Goal: Task Accomplishment & Management: Manage account settings

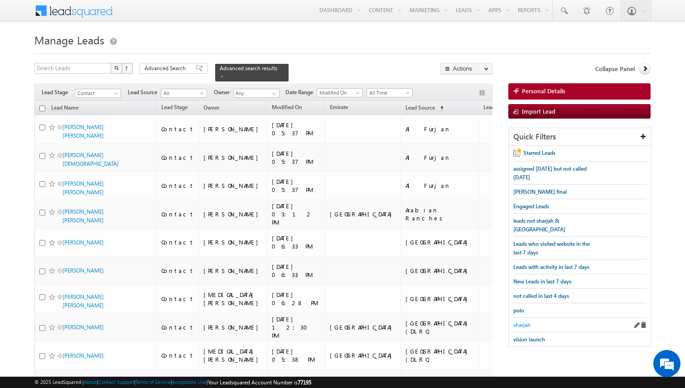
click at [519, 322] on span "sharjah" at bounding box center [521, 325] width 17 height 7
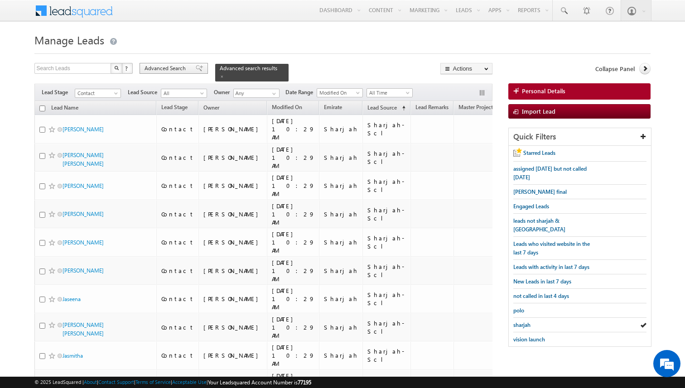
click at [188, 68] on div "Advanced Search" at bounding box center [173, 68] width 68 height 11
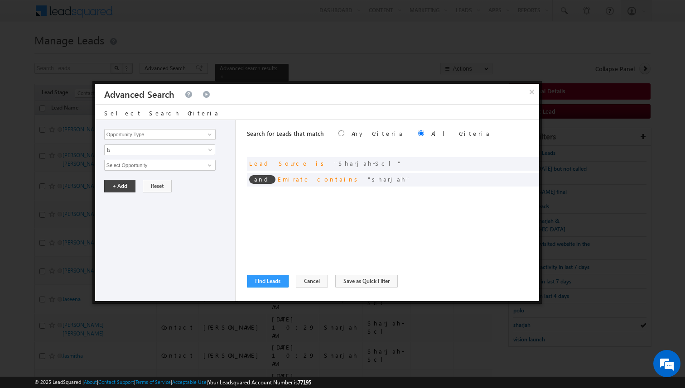
click at [318, 226] on div "Search for Leads that match Any Criteria All Criteria Note that the current tri…" at bounding box center [393, 210] width 292 height 181
click at [298, 281] on button "Cancel" at bounding box center [312, 281] width 32 height 13
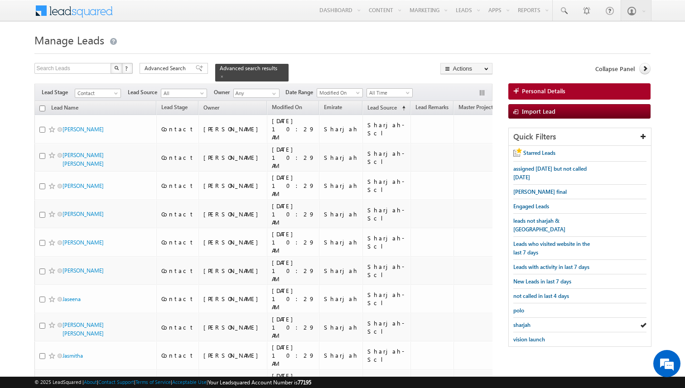
click at [165, 72] on span "Advanced Search" at bounding box center [166, 68] width 44 height 8
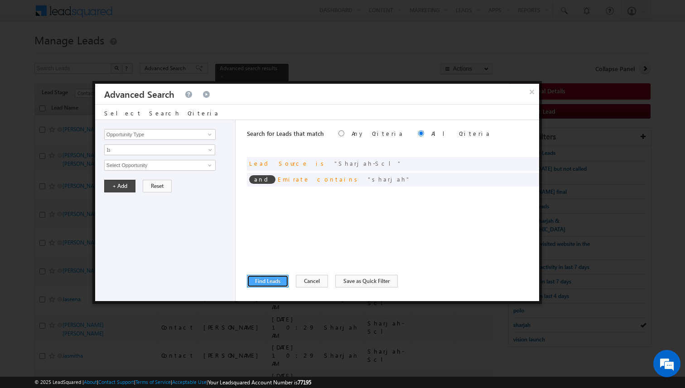
click at [270, 278] on button "Find Leads" at bounding box center [268, 281] width 42 height 13
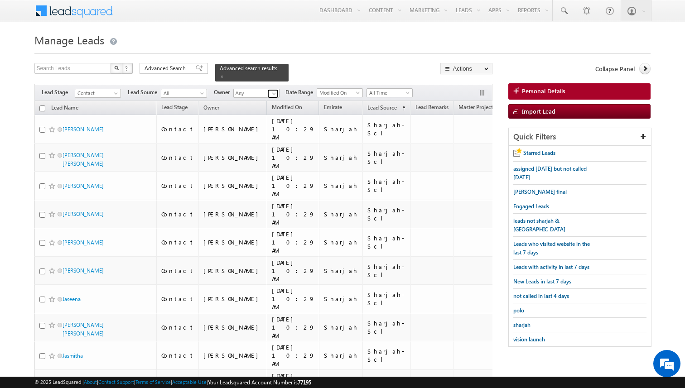
click at [272, 92] on span at bounding box center [273, 93] width 7 height 7
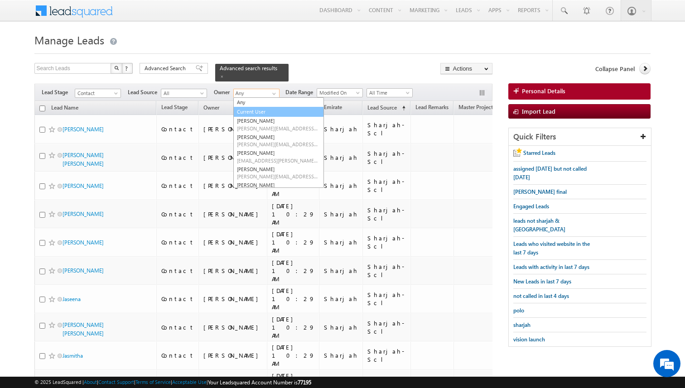
click at [260, 108] on link "Current User" at bounding box center [278, 112] width 91 height 10
type input "Current User"
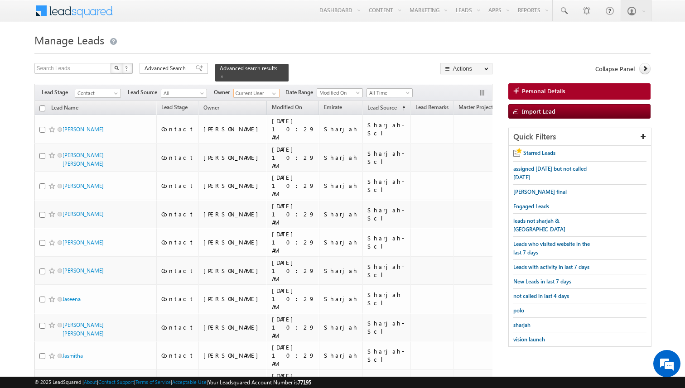
click at [44, 107] on input "checkbox" at bounding box center [42, 109] width 6 height 6
checkbox input "true"
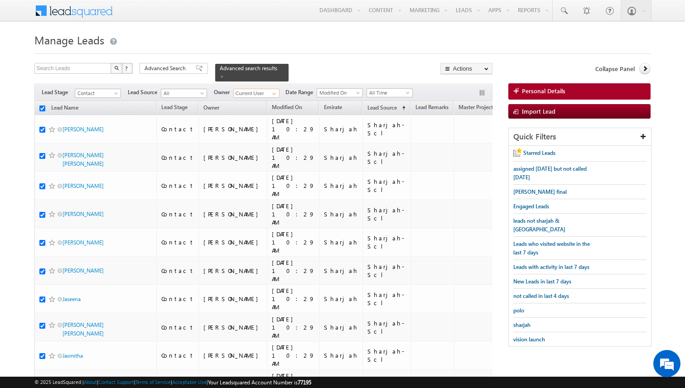
checkbox input "true"
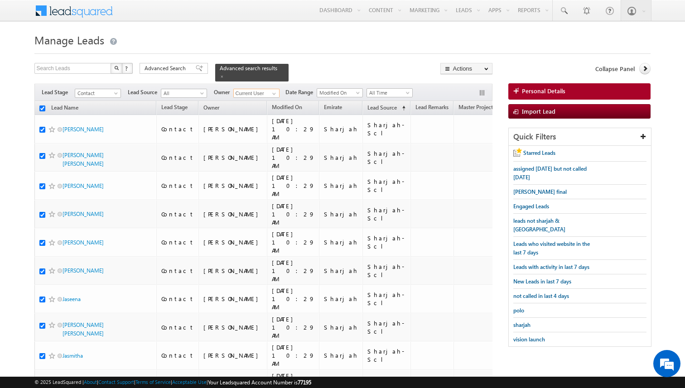
checkbox input "true"
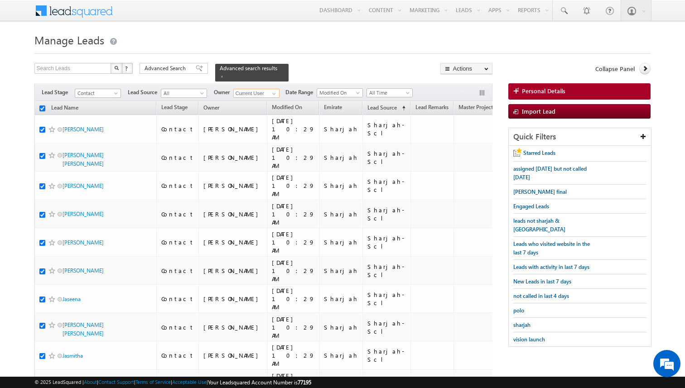
checkbox input "true"
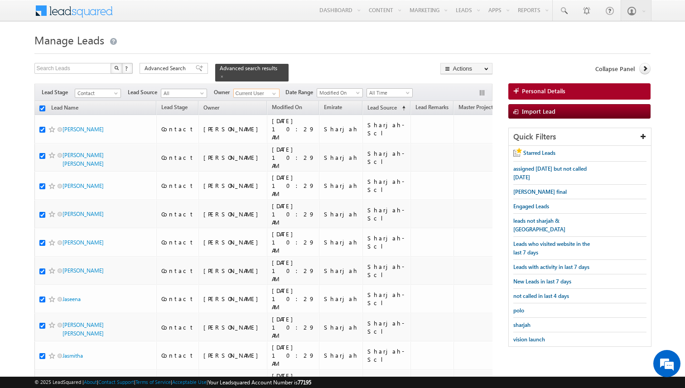
checkbox input "true"
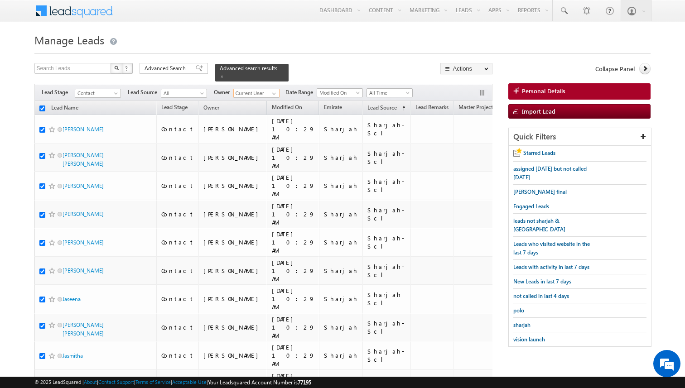
checkbox input "true"
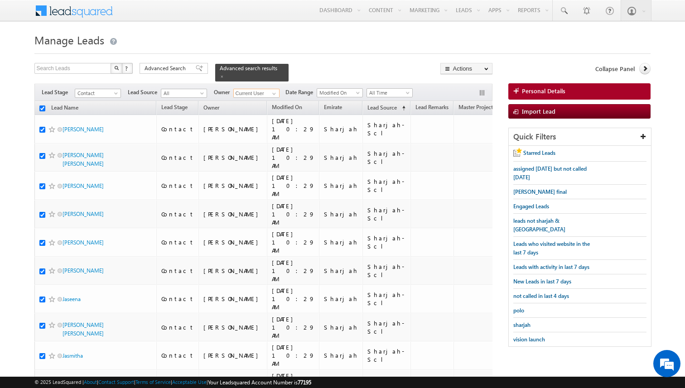
checkbox input "true"
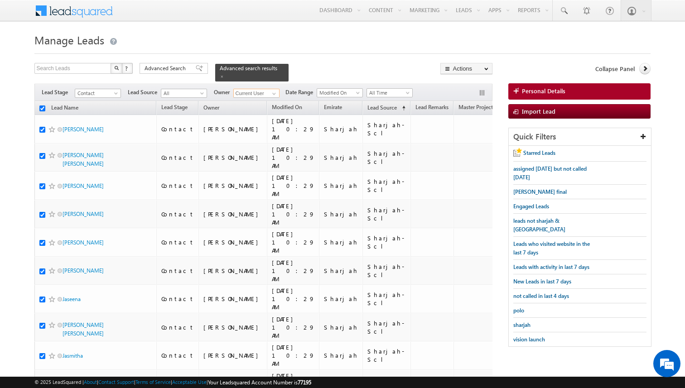
checkbox input "true"
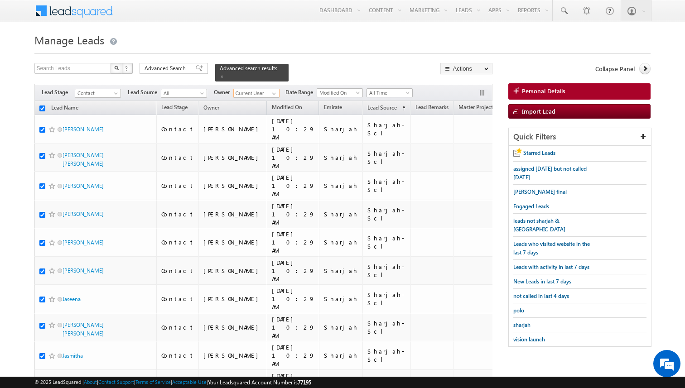
checkbox input "true"
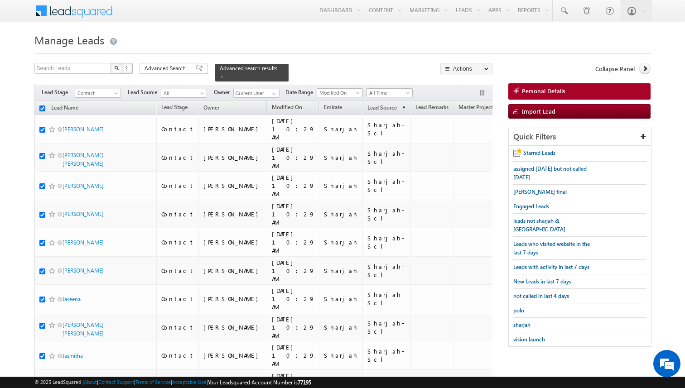
checkbox input "true"
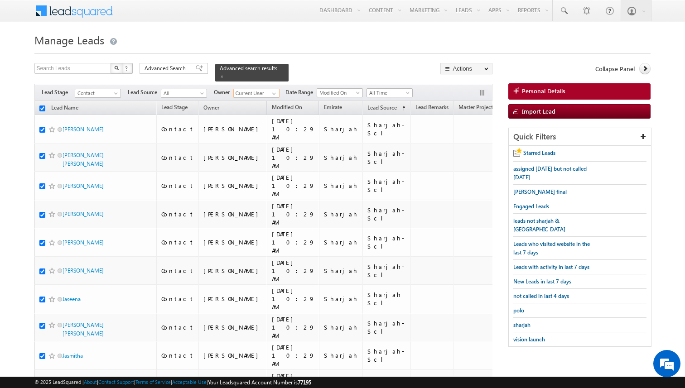
checkbox input "true"
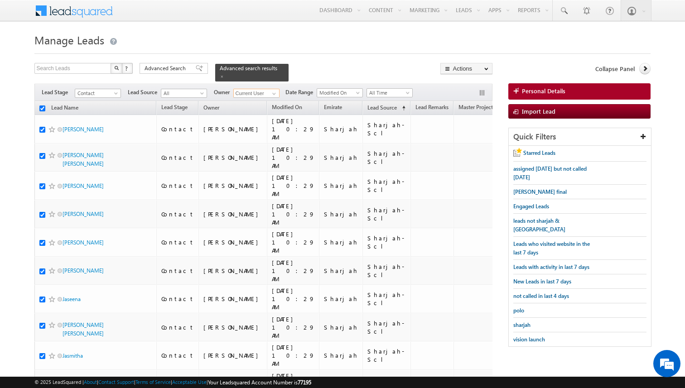
checkbox input "true"
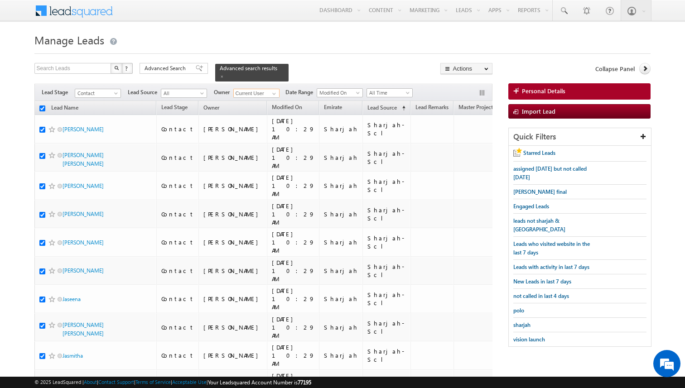
checkbox input "true"
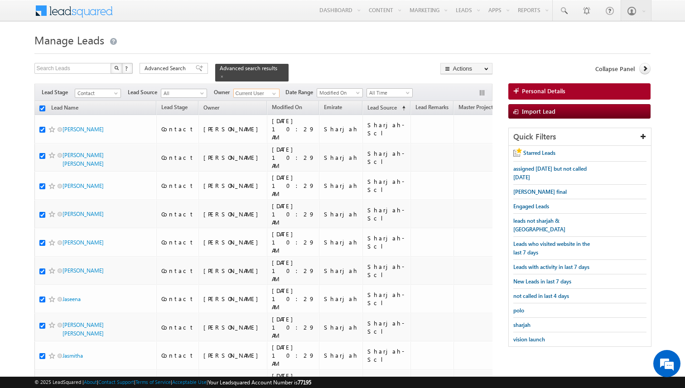
checkbox input "true"
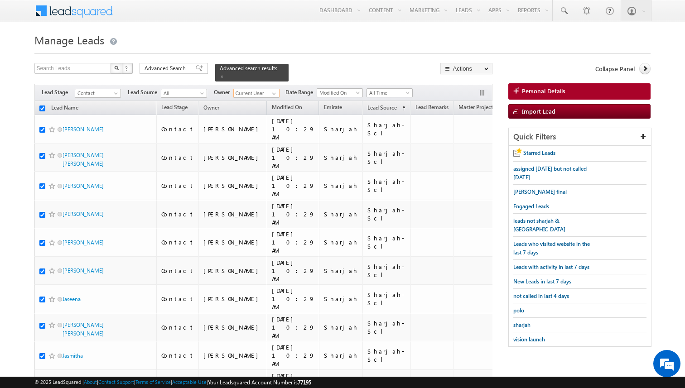
checkbox input "true"
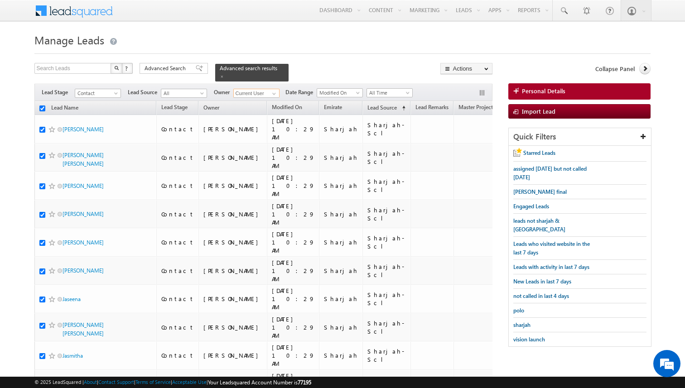
checkbox input "true"
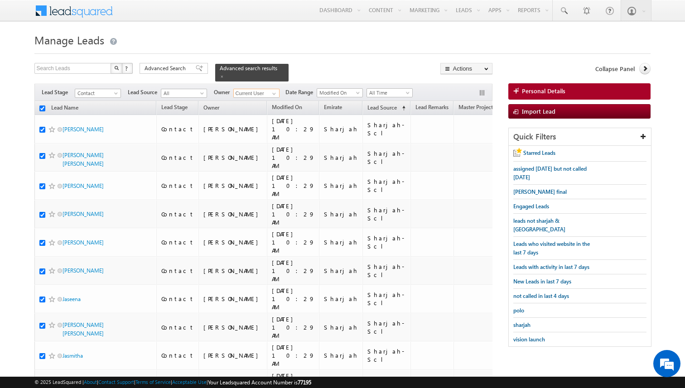
checkbox input "true"
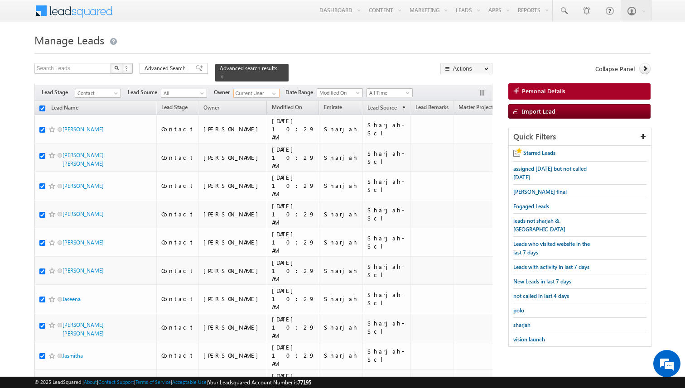
checkbox input "true"
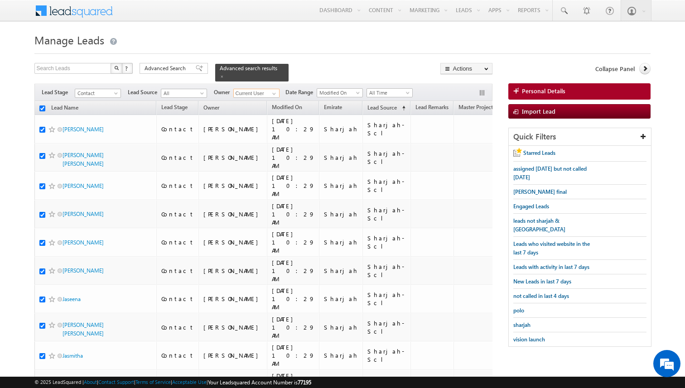
checkbox input "true"
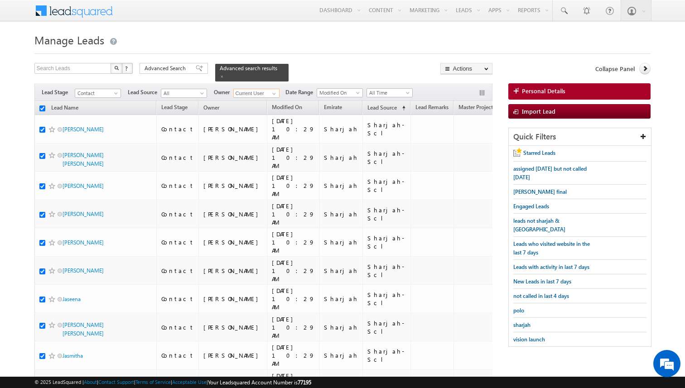
checkbox input "true"
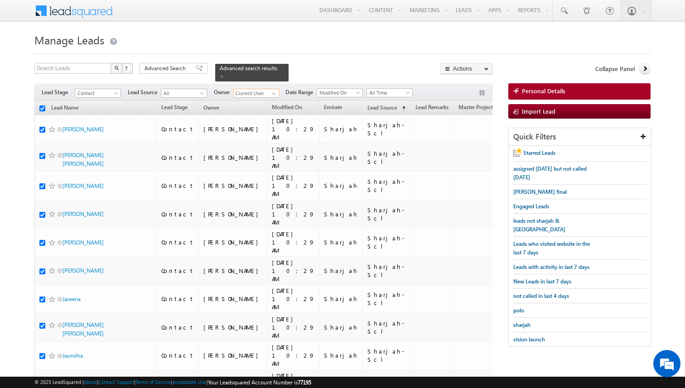
checkbox input "true"
click at [366, 72] on div "Search Leads X ? 4853 results found Advanced Search Advanced Search Advanced se…" at bounding box center [263, 72] width 458 height 19
click at [523, 171] on span "assigned [DATE] but not called [DATE]" at bounding box center [549, 172] width 73 height 15
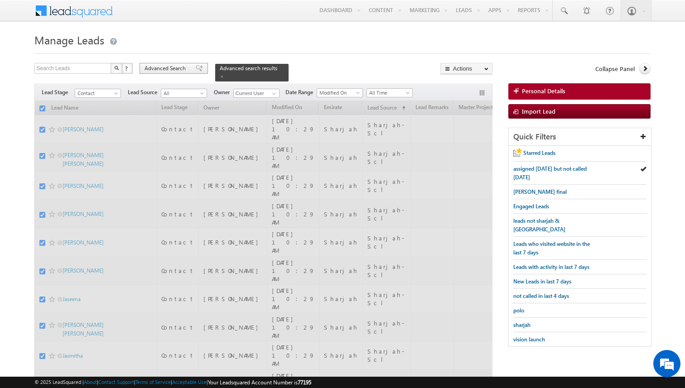
checkbox input "false"
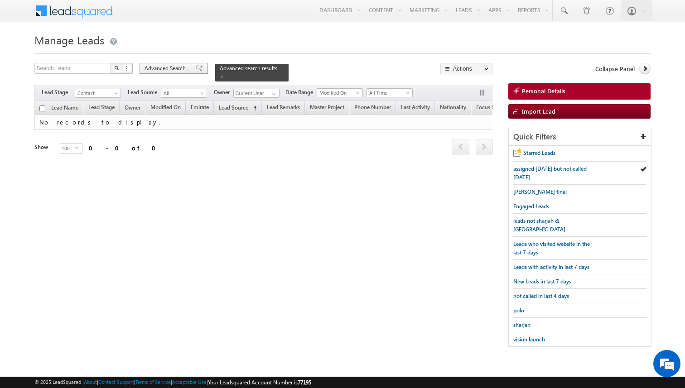
click at [173, 67] on span "Advanced Search" at bounding box center [166, 68] width 44 height 8
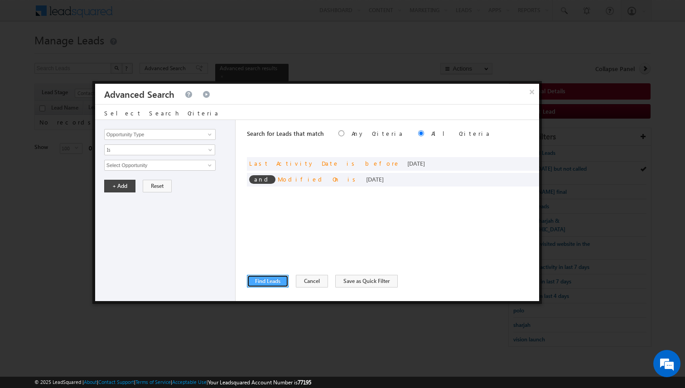
click at [270, 280] on button "Find Leads" at bounding box center [268, 281] width 42 height 13
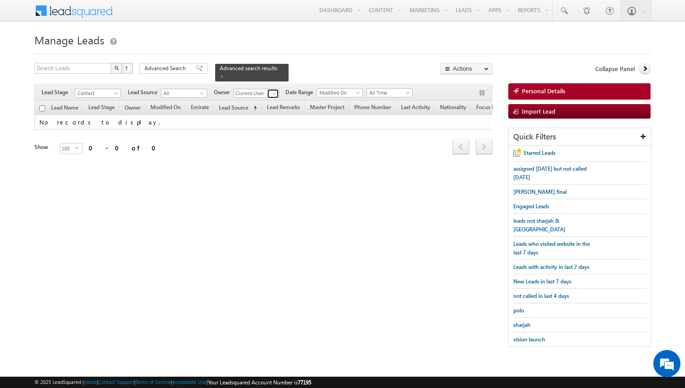
click at [273, 92] on span at bounding box center [273, 93] width 7 height 7
type input "[PERSON_NAME]"
click at [180, 70] on span "Advanced Search" at bounding box center [166, 68] width 44 height 8
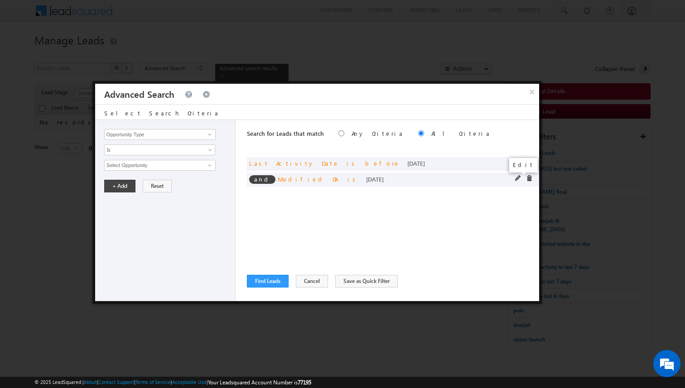
click at [516, 178] on span at bounding box center [518, 178] width 6 height 6
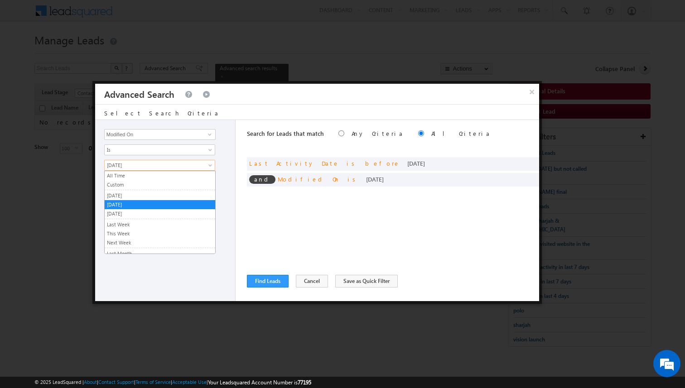
click at [188, 164] on span "[DATE]" at bounding box center [154, 165] width 98 height 8
click at [149, 193] on link "[DATE]" at bounding box center [160, 196] width 110 height 8
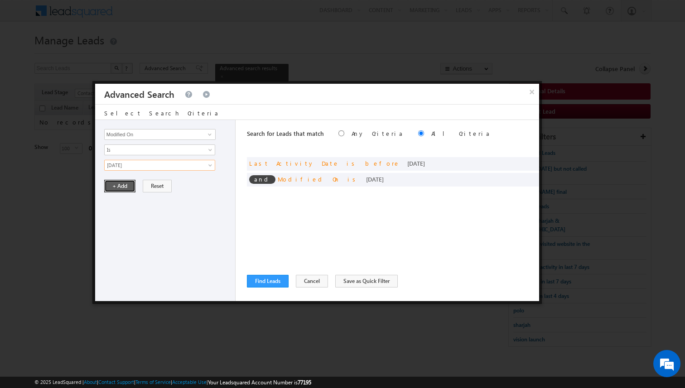
click at [127, 188] on button "+ Add" at bounding box center [119, 186] width 31 height 13
click at [515, 162] on span at bounding box center [518, 162] width 6 height 6
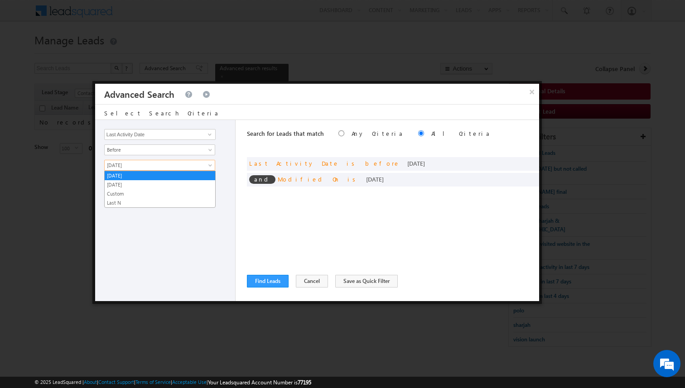
click at [147, 168] on span "[DATE]" at bounding box center [154, 165] width 98 height 8
click at [135, 183] on link "[DATE]" at bounding box center [160, 185] width 110 height 8
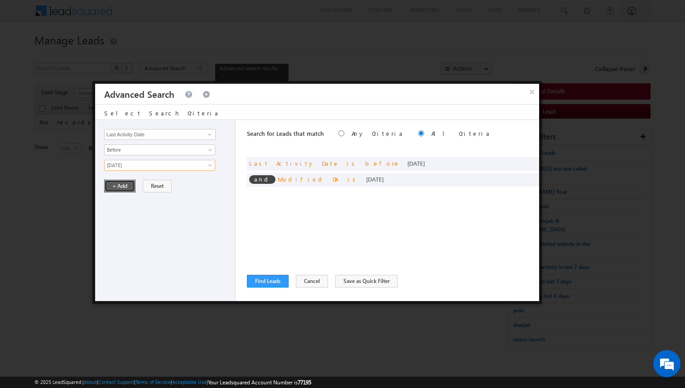
click at [124, 188] on button "+ Add" at bounding box center [119, 186] width 31 height 13
click at [274, 281] on button "Find Leads" at bounding box center [268, 281] width 42 height 13
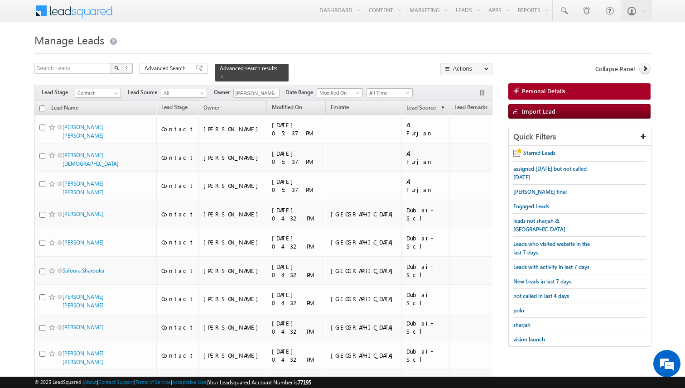
click at [43, 110] on input "checkbox" at bounding box center [42, 109] width 6 height 6
checkbox input "true"
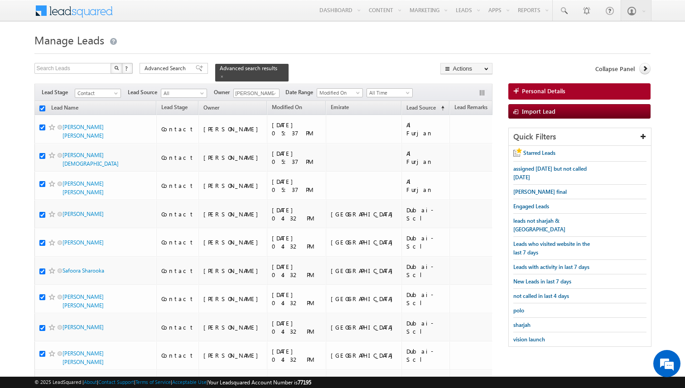
checkbox input "true"
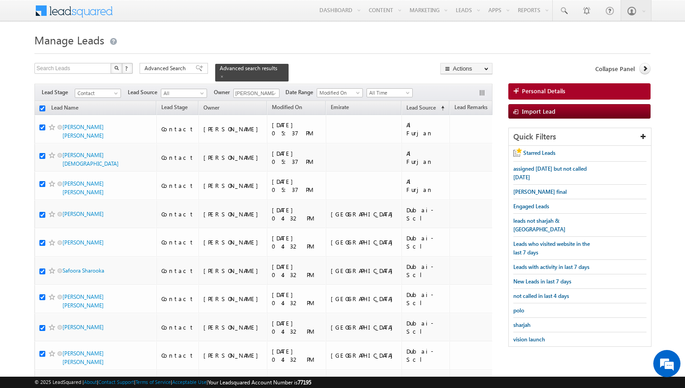
checkbox input "true"
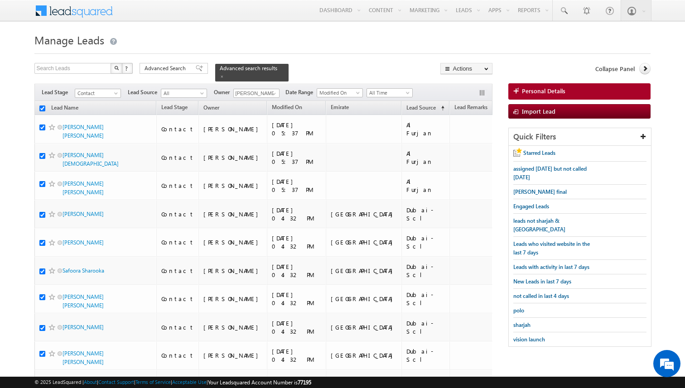
checkbox input "true"
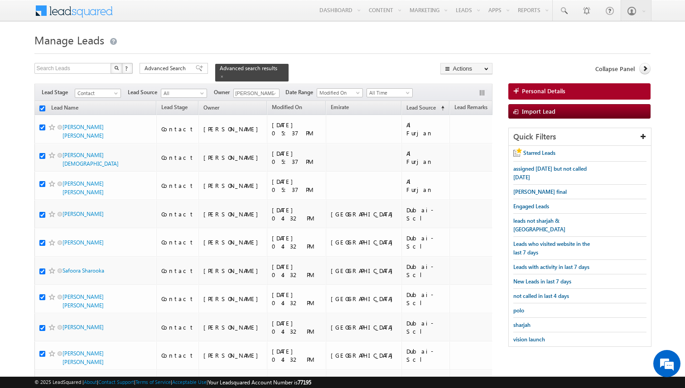
checkbox input "true"
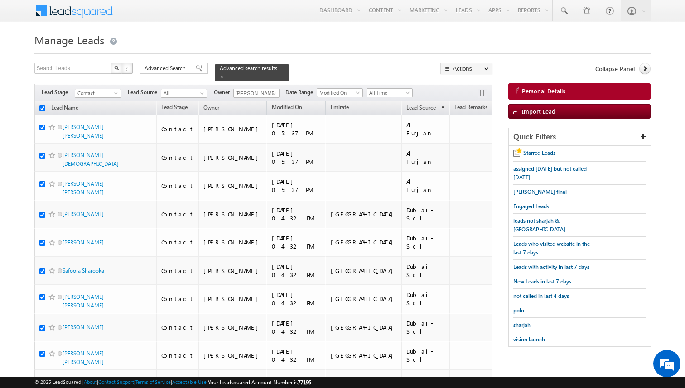
checkbox input "true"
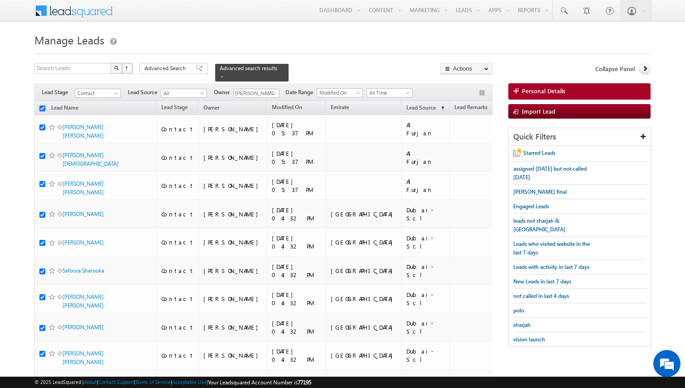
checkbox input "true"
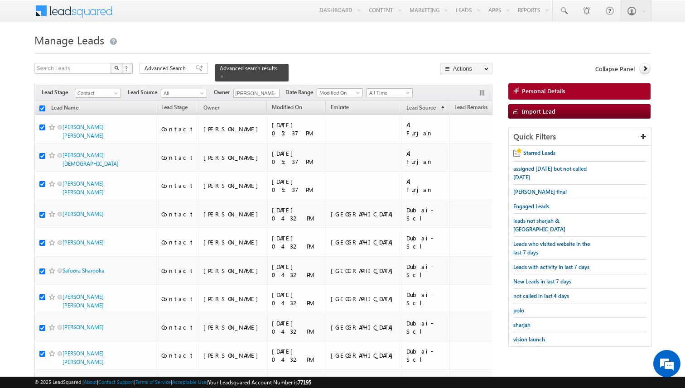
checkbox input "true"
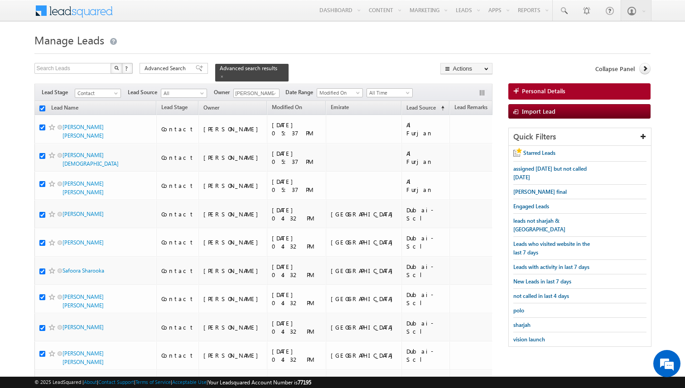
checkbox input "true"
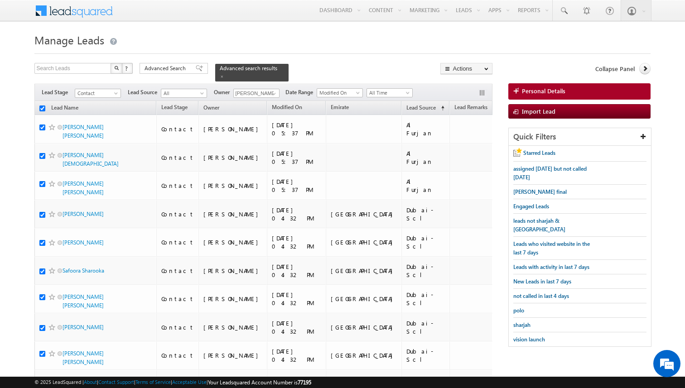
checkbox input "true"
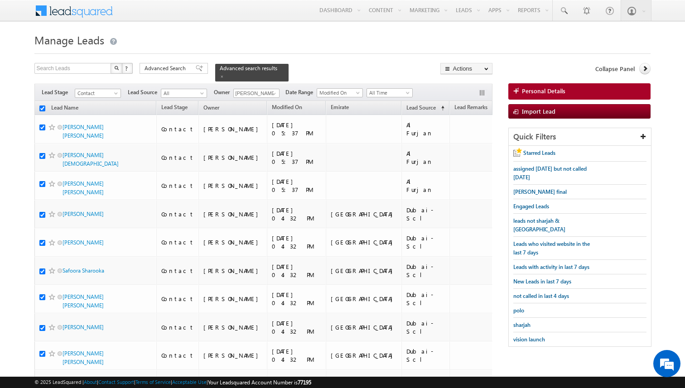
checkbox input "true"
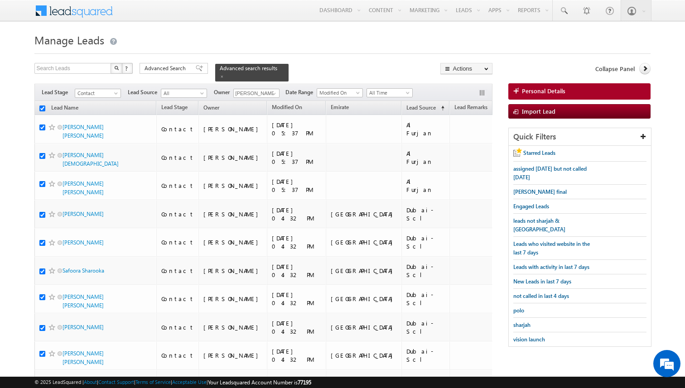
checkbox input "true"
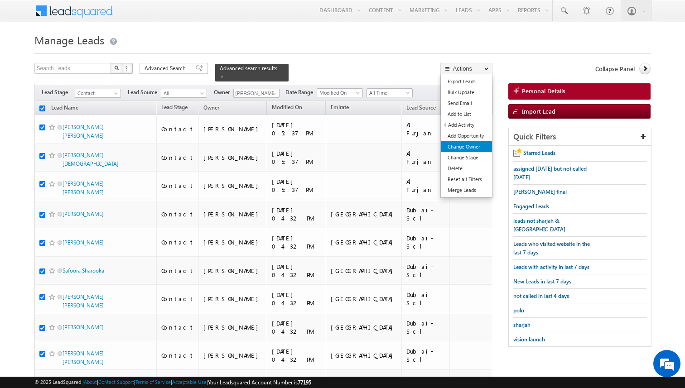
click at [462, 145] on link "Change Owner" at bounding box center [466, 146] width 51 height 11
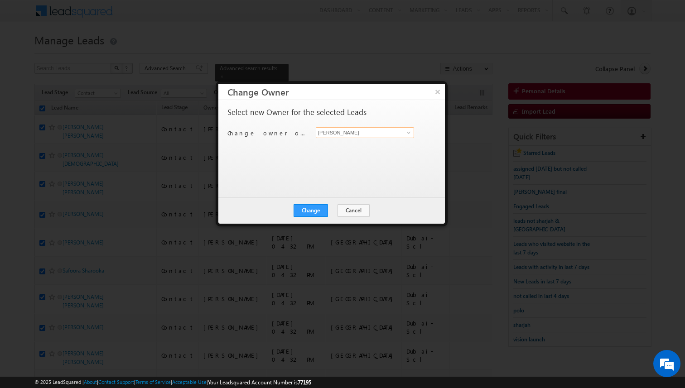
click at [388, 135] on input "[PERSON_NAME]" at bounding box center [365, 132] width 98 height 11
type input "[PERSON_NAME]"
click at [369, 173] on div "Select new Owner for the selected Leads Change owner of 57 leads to Kunal Sehra…" at bounding box center [330, 144] width 206 height 72
click at [308, 208] on button "Change" at bounding box center [310, 210] width 34 height 13
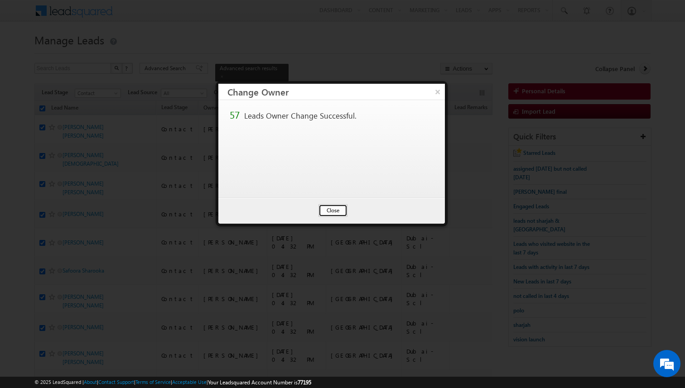
click at [330, 211] on button "Close" at bounding box center [332, 210] width 29 height 13
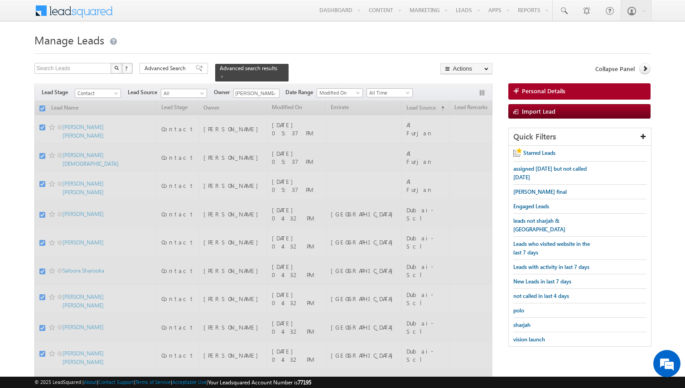
checkbox input "false"
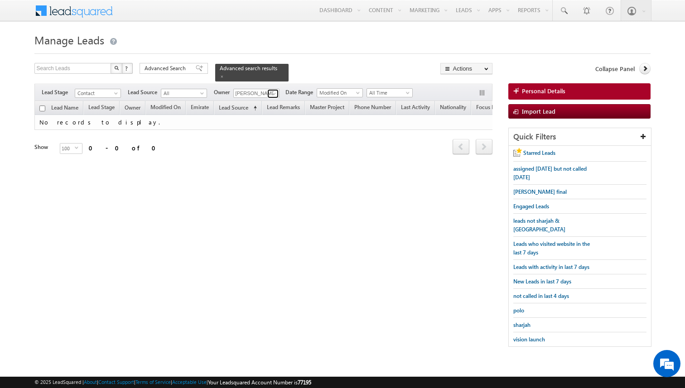
click at [274, 94] on span at bounding box center [273, 93] width 7 height 7
type input "[PERSON_NAME]"
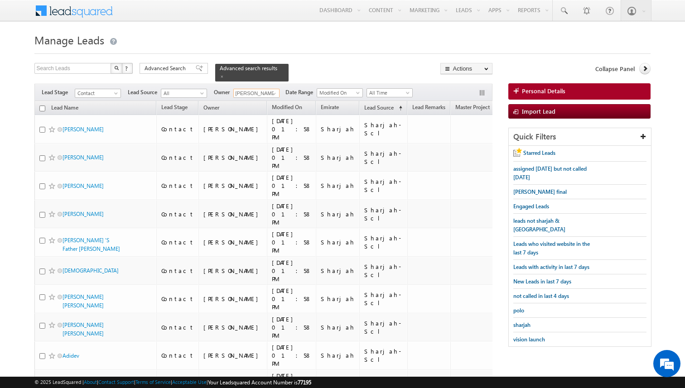
click at [42, 106] on input "checkbox" at bounding box center [42, 109] width 6 height 6
checkbox input "true"
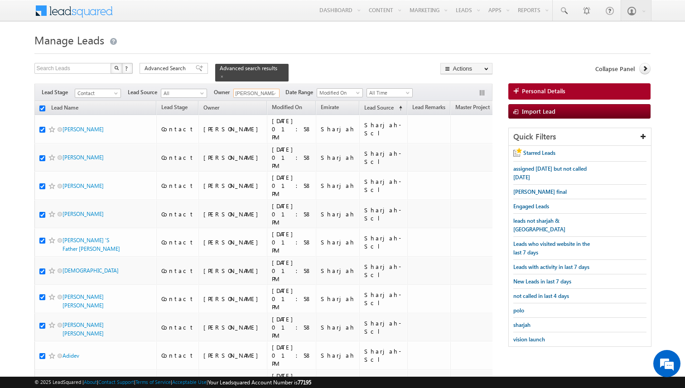
checkbox input "true"
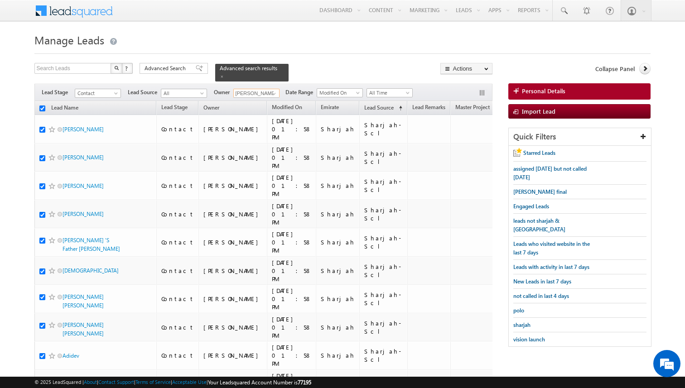
checkbox input "true"
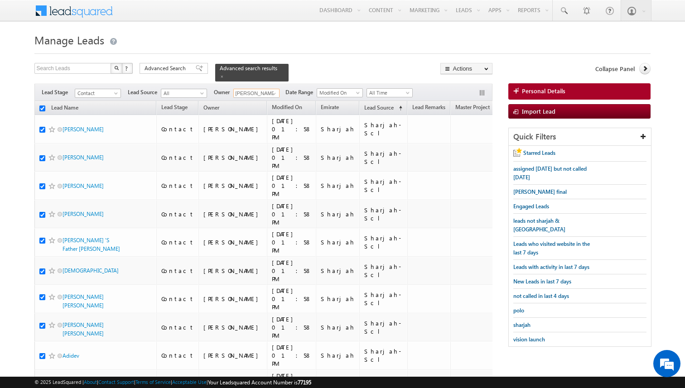
checkbox input "true"
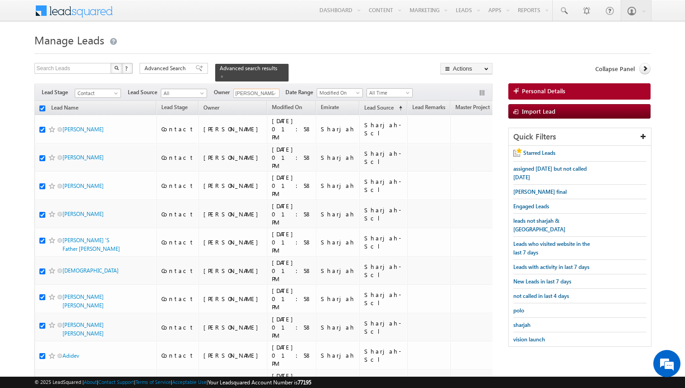
checkbox input "true"
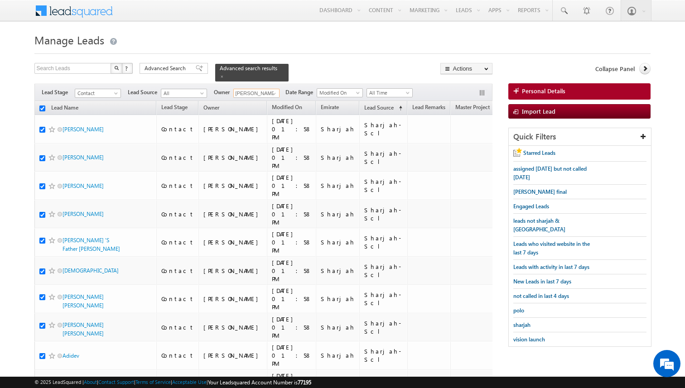
checkbox input "true"
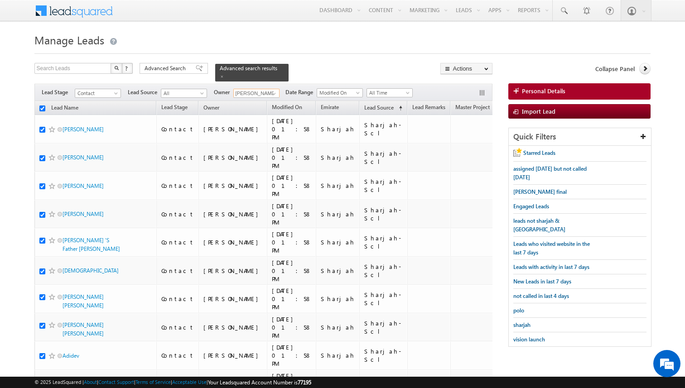
checkbox input "true"
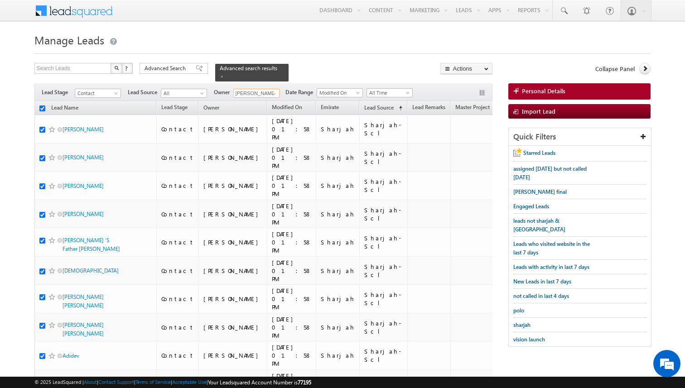
checkbox input "true"
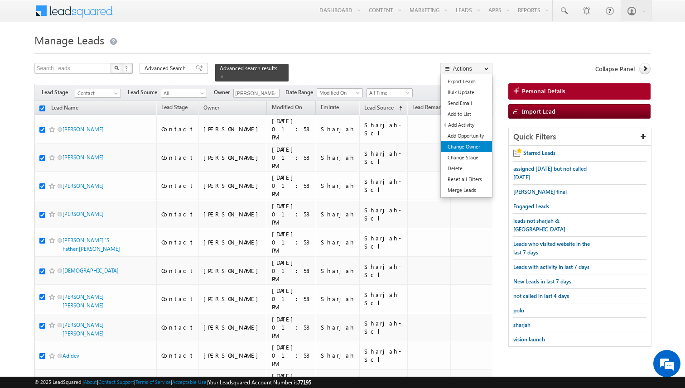
click at [461, 146] on link "Change Owner" at bounding box center [466, 146] width 51 height 11
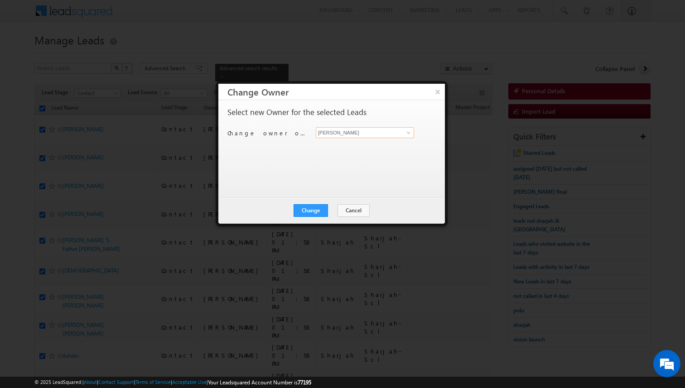
click at [340, 137] on input "[PERSON_NAME]" at bounding box center [365, 132] width 98 height 11
click at [310, 207] on button "Change" at bounding box center [310, 210] width 34 height 13
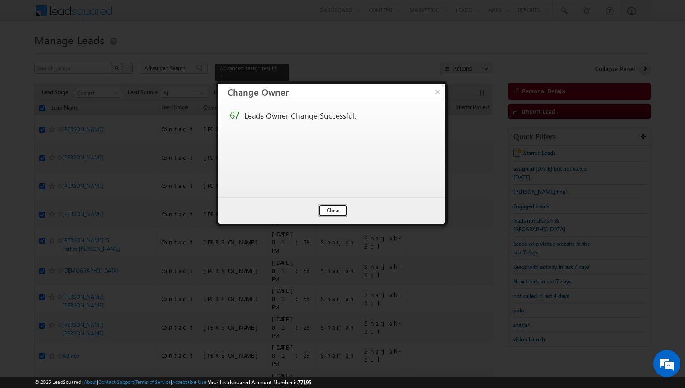
click at [336, 207] on button "Close" at bounding box center [332, 210] width 29 height 13
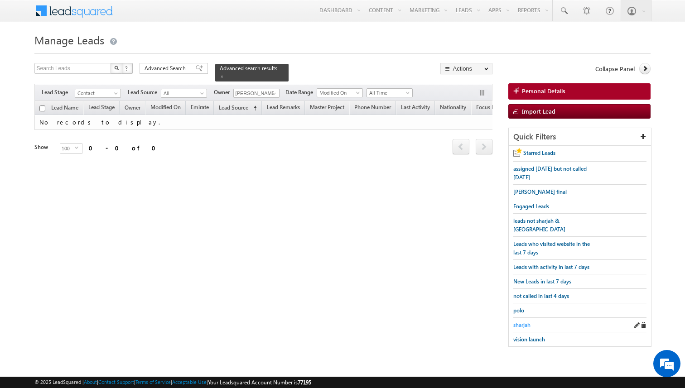
click at [523, 322] on span "sharjah" at bounding box center [521, 325] width 17 height 7
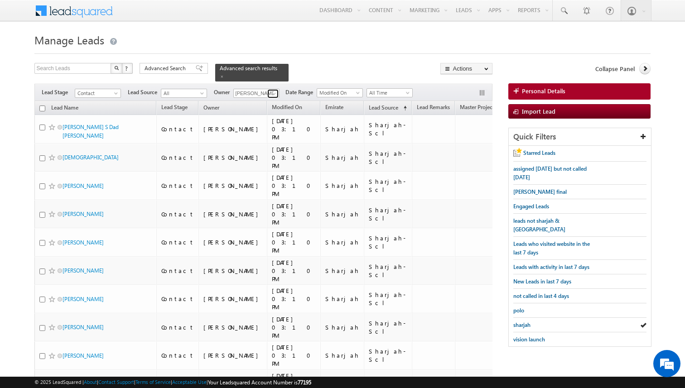
click at [273, 95] on span at bounding box center [273, 93] width 7 height 7
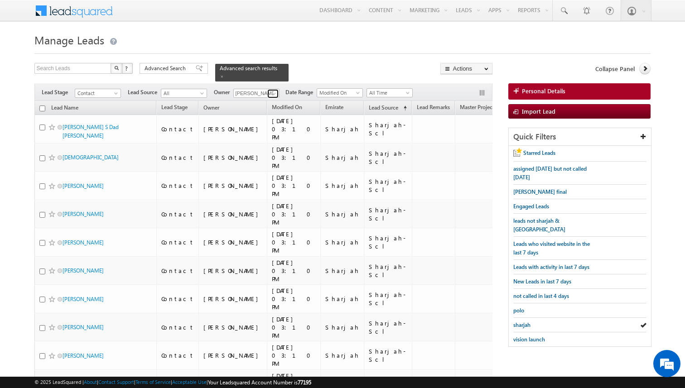
click at [274, 94] on span at bounding box center [273, 93] width 7 height 7
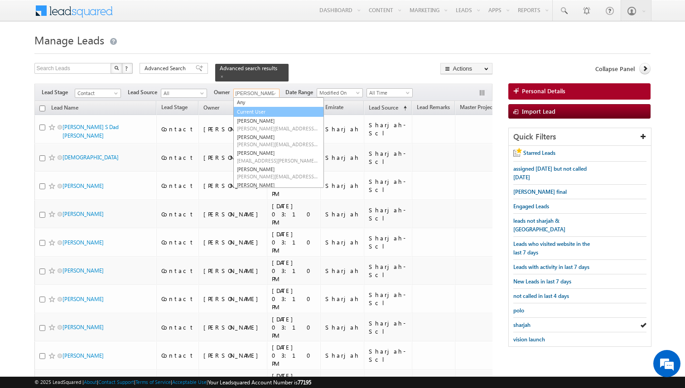
click at [269, 108] on link "Current User" at bounding box center [278, 112] width 91 height 10
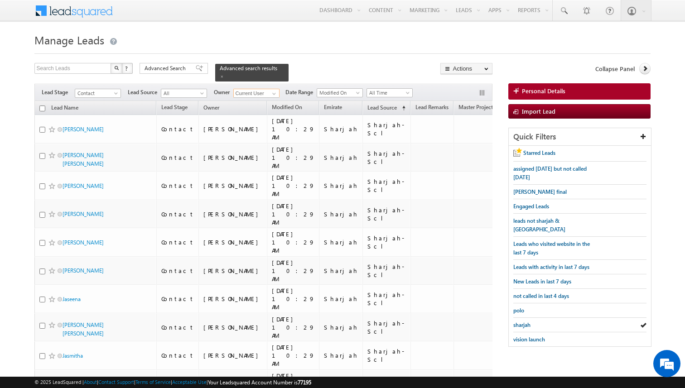
click at [43, 107] on input "checkbox" at bounding box center [42, 109] width 6 height 6
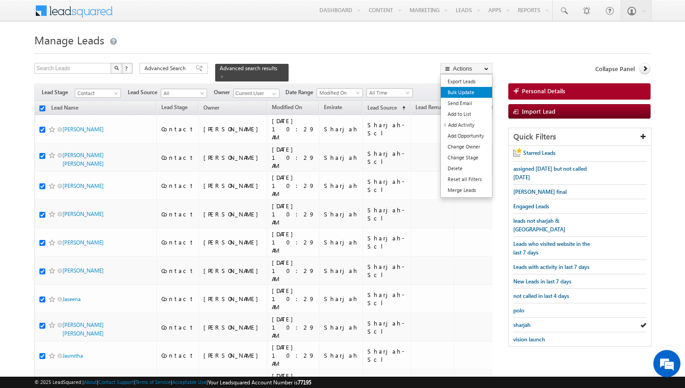
click at [461, 91] on link "Bulk Update" at bounding box center [466, 92] width 51 height 11
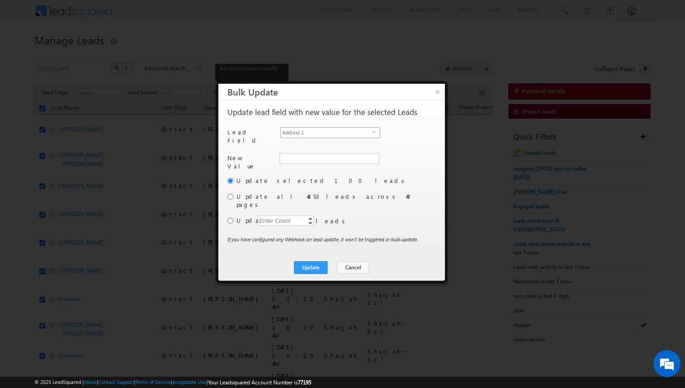
click at [372, 132] on span "select" at bounding box center [375, 132] width 7 height 4
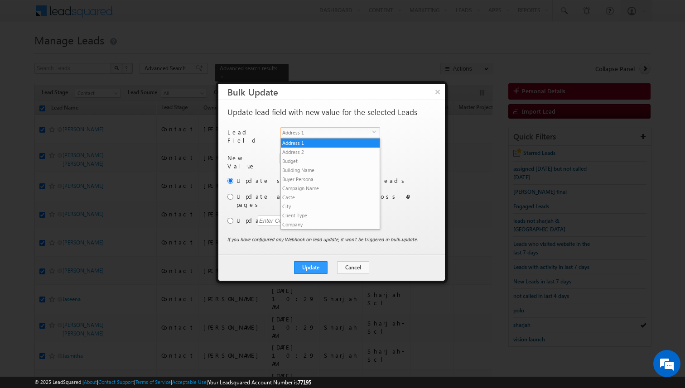
scroll to position [345, 0]
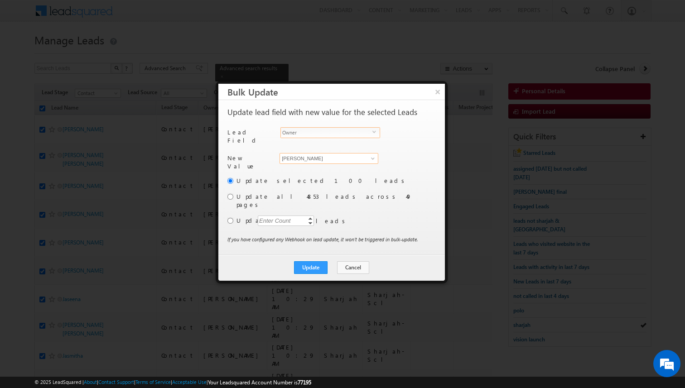
click at [334, 158] on input "[PERSON_NAME]" at bounding box center [328, 158] width 99 height 11
click at [232, 218] on input "radio" at bounding box center [230, 221] width 6 height 6
click at [269, 216] on div "Enter Count" at bounding box center [275, 221] width 34 height 10
click at [310, 261] on button "Update" at bounding box center [311, 267] width 34 height 13
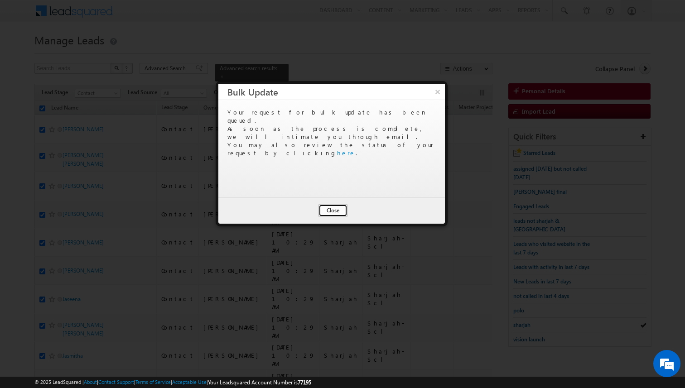
click at [329, 210] on button "Close" at bounding box center [332, 210] width 29 height 13
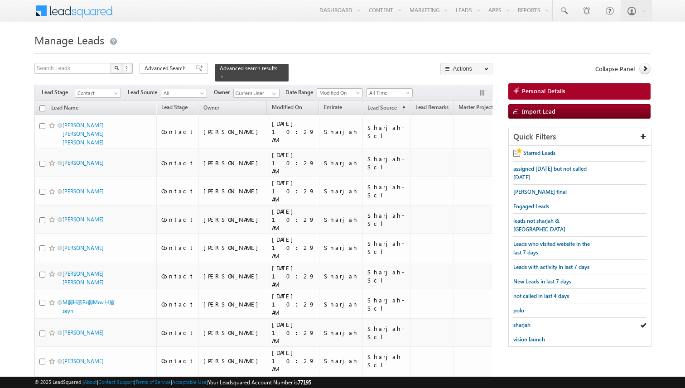
click at [43, 109] on input "checkbox" at bounding box center [42, 109] width 6 height 6
checkbox input "true"
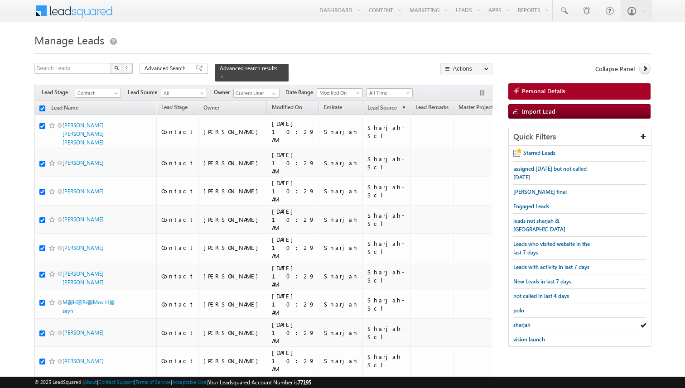
checkbox input "true"
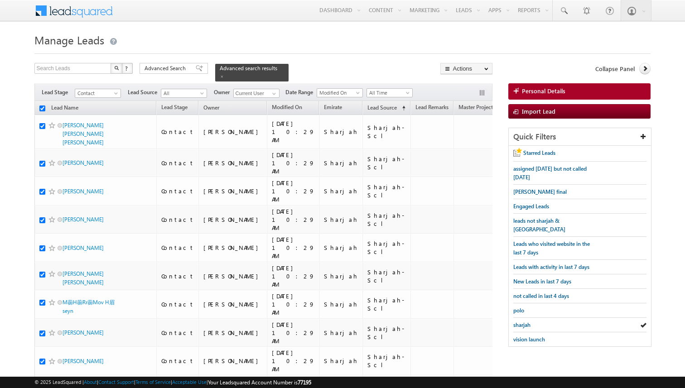
checkbox input "true"
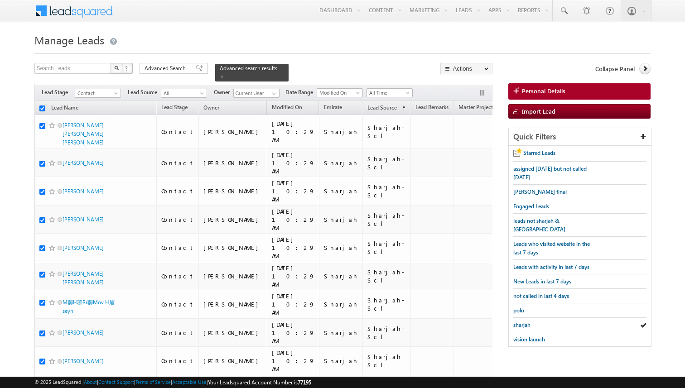
checkbox input "true"
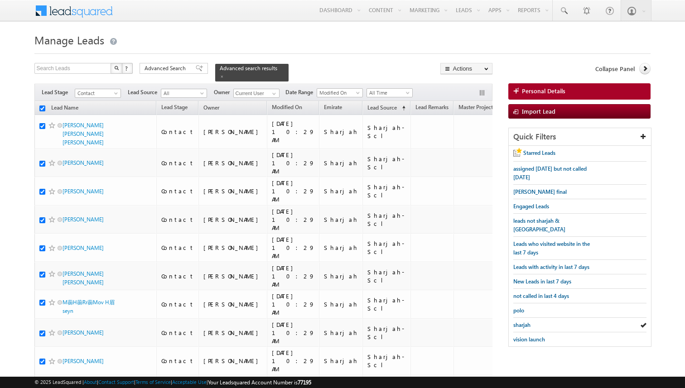
checkbox input "true"
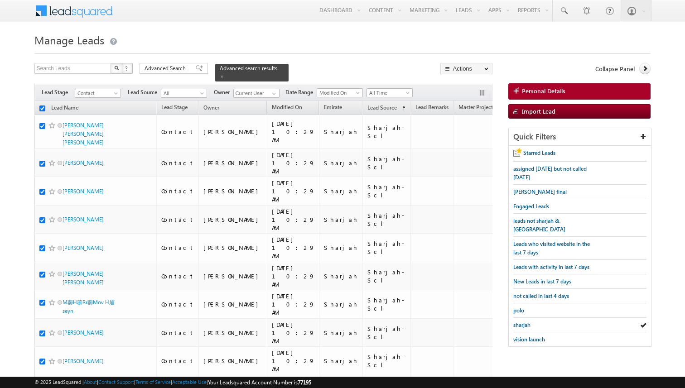
checkbox input "true"
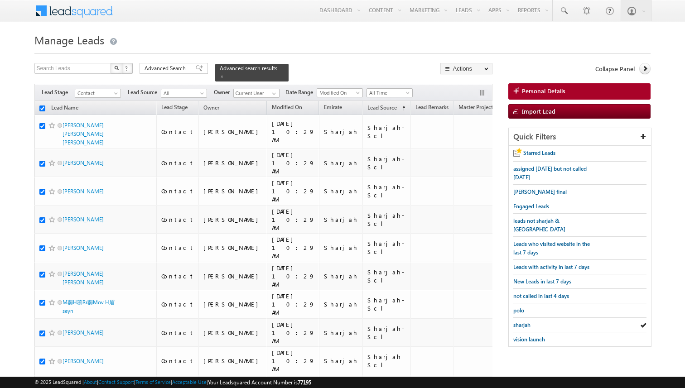
checkbox input "true"
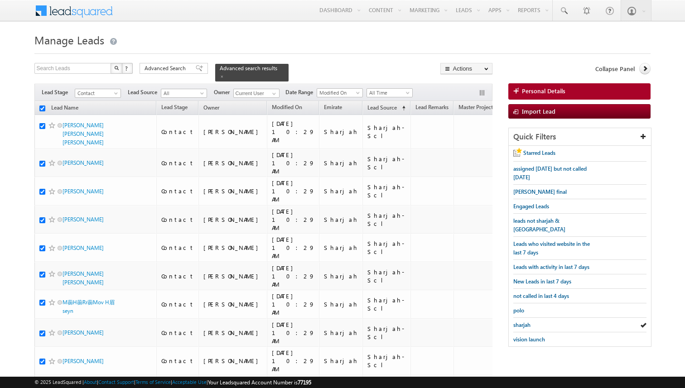
checkbox input "true"
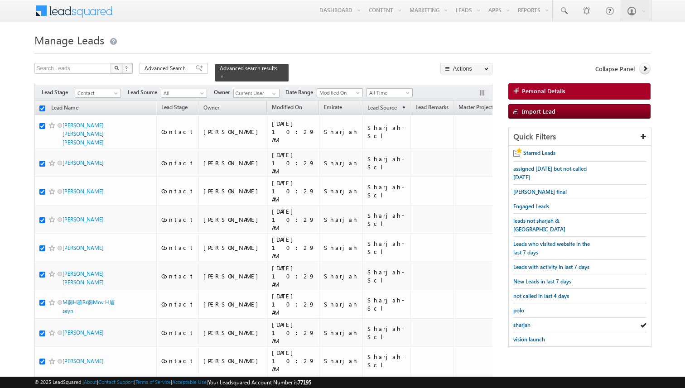
checkbox input "true"
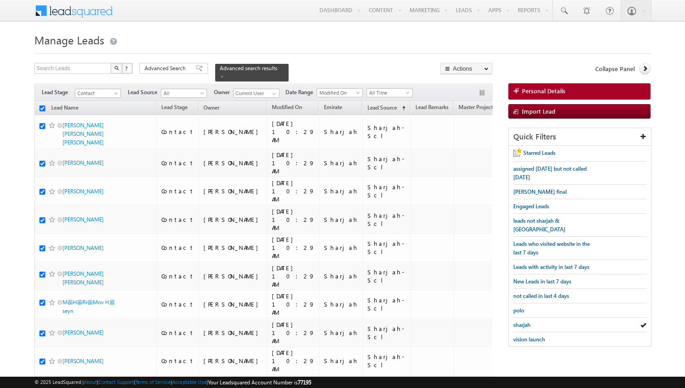
checkbox input "true"
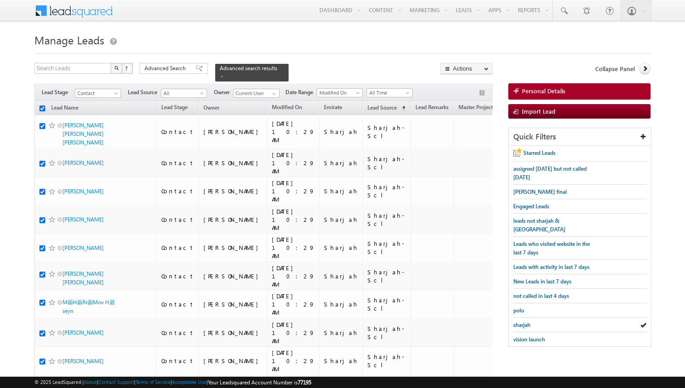
checkbox input "true"
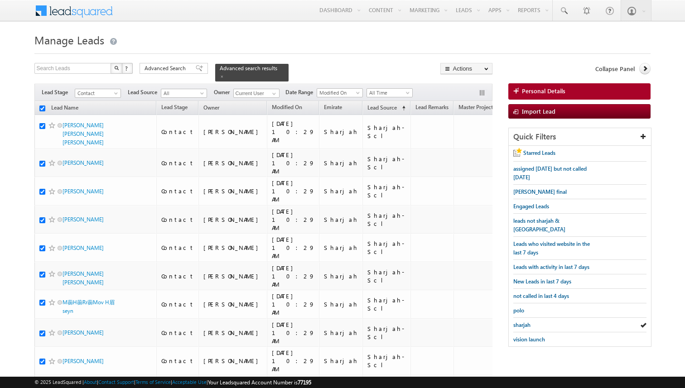
checkbox input "true"
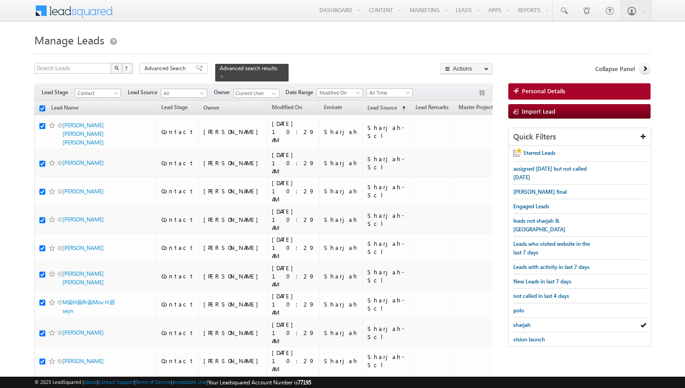
checkbox input "true"
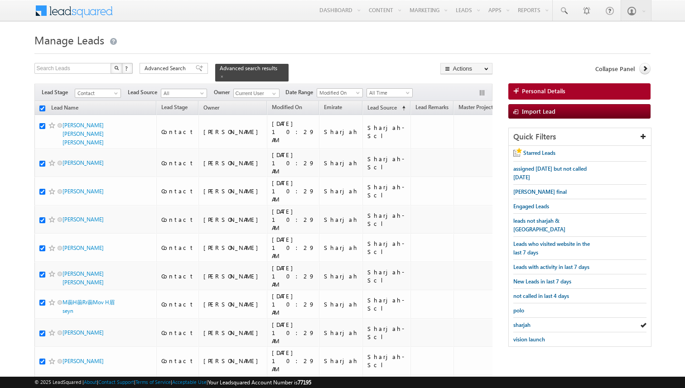
checkbox input "true"
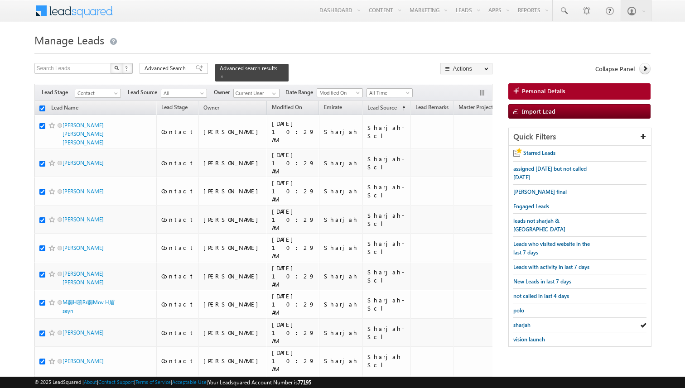
checkbox input "true"
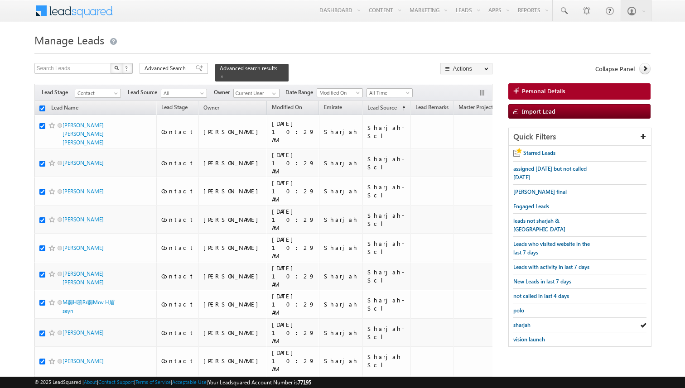
checkbox input "true"
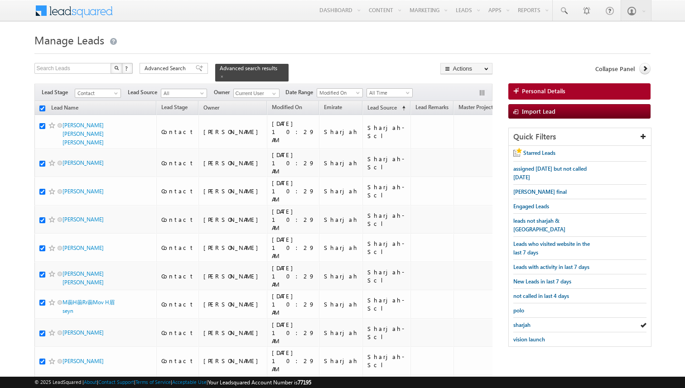
checkbox input "true"
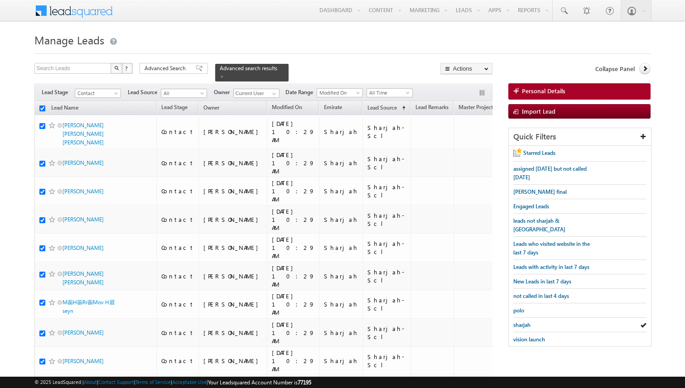
checkbox input "true"
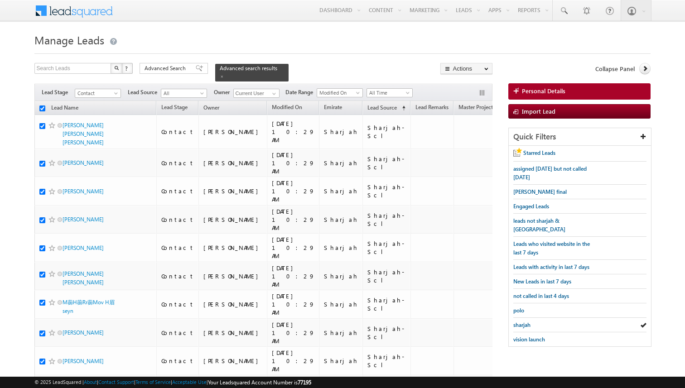
checkbox input "true"
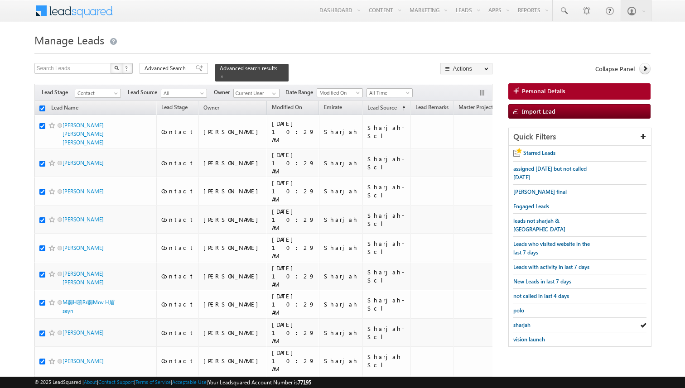
checkbox input "true"
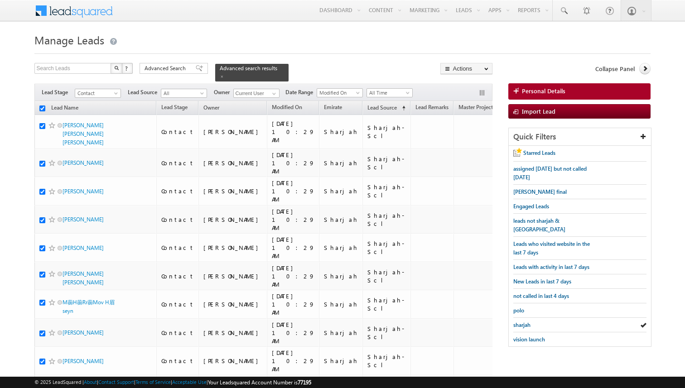
checkbox input "true"
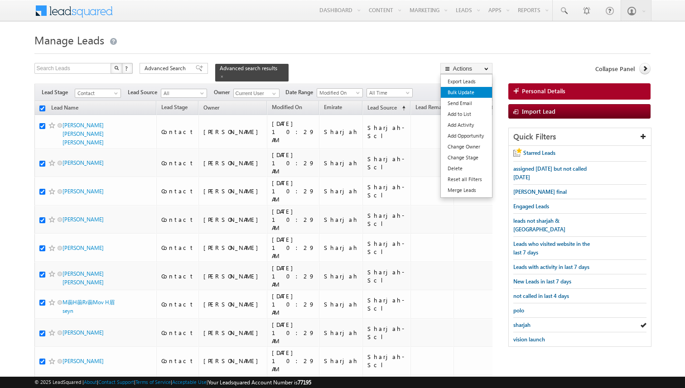
click at [463, 91] on link "Bulk Update" at bounding box center [466, 92] width 51 height 11
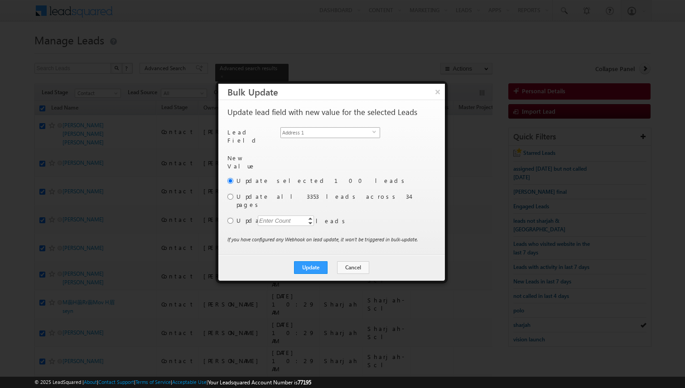
click at [346, 131] on span "Address 1" at bounding box center [326, 133] width 91 height 10
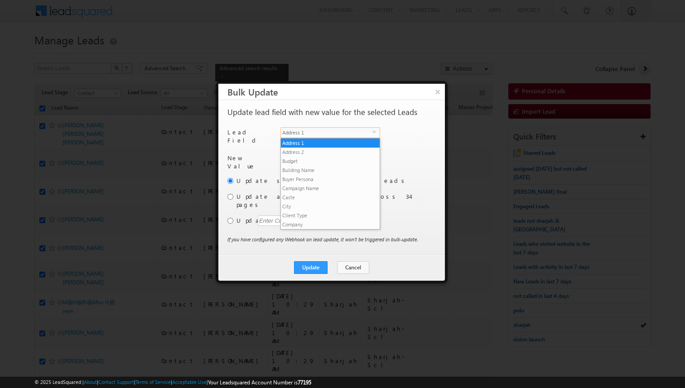
scroll to position [345, 0]
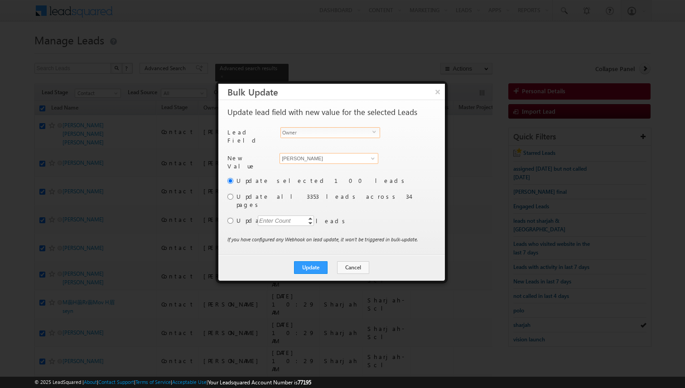
click at [330, 154] on input "[PERSON_NAME]" at bounding box center [328, 158] width 99 height 11
type input "[PERSON_NAME]"
click at [226, 209] on div "Another user is the owner of this account. Update lead field with new value for…" at bounding box center [331, 177] width 226 height 154
click at [233, 218] on input "radio" at bounding box center [230, 221] width 6 height 6
radio input "true"
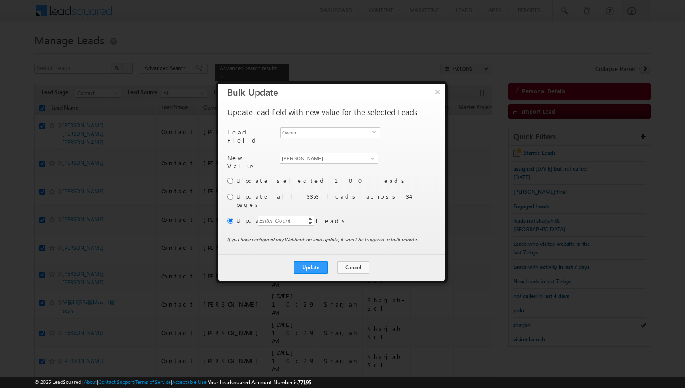
click at [273, 216] on div "Enter Count" at bounding box center [275, 221] width 34 height 10
type input "1500"
click at [342, 221] on div "Update selected 100 leads Update all 3353 leads across 34 pages Update Enter Co…" at bounding box center [330, 205] width 206 height 59
click at [321, 261] on button "Update" at bounding box center [311, 267] width 34 height 13
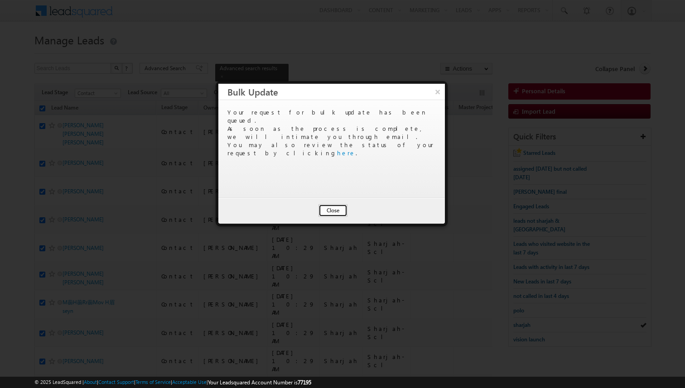
click at [341, 212] on button "Close" at bounding box center [332, 210] width 29 height 13
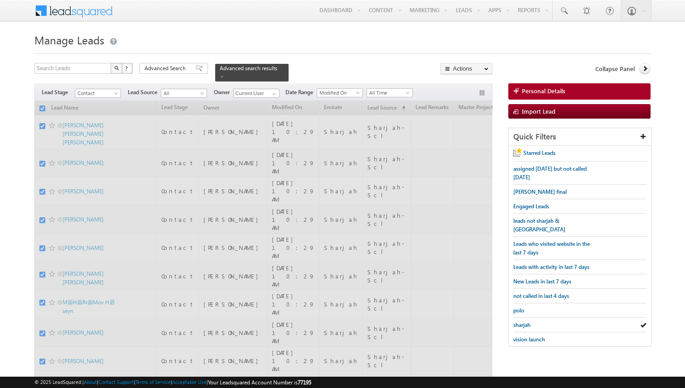
checkbox input "false"
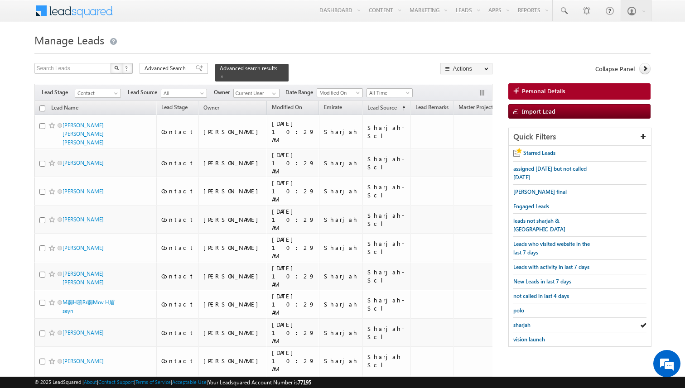
click at [41, 109] on input "checkbox" at bounding box center [42, 109] width 6 height 6
checkbox input "true"
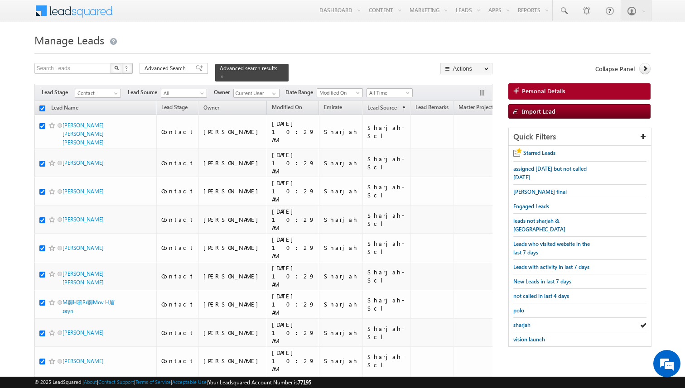
checkbox input "true"
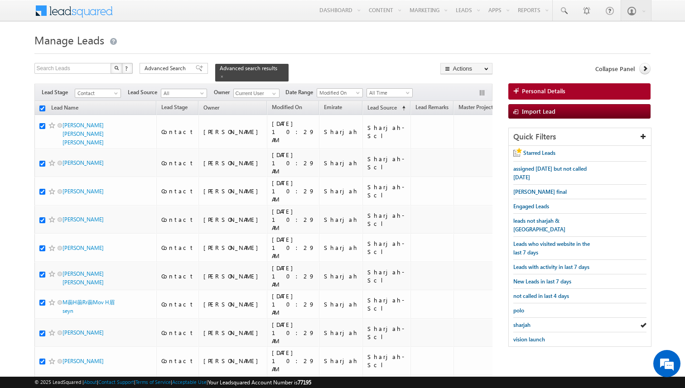
checkbox input "true"
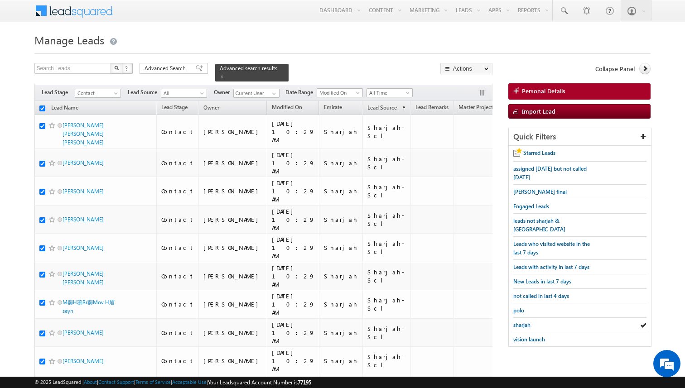
checkbox input "true"
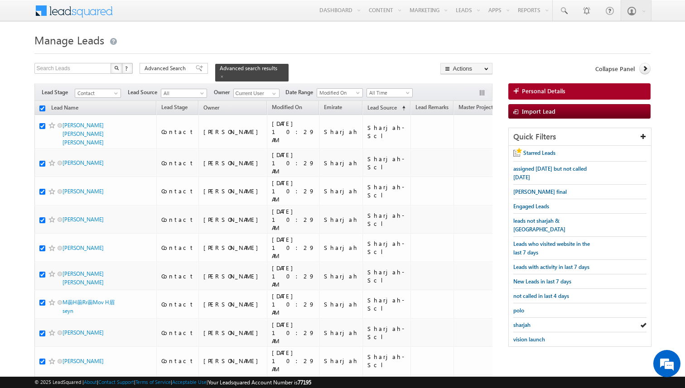
checkbox input "true"
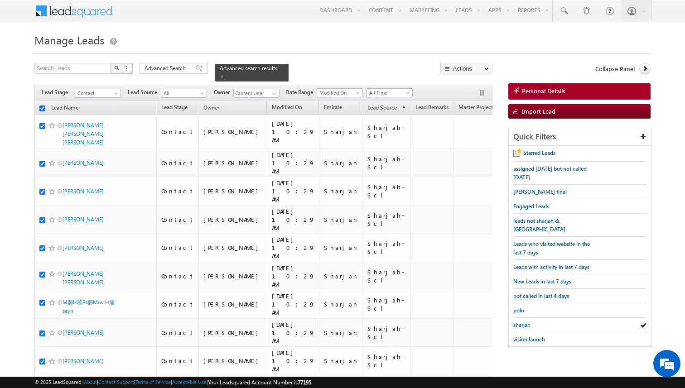
checkbox input "true"
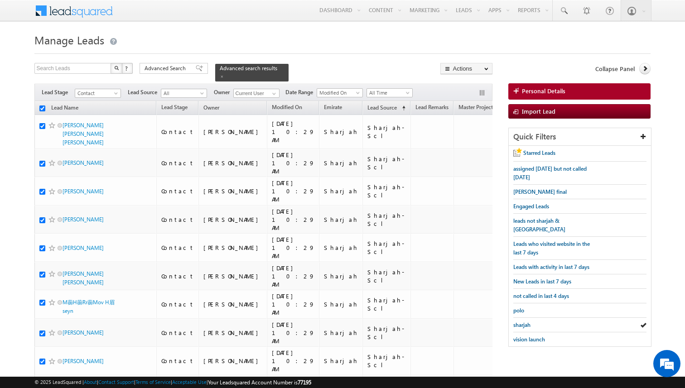
checkbox input "true"
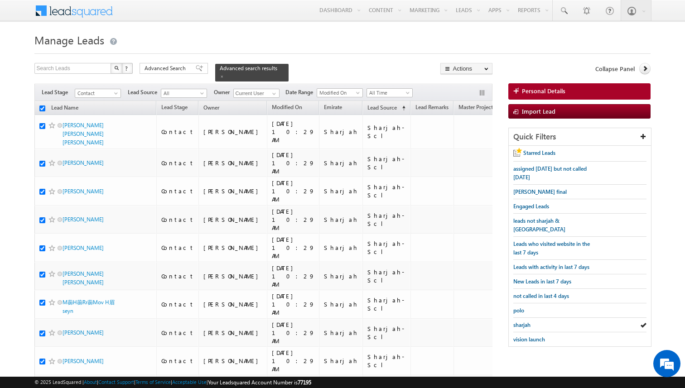
checkbox input "true"
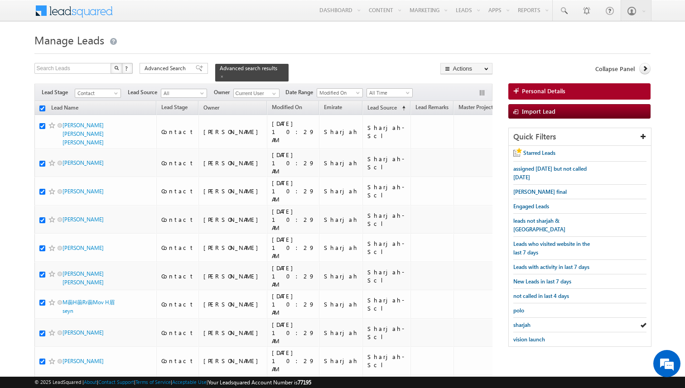
checkbox input "true"
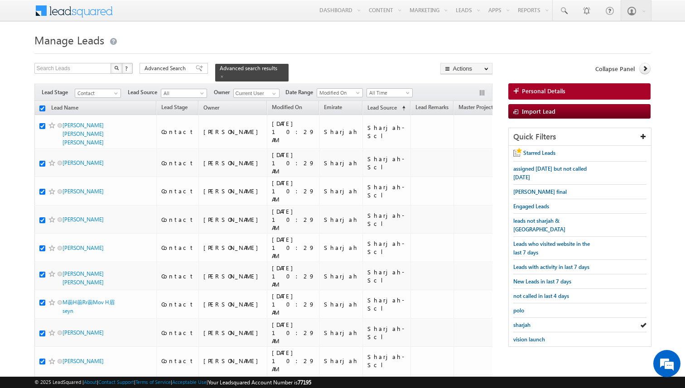
checkbox input "true"
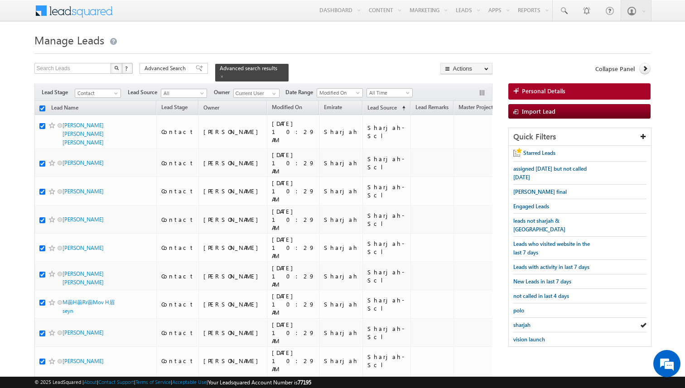
checkbox input "true"
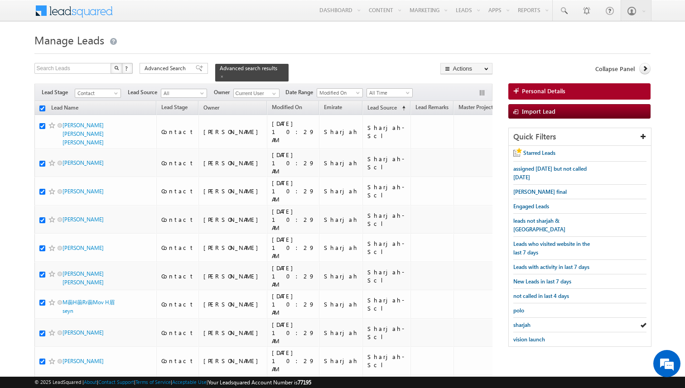
checkbox input "true"
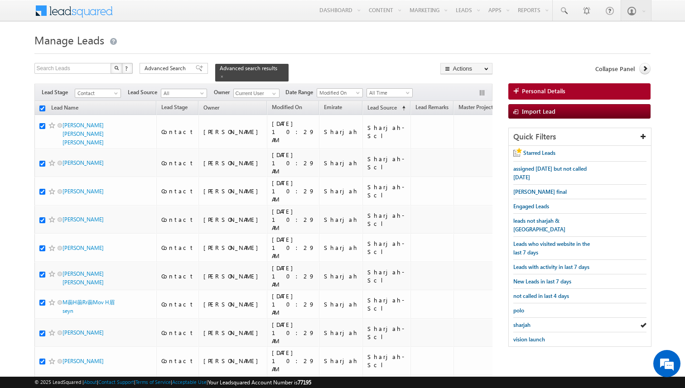
checkbox input "true"
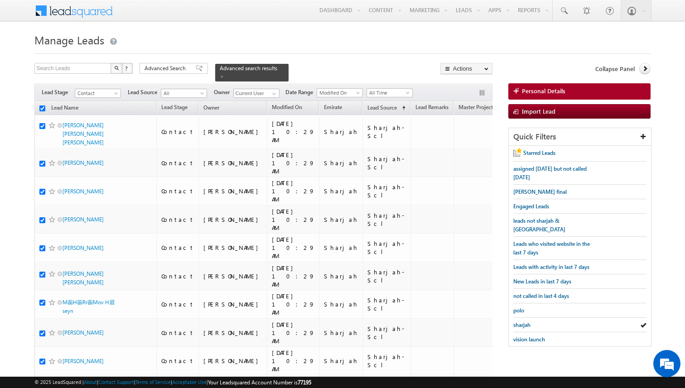
checkbox input "true"
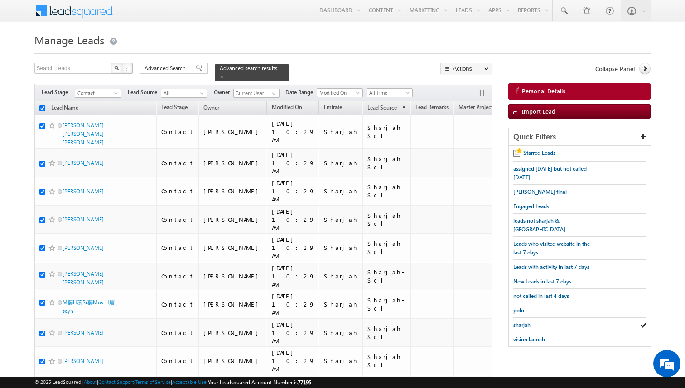
checkbox input "true"
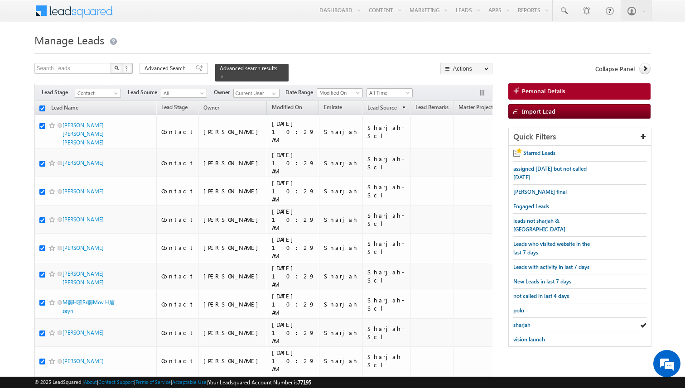
checkbox input "true"
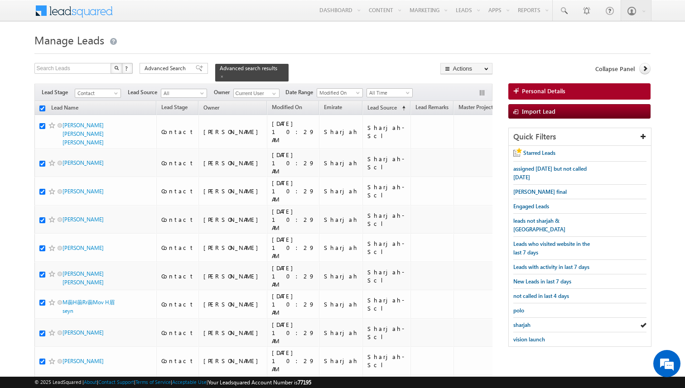
checkbox input "true"
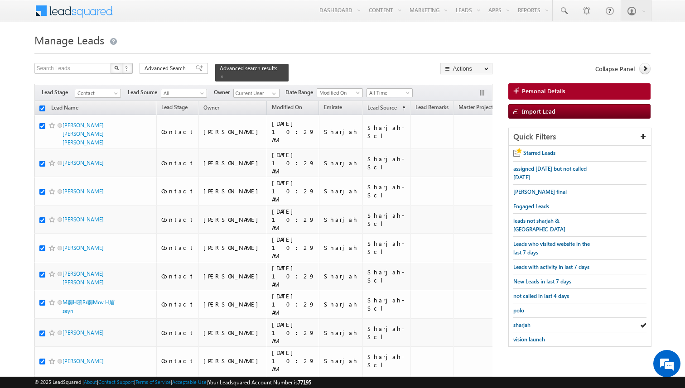
checkbox input "true"
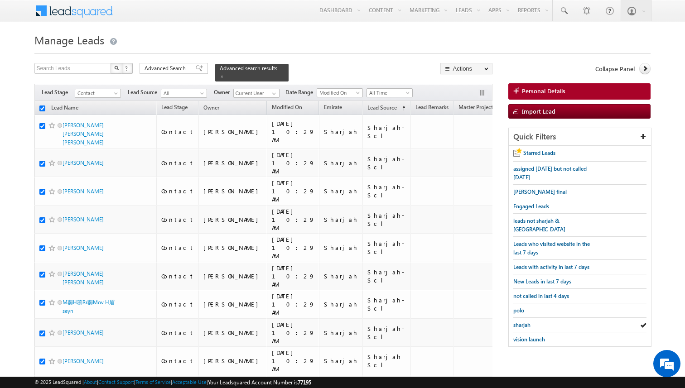
checkbox input "true"
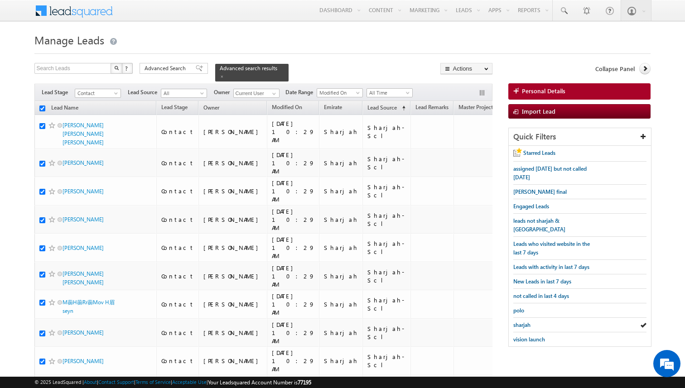
checkbox input "true"
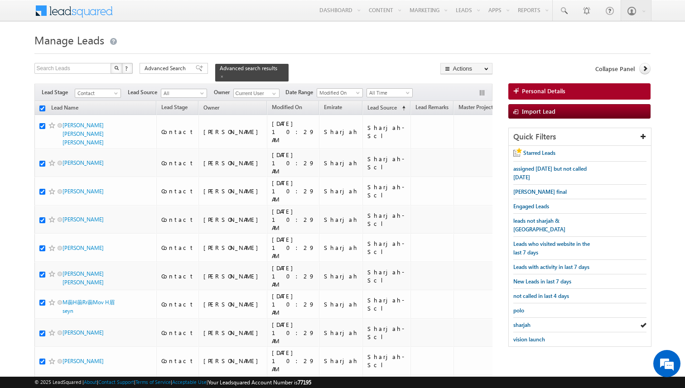
checkbox input "true"
click at [43, 108] on input "checkbox" at bounding box center [42, 109] width 6 height 6
checkbox input "true"
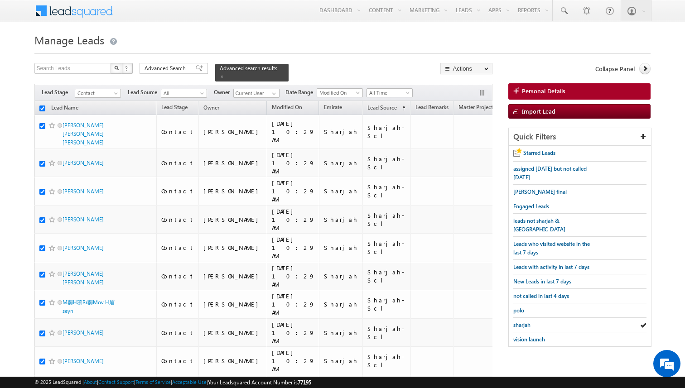
checkbox input "true"
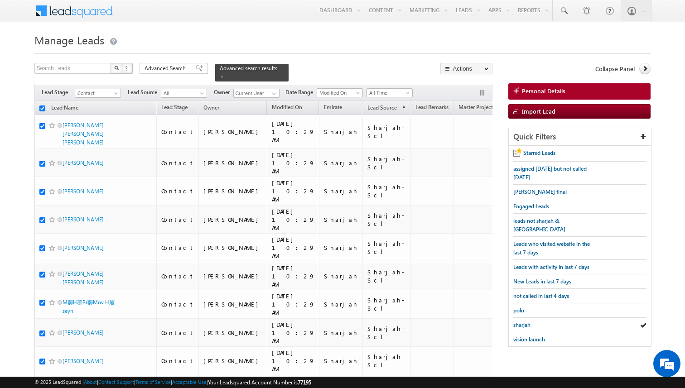
checkbox input "true"
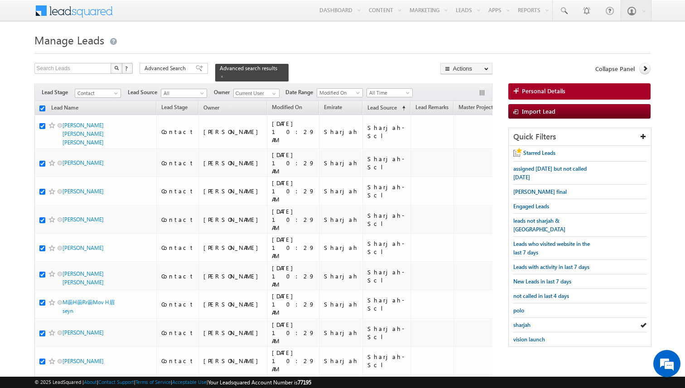
checkbox input "true"
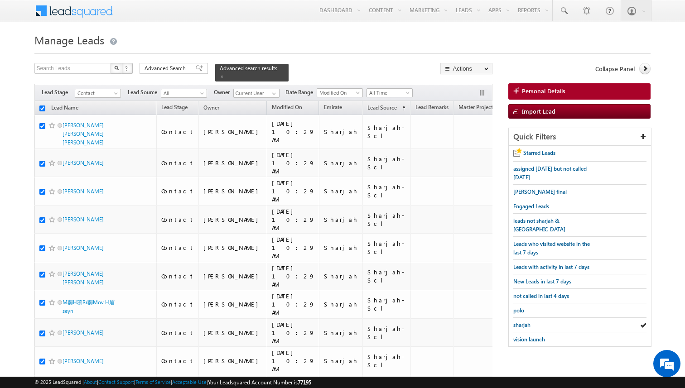
checkbox input "true"
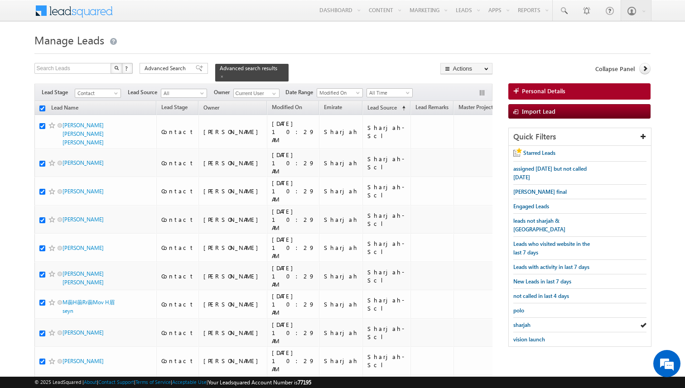
checkbox input "true"
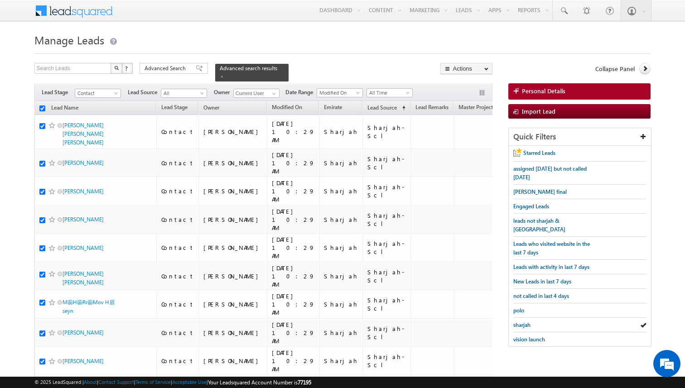
checkbox input "true"
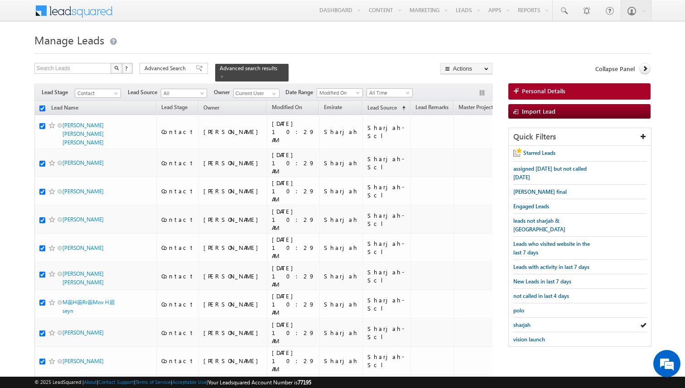
checkbox input "true"
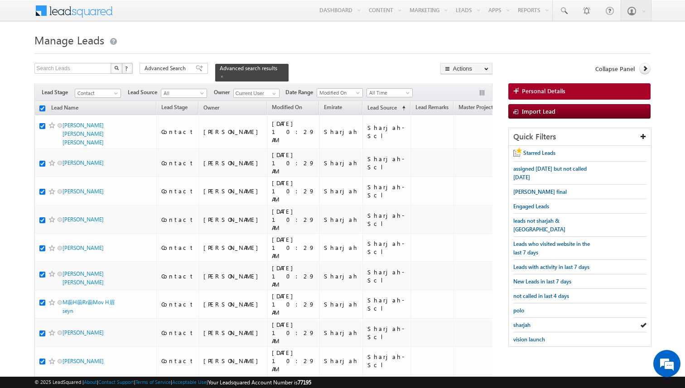
checkbox input "true"
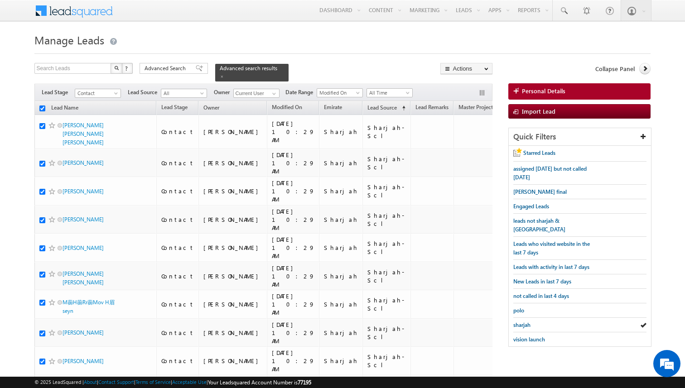
checkbox input "true"
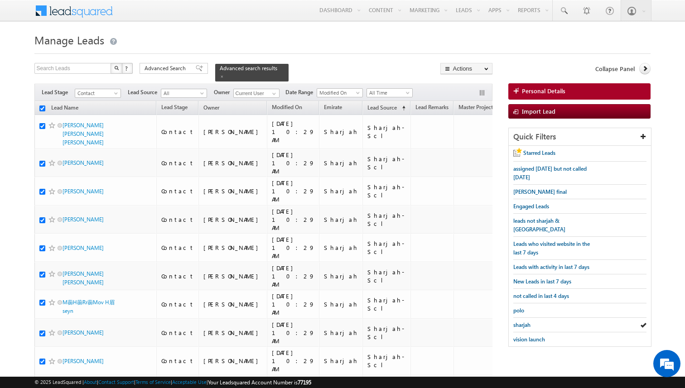
checkbox input "true"
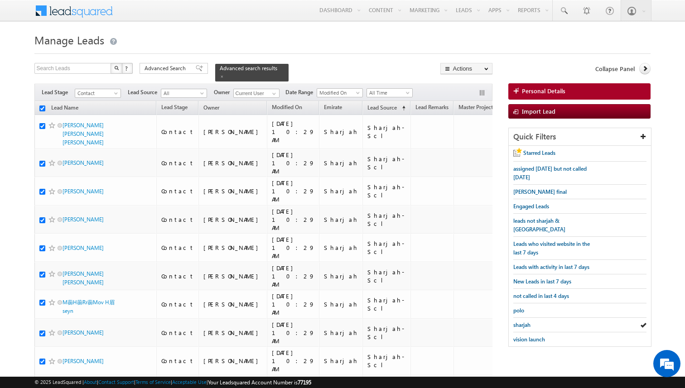
checkbox input "true"
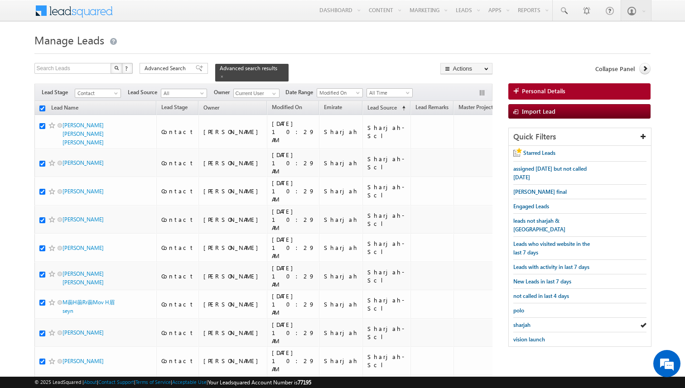
checkbox input "true"
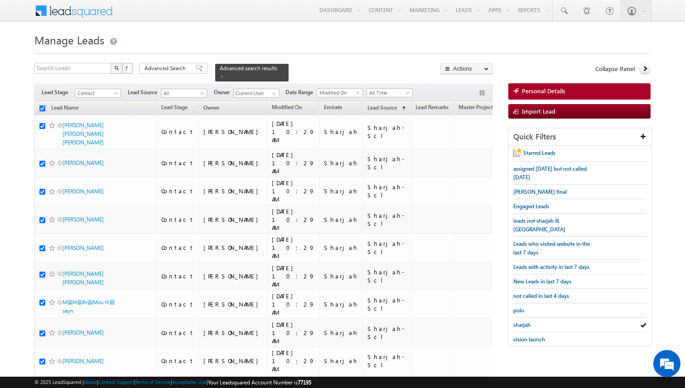
checkbox input "true"
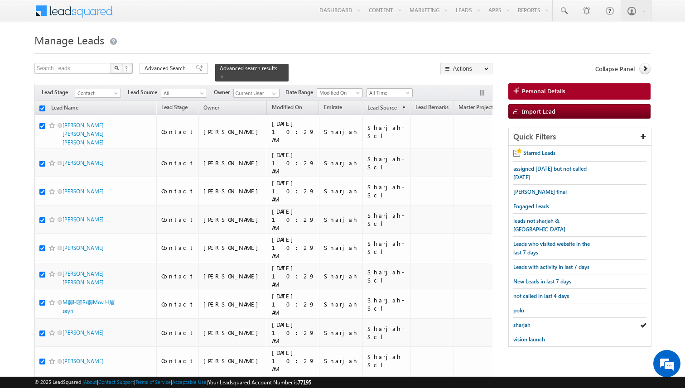
checkbox input "true"
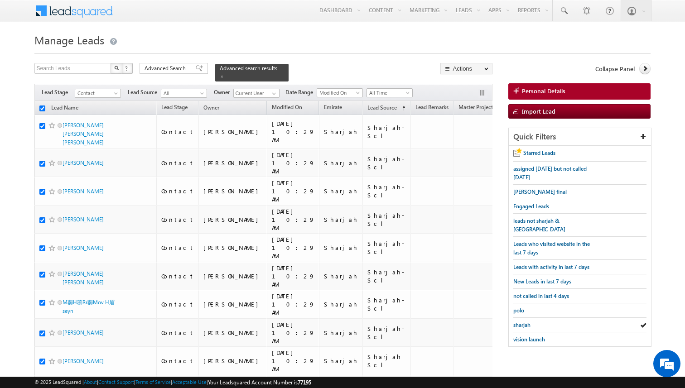
checkbox input "true"
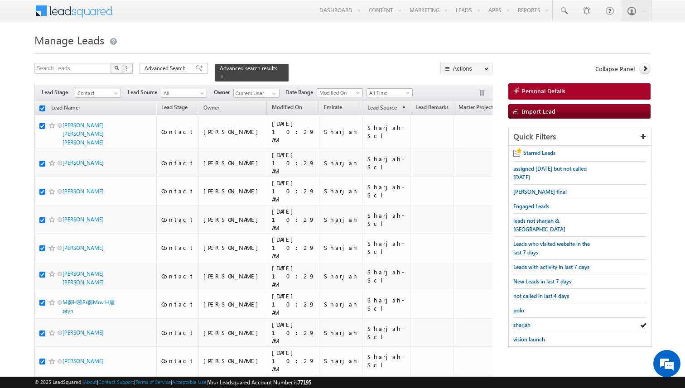
checkbox input "true"
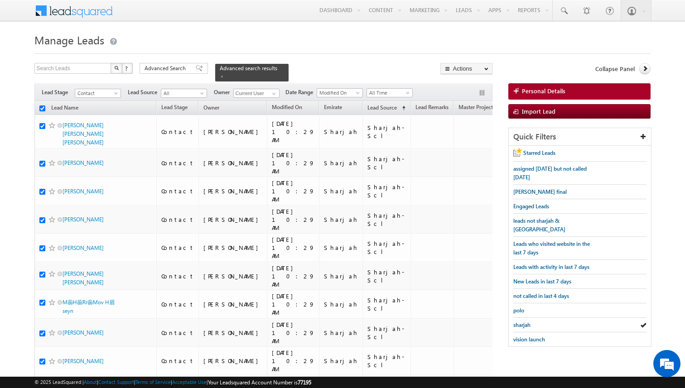
checkbox input "true"
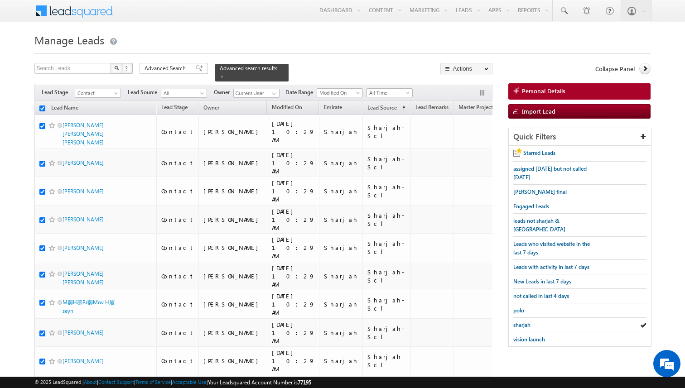
checkbox input "true"
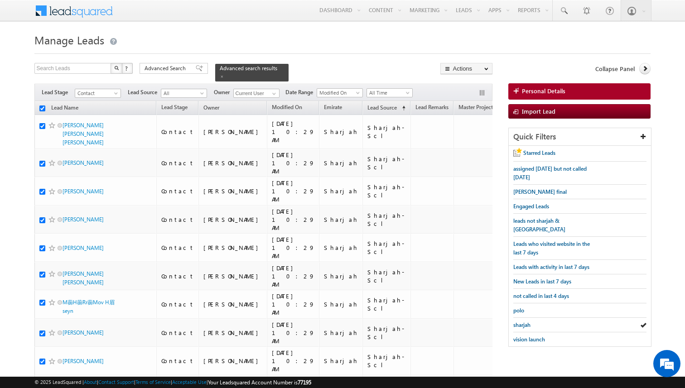
checkbox input "true"
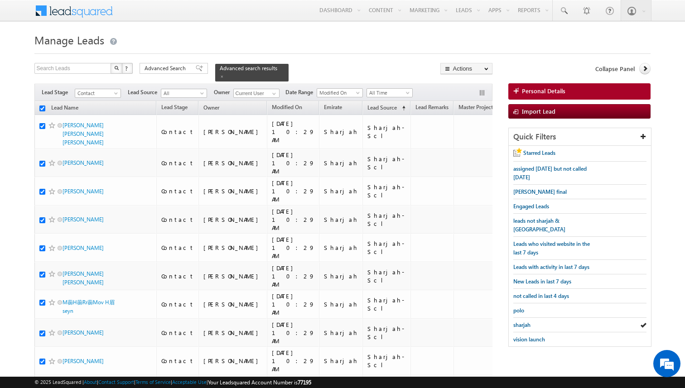
checkbox input "true"
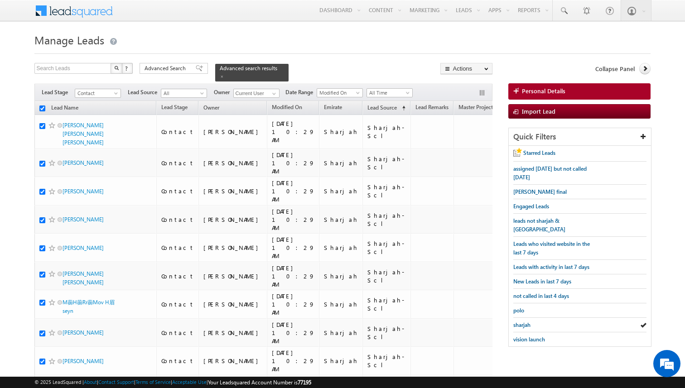
click at [272, 91] on span at bounding box center [273, 93] width 7 height 7
type input "[PERSON_NAME]"
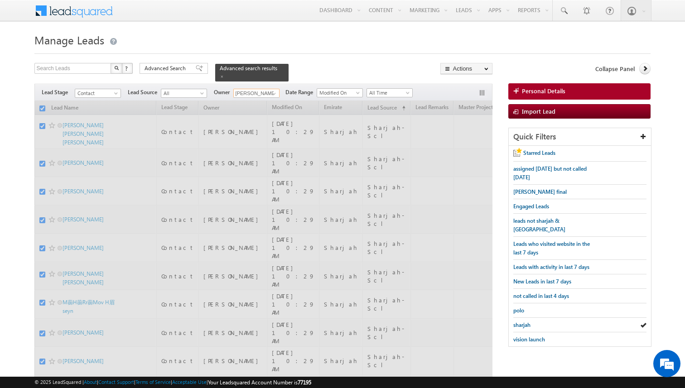
checkbox input "false"
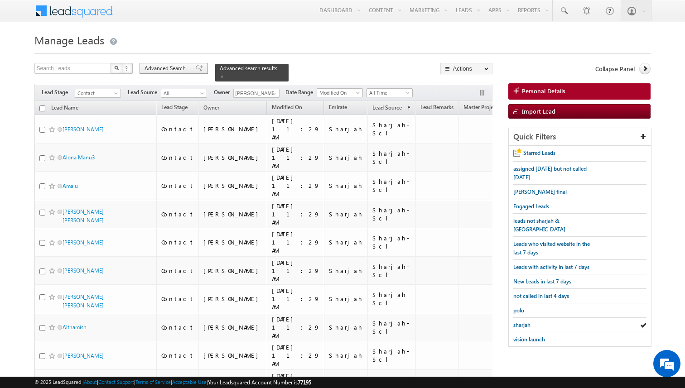
type input "[PERSON_NAME]"
click at [173, 70] on span "Advanced Search" at bounding box center [166, 68] width 44 height 8
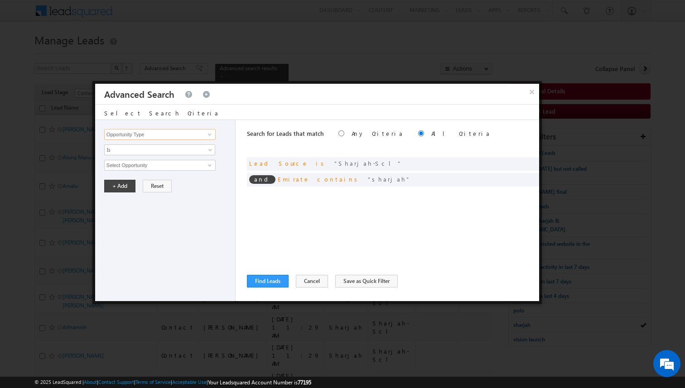
click at [182, 135] on input "Opportunity Type" at bounding box center [159, 134] width 111 height 11
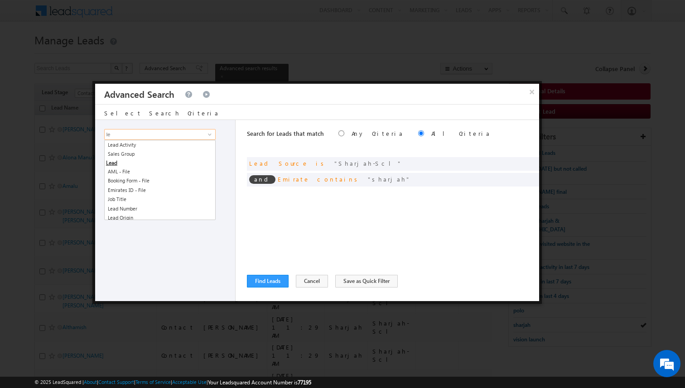
type input "l"
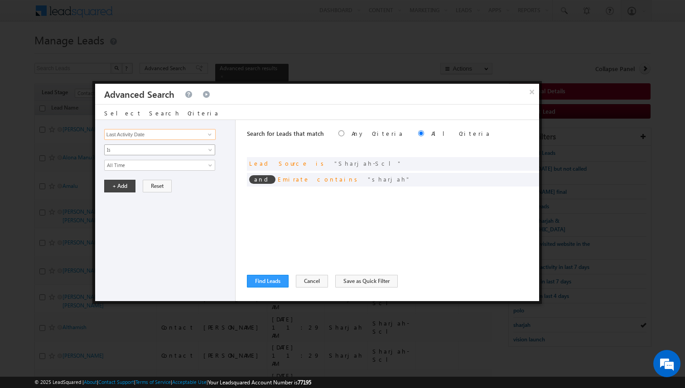
type input "Last Activity Date"
click at [166, 151] on span "Is" at bounding box center [154, 150] width 98 height 8
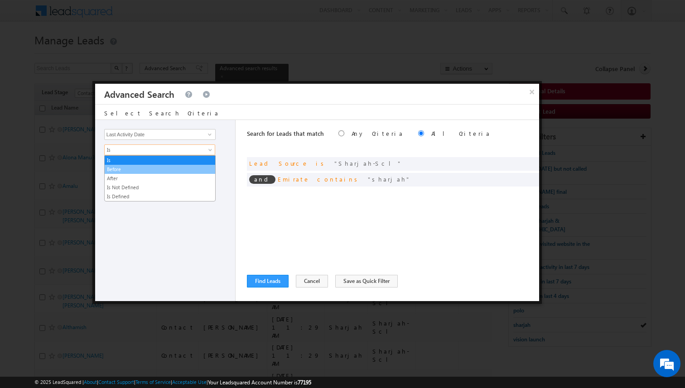
click at [146, 168] on link "Before" at bounding box center [160, 169] width 110 height 8
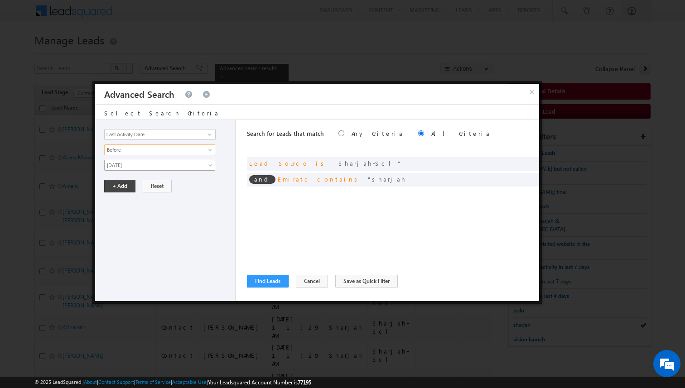
click at [143, 167] on span "[DATE]" at bounding box center [154, 165] width 98 height 8
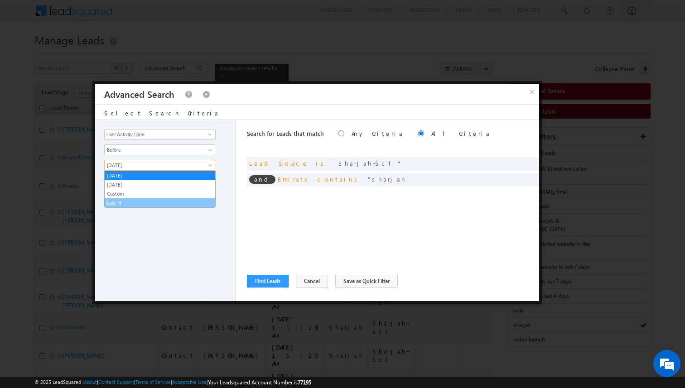
click at [126, 200] on link "Last N" at bounding box center [160, 203] width 110 height 8
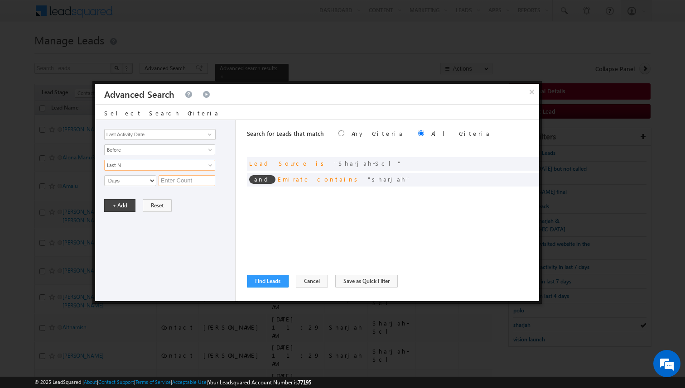
click at [177, 181] on input "text" at bounding box center [186, 180] width 57 height 11
type input "5"
click at [125, 205] on button "+ Add" at bounding box center [119, 205] width 31 height 13
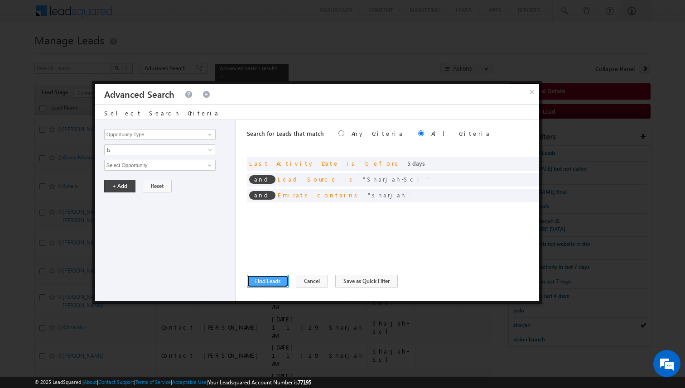
click at [278, 283] on button "Find Leads" at bounding box center [268, 281] width 42 height 13
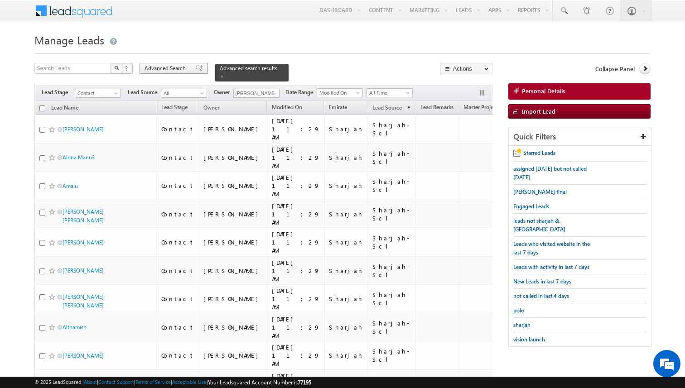
click at [169, 64] on div "Advanced Search" at bounding box center [173, 68] width 68 height 11
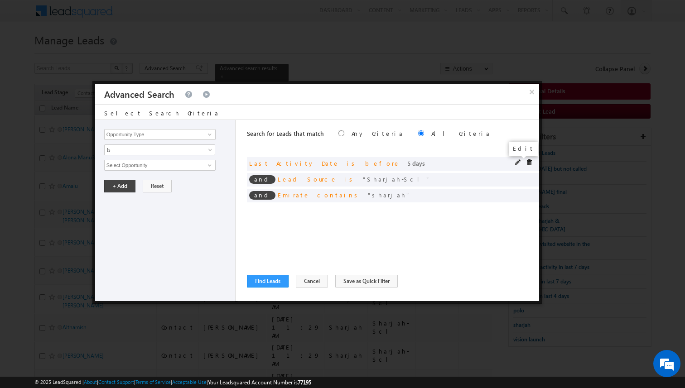
click at [516, 161] on span at bounding box center [518, 162] width 6 height 6
click at [173, 180] on input "5" at bounding box center [186, 180] width 57 height 11
type input "3"
click at [128, 204] on button "+ Add" at bounding box center [119, 205] width 31 height 13
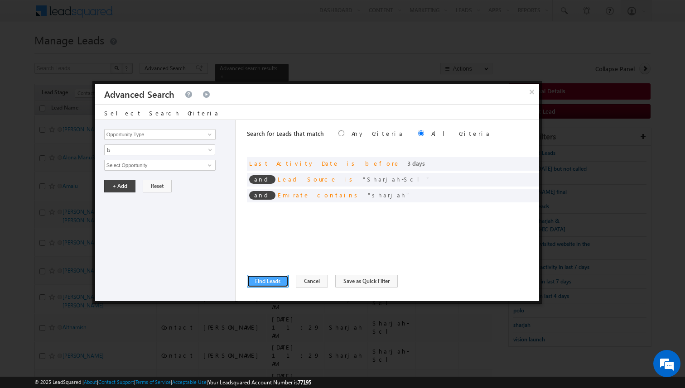
click at [280, 283] on button "Find Leads" at bounding box center [268, 281] width 42 height 13
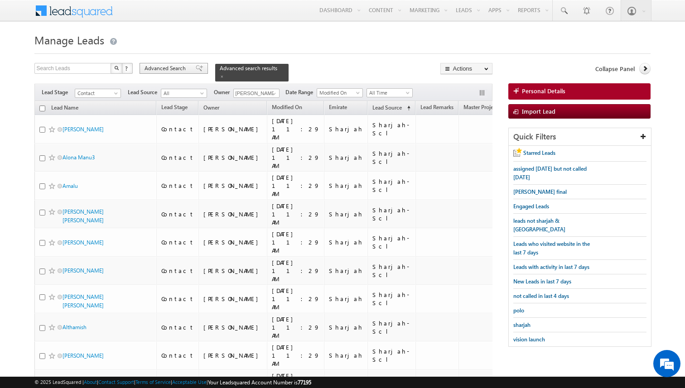
click at [180, 69] on span "Advanced Search" at bounding box center [166, 68] width 44 height 8
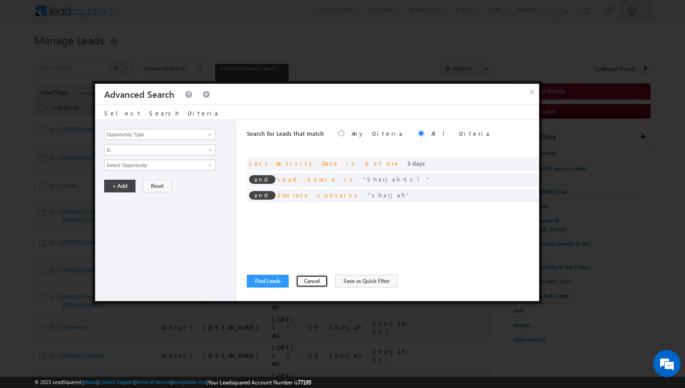
click at [308, 284] on button "Cancel" at bounding box center [312, 281] width 32 height 13
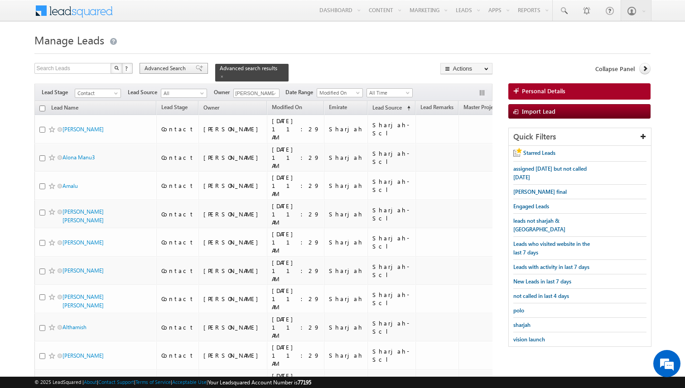
click at [167, 70] on span "Advanced Search" at bounding box center [166, 68] width 44 height 8
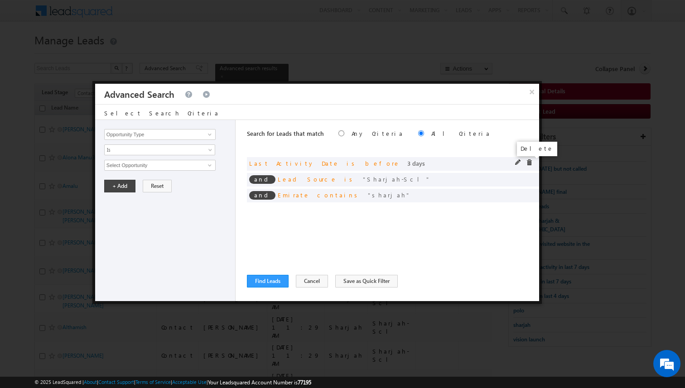
click at [530, 162] on span at bounding box center [529, 162] width 6 height 6
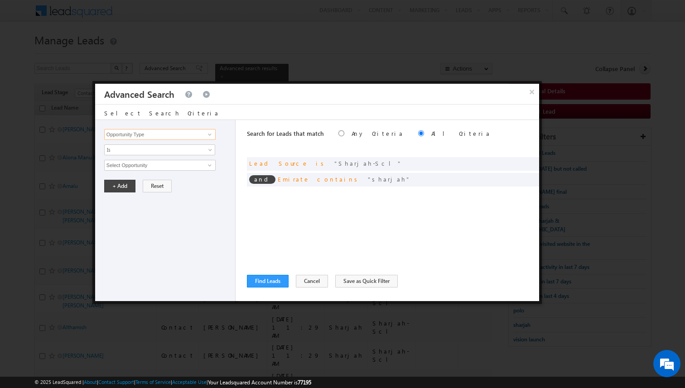
click at [177, 133] on input "Opportunity Type" at bounding box center [159, 134] width 111 height 11
type input "Lead Activity"
click at [161, 148] on span "Is" at bounding box center [154, 150] width 98 height 8
click at [144, 166] on link "Is Not" at bounding box center [160, 169] width 110 height 8
click at [144, 166] on input "Select Activity" at bounding box center [159, 165] width 111 height 11
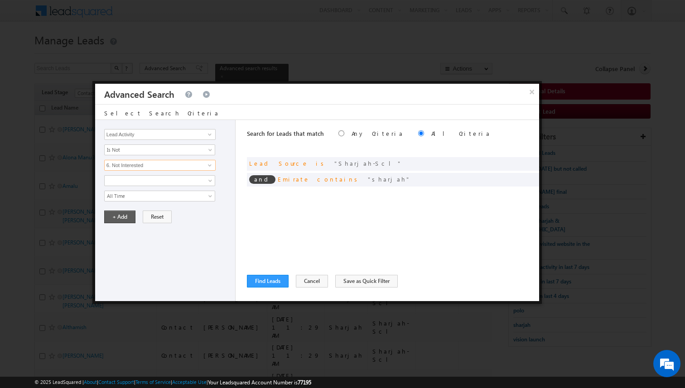
type input "6. Not Interested"
click at [118, 213] on button "+ Add" at bounding box center [119, 217] width 31 height 13
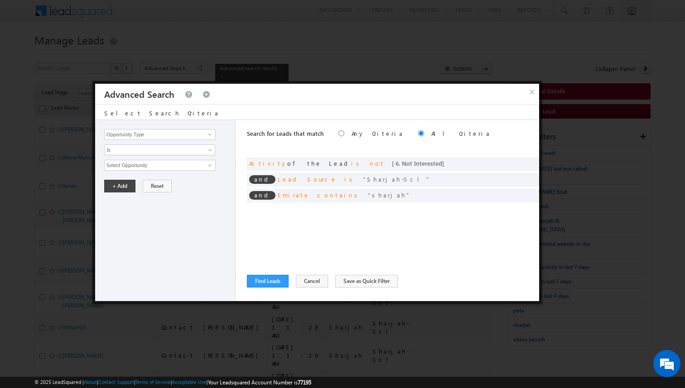
click at [138, 142] on div "Opportunity Type Lead Activity Task Sales Group Prospect Id Address 1 Address 2…" at bounding box center [165, 210] width 140 height 181
click at [139, 138] on input "Opportunity Type" at bounding box center [159, 134] width 111 height 11
type input ";"
type input "Lead Activity"
click at [131, 149] on span "Is" at bounding box center [154, 150] width 98 height 8
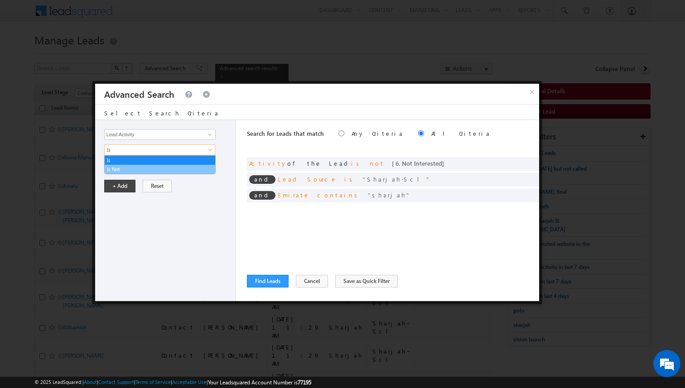
click at [120, 168] on link "Is Not" at bounding box center [160, 169] width 110 height 8
click at [120, 168] on input "Select Activity" at bounding box center [159, 165] width 111 height 11
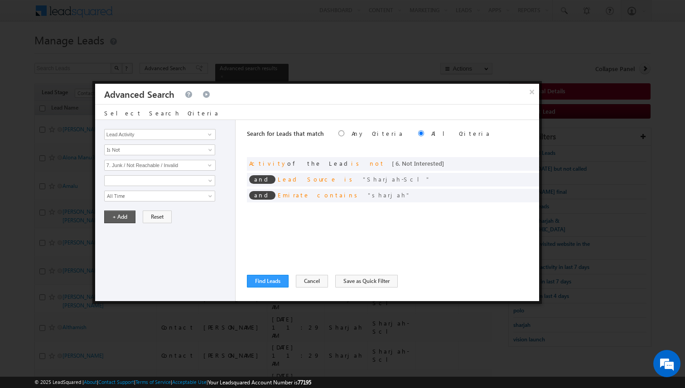
type input "7. Junk / Not Reachable / Invalid"
click at [114, 213] on button "+ Add" at bounding box center [119, 217] width 31 height 13
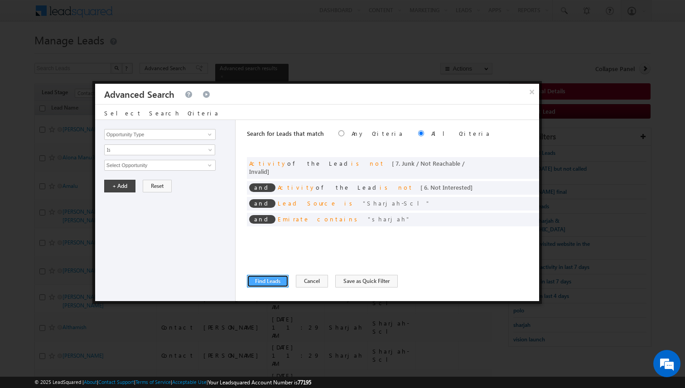
click at [257, 283] on button "Find Leads" at bounding box center [268, 281] width 42 height 13
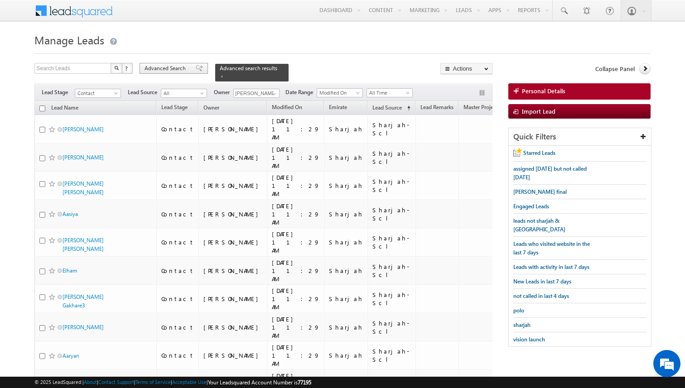
click at [166, 73] on div "Advanced Search" at bounding box center [173, 68] width 68 height 11
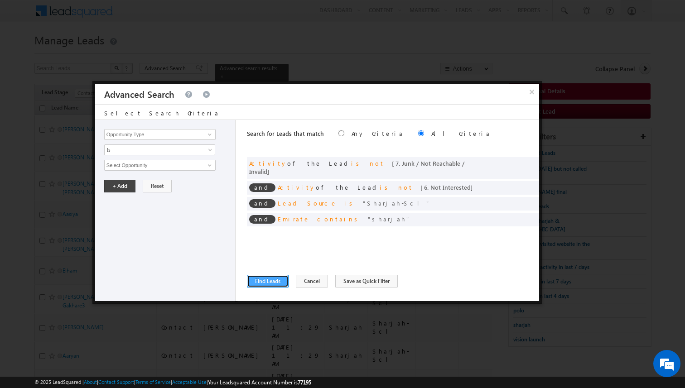
click at [276, 277] on button "Find Leads" at bounding box center [268, 281] width 42 height 13
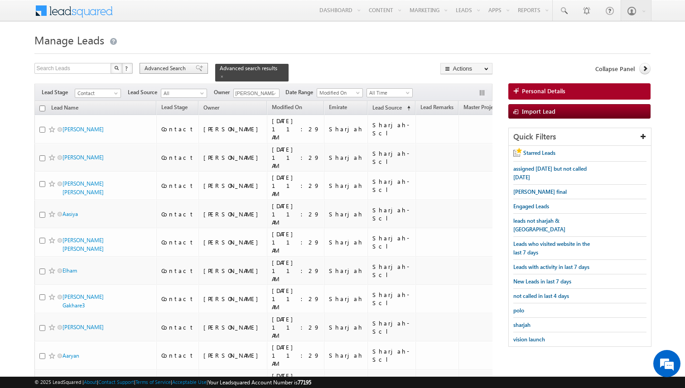
click at [162, 69] on span "Advanced Search" at bounding box center [166, 68] width 44 height 8
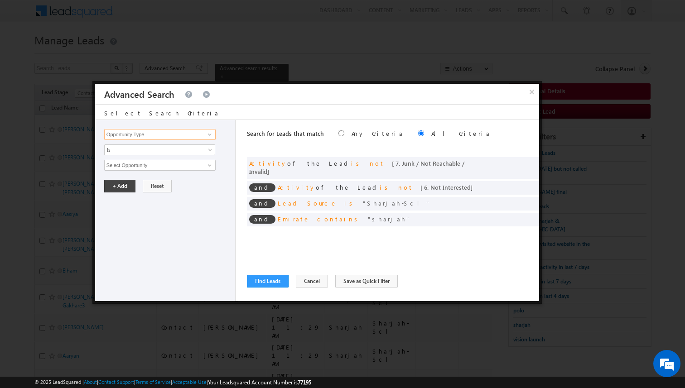
click at [200, 133] on input "Opportunity Type" at bounding box center [159, 134] width 111 height 11
type input "Last Activity Date"
click at [191, 146] on span "Is" at bounding box center [154, 150] width 98 height 8
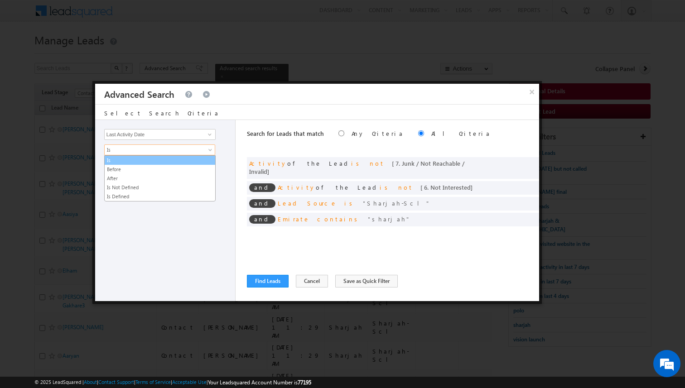
click at [159, 164] on link "Is" at bounding box center [160, 160] width 110 height 8
click at [152, 149] on span "Is" at bounding box center [154, 150] width 98 height 8
click at [139, 168] on link "Before" at bounding box center [160, 169] width 110 height 8
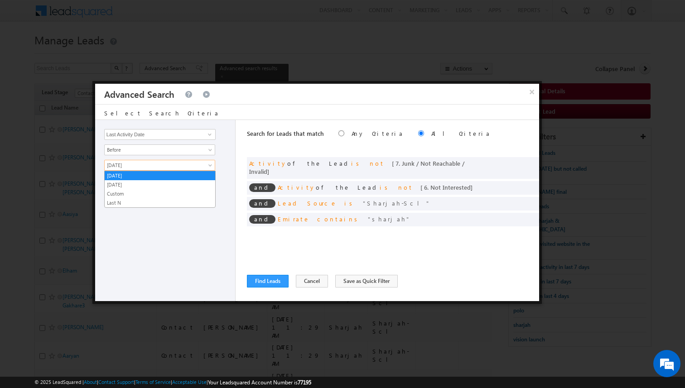
click at [139, 167] on span "[DATE]" at bounding box center [154, 165] width 98 height 8
click at [129, 203] on link "Last N" at bounding box center [160, 203] width 110 height 8
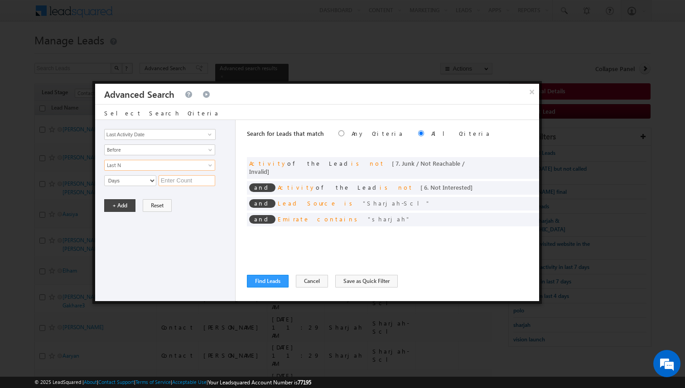
click at [167, 184] on input "text" at bounding box center [186, 180] width 57 height 11
type input "3"
click at [127, 204] on button "+ Add" at bounding box center [119, 205] width 31 height 13
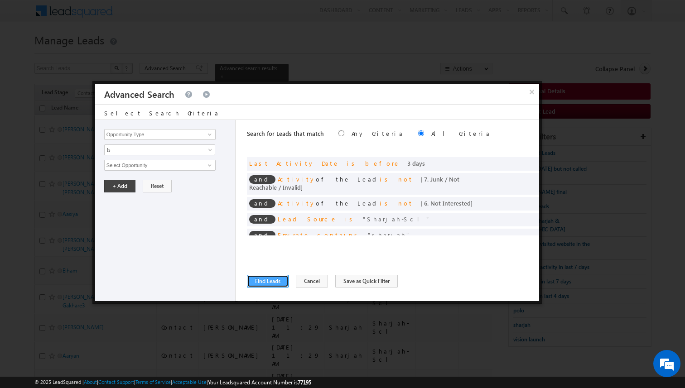
click at [274, 283] on button "Find Leads" at bounding box center [268, 281] width 42 height 13
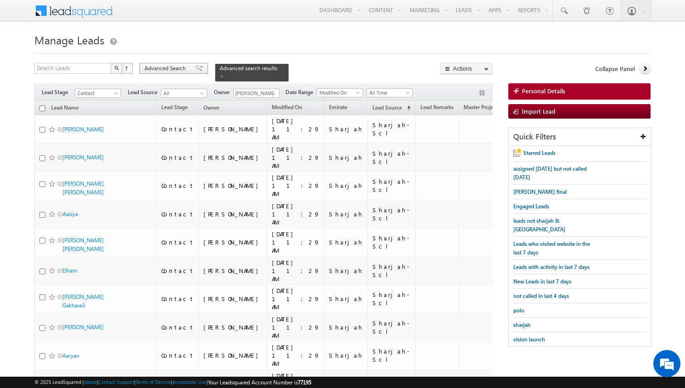
click at [172, 73] on div "Advanced Search" at bounding box center [173, 68] width 68 height 11
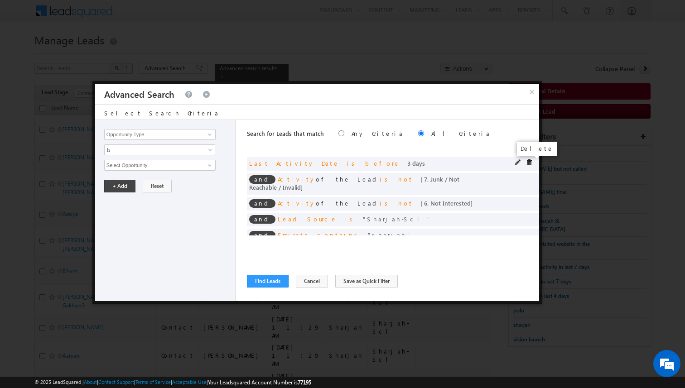
click at [529, 163] on span at bounding box center [529, 162] width 6 height 6
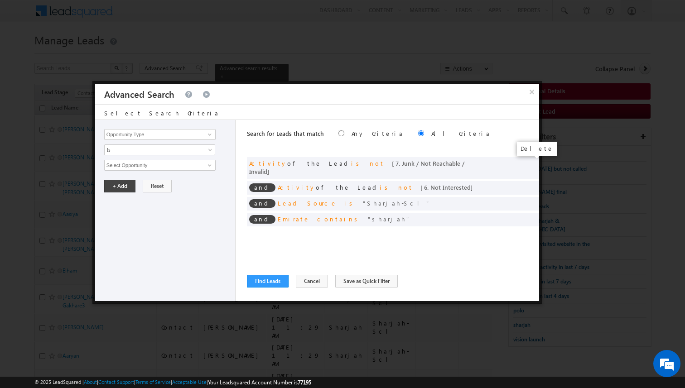
click at [0, 0] on span at bounding box center [0, 0] width 0 height 0
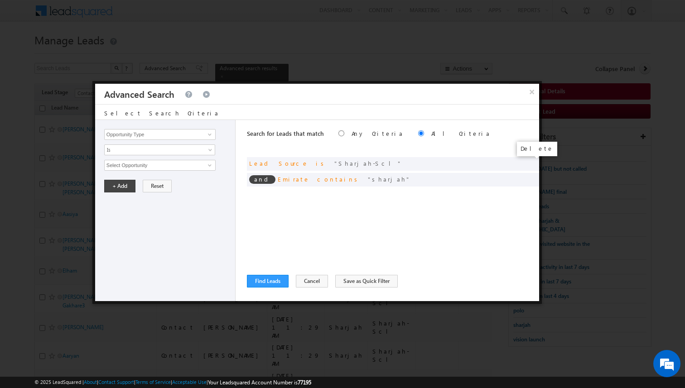
click at [0, 0] on span at bounding box center [0, 0] width 0 height 0
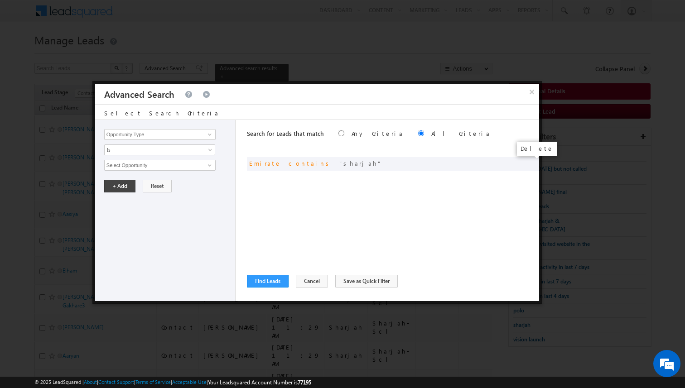
click at [0, 0] on span at bounding box center [0, 0] width 0 height 0
click at [366, 197] on div "Search for Leads that match Any Criteria All Criteria Note that the current tri…" at bounding box center [393, 210] width 292 height 181
click at [172, 135] on input "Opportunity Type" at bounding box center [159, 134] width 111 height 11
type input "Focus Project"
click at [158, 146] on span "Is" at bounding box center [154, 150] width 98 height 8
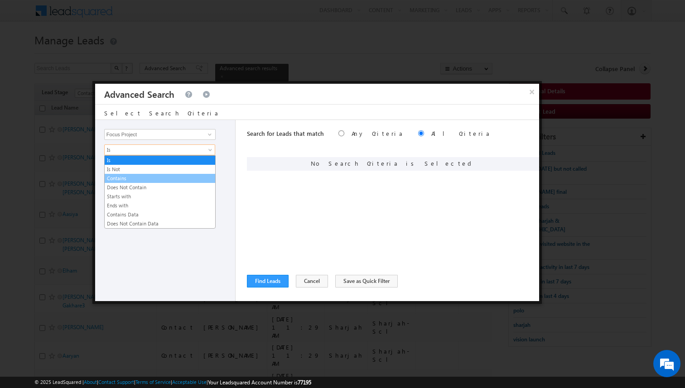
click at [128, 176] on link "Contains" at bounding box center [160, 178] width 110 height 8
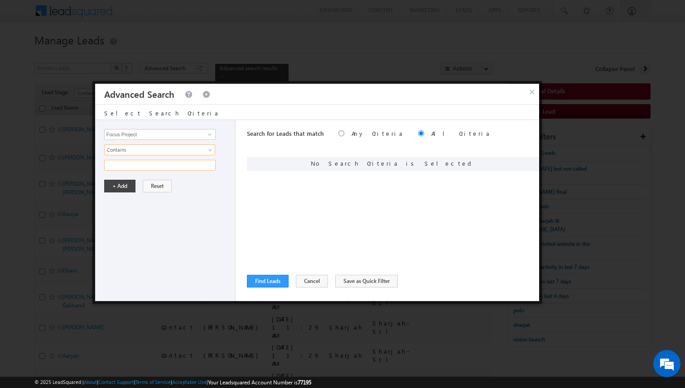
click at [125, 164] on input "text" at bounding box center [159, 165] width 111 height 11
type input "p1"
click at [116, 186] on button "+ Add" at bounding box center [119, 186] width 31 height 13
click at [265, 280] on button "Find Leads" at bounding box center [268, 281] width 42 height 13
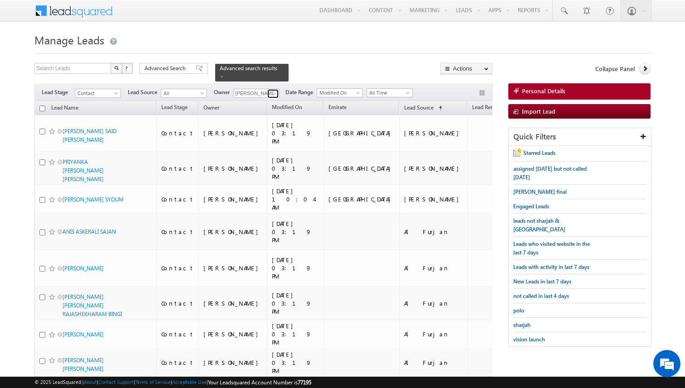
click at [270, 94] on span at bounding box center [273, 93] width 7 height 7
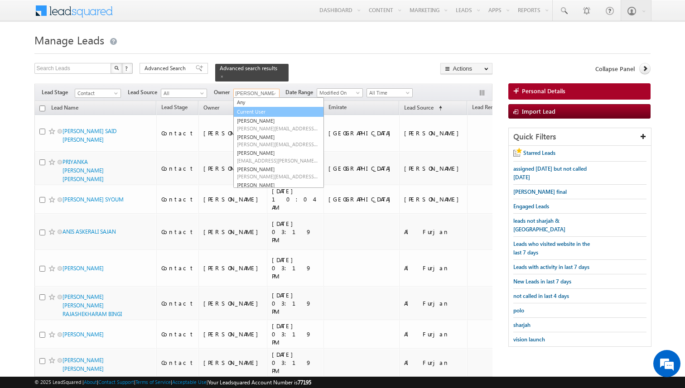
click at [251, 110] on link "Current User" at bounding box center [278, 112] width 91 height 10
type input "Current User"
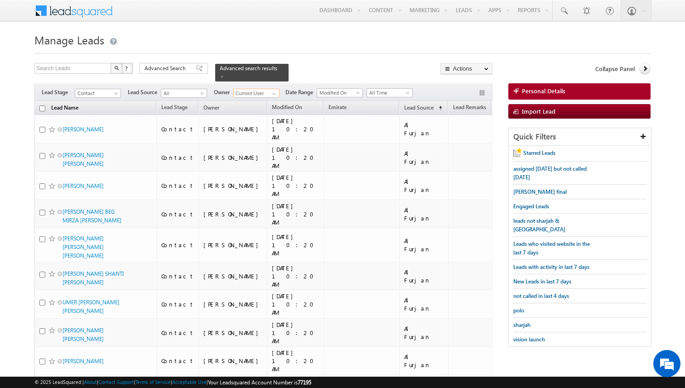
click at [67, 108] on link "Lead Name" at bounding box center [65, 109] width 36 height 12
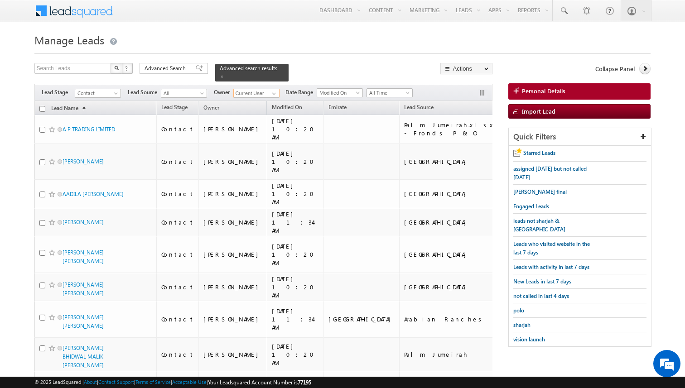
click at [41, 109] on input "checkbox" at bounding box center [42, 109] width 6 height 6
checkbox input "true"
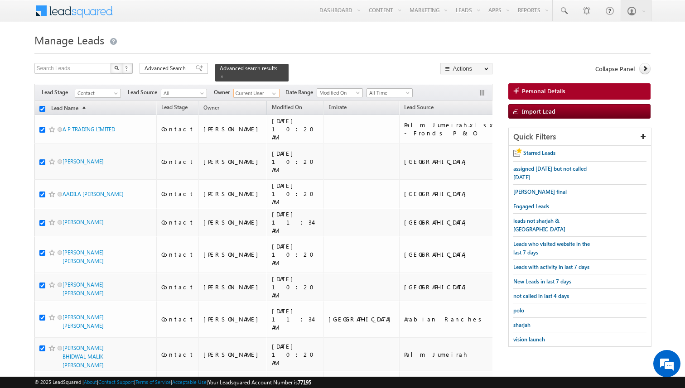
checkbox input "true"
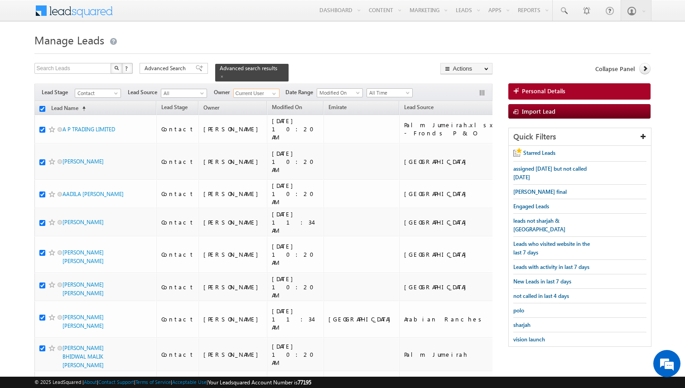
checkbox input "true"
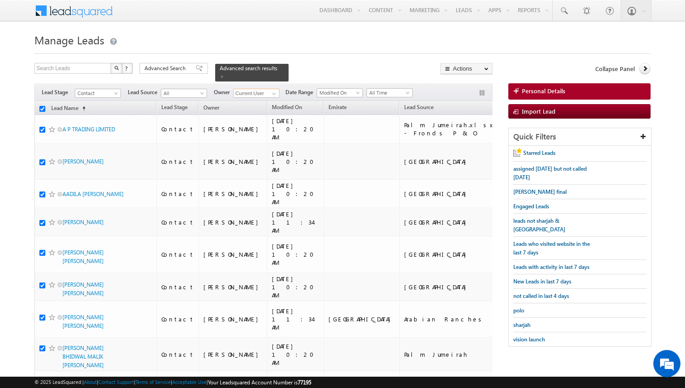
checkbox input "true"
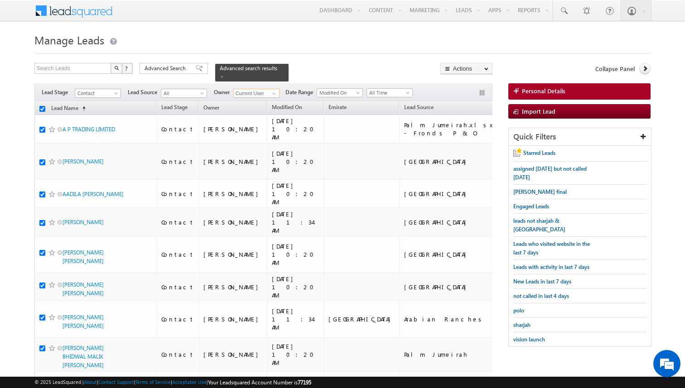
checkbox input "true"
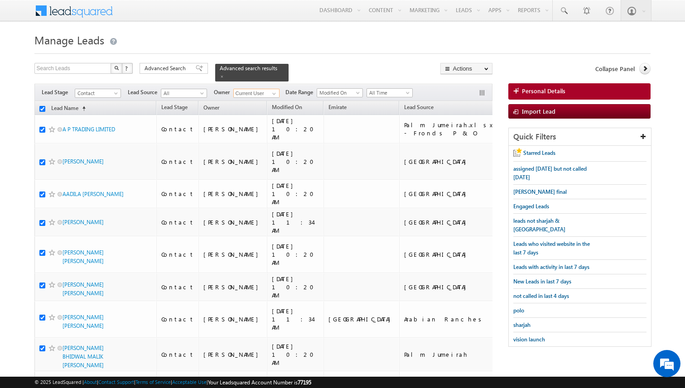
checkbox input "true"
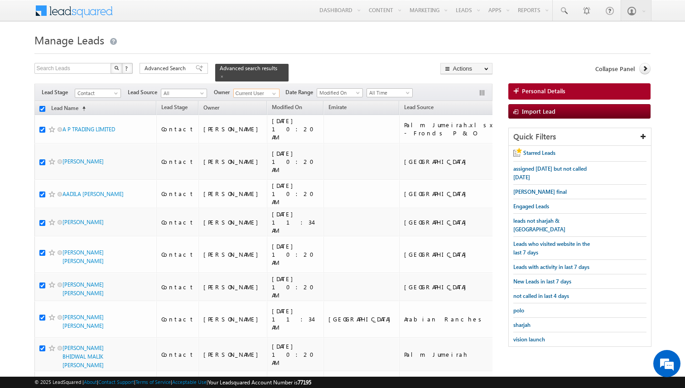
checkbox input "true"
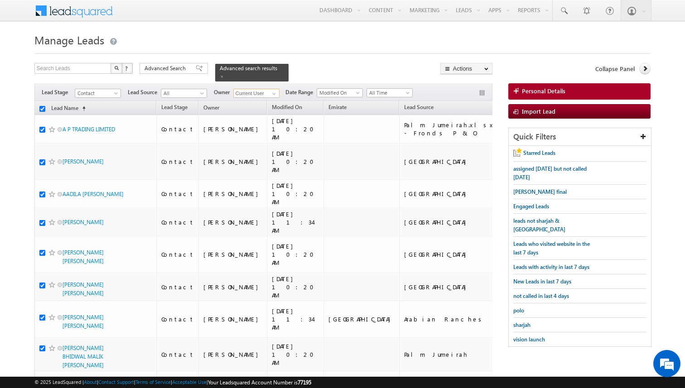
checkbox input "true"
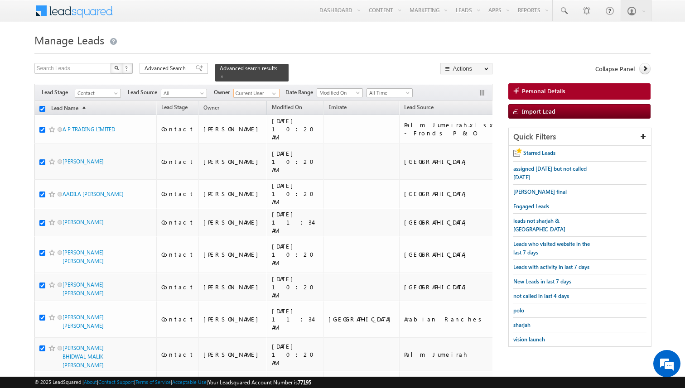
checkbox input "true"
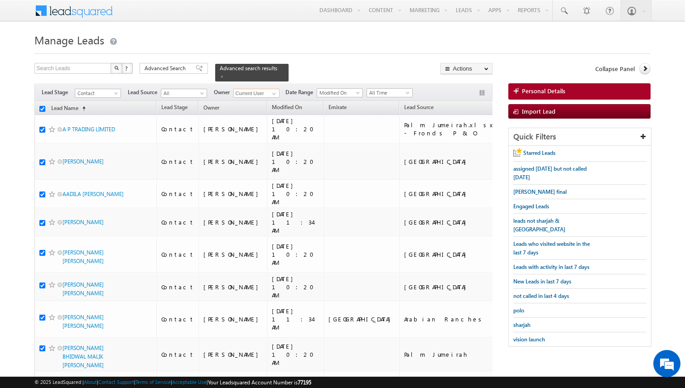
checkbox input "true"
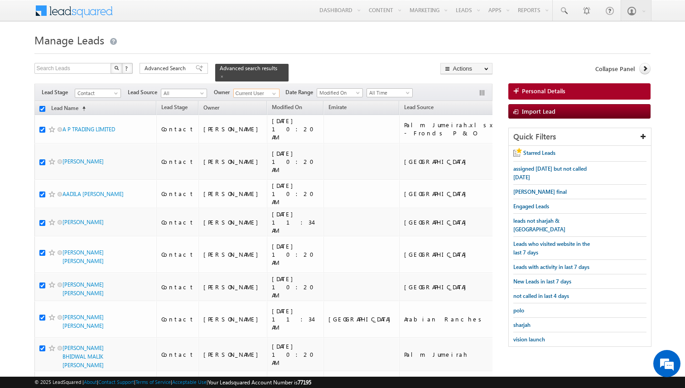
checkbox input "true"
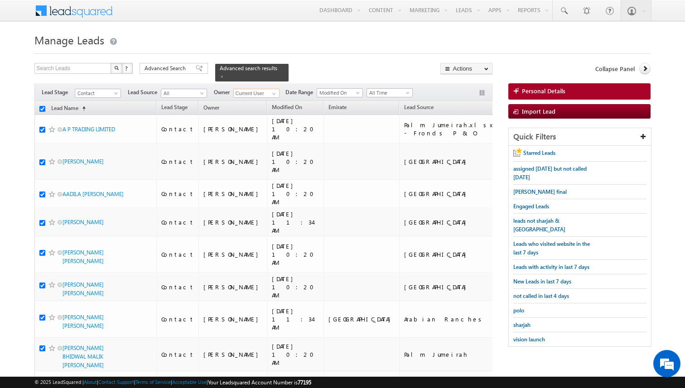
checkbox input "true"
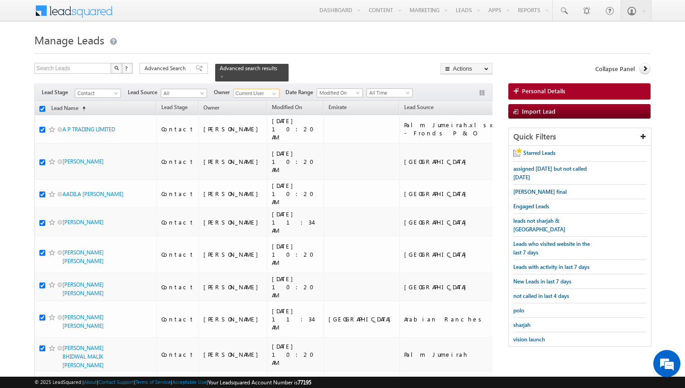
checkbox input "true"
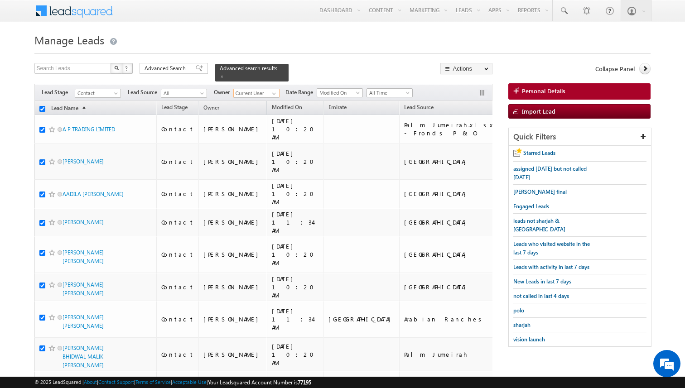
checkbox input "true"
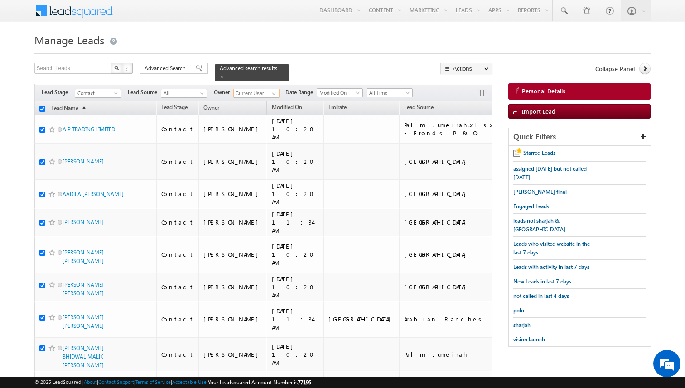
checkbox input "true"
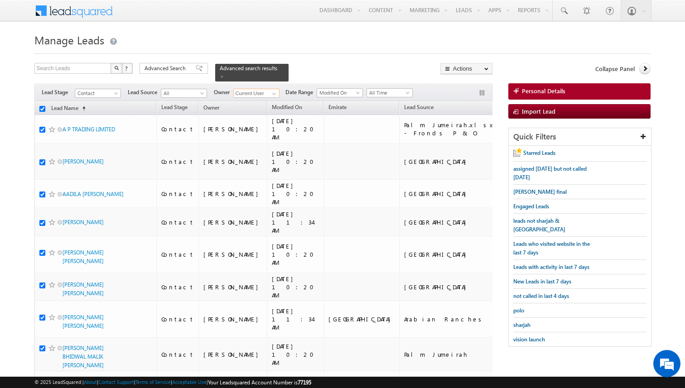
checkbox input "true"
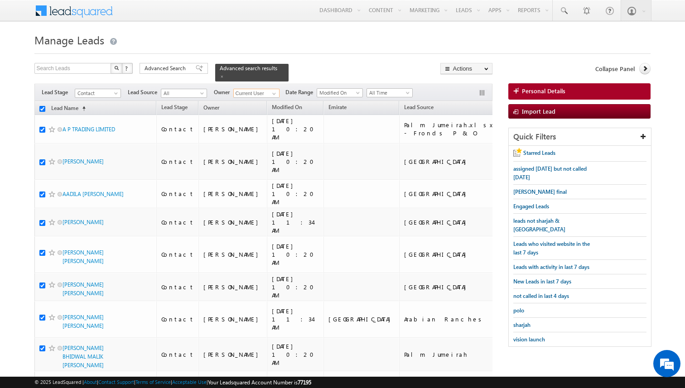
checkbox input "true"
click at [460, 93] on link "Bulk Update" at bounding box center [466, 92] width 51 height 11
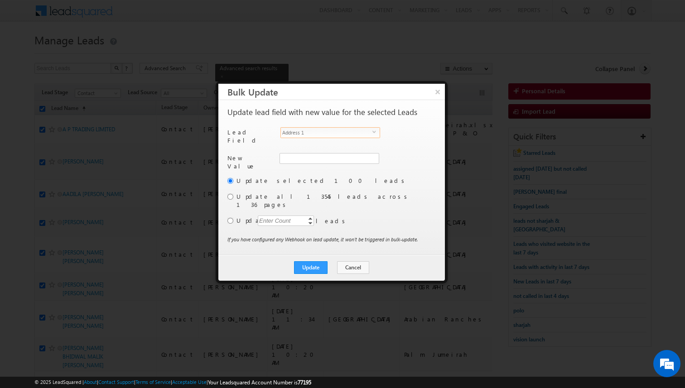
click at [336, 136] on span "Address 1" at bounding box center [326, 133] width 91 height 10
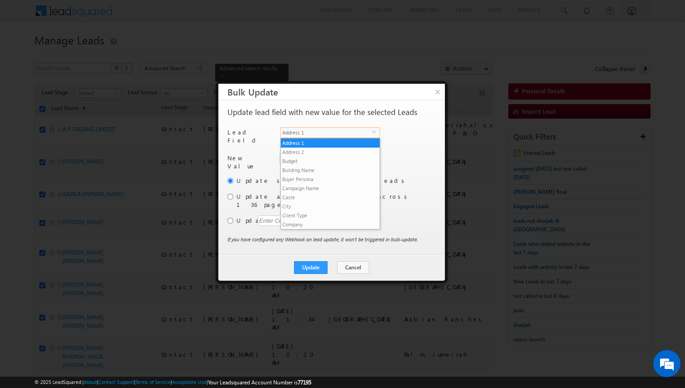
scroll to position [345, 0]
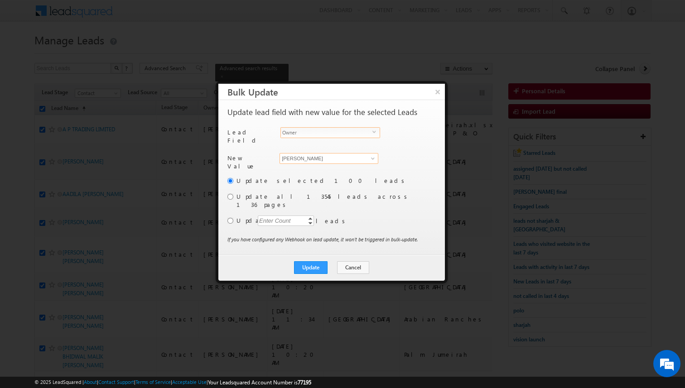
click at [324, 154] on input "[PERSON_NAME]" at bounding box center [328, 158] width 99 height 11
click at [229, 218] on input "radio" at bounding box center [230, 221] width 6 height 6
click at [272, 216] on div "Enter Count" at bounding box center [275, 221] width 34 height 10
click at [346, 212] on div "Update selected 100 leads Update all 13545 leads across 136 pages Update Enter …" at bounding box center [330, 205] width 206 height 59
click at [317, 261] on button "Update" at bounding box center [311, 267] width 34 height 13
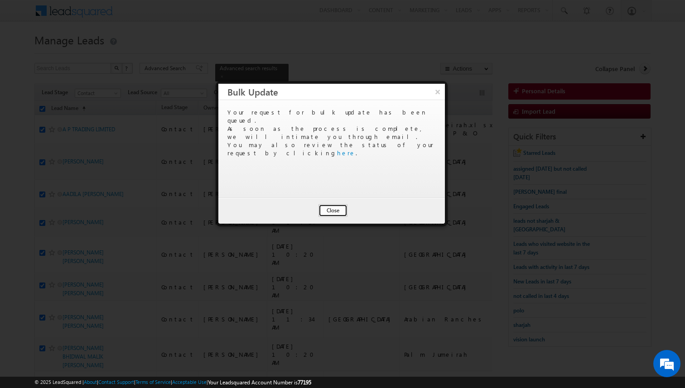
click at [341, 212] on button "Close" at bounding box center [332, 210] width 29 height 13
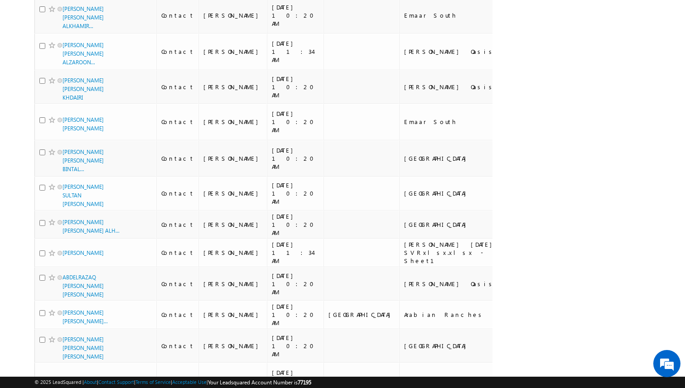
scroll to position [2495, 0]
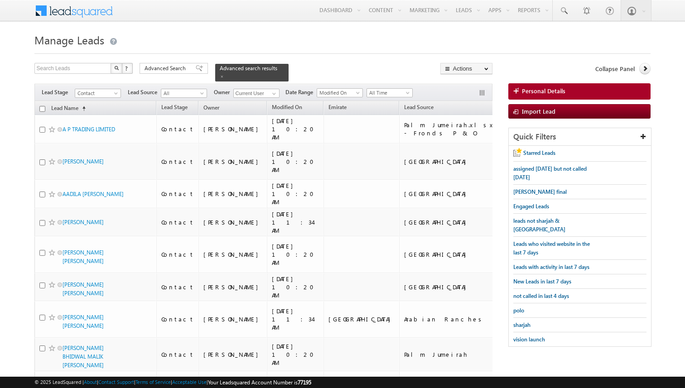
scroll to position [2495, 0]
click at [273, 92] on span at bounding box center [273, 93] width 7 height 7
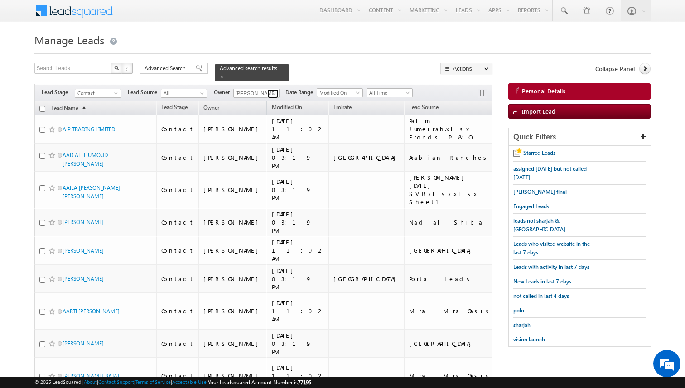
click at [274, 93] on span at bounding box center [273, 93] width 7 height 7
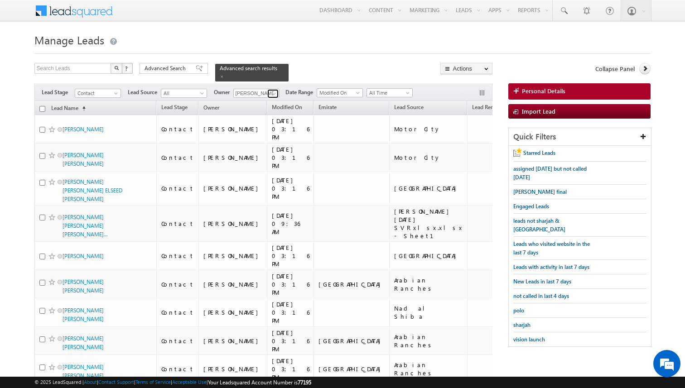
click at [274, 91] on span at bounding box center [273, 93] width 7 height 7
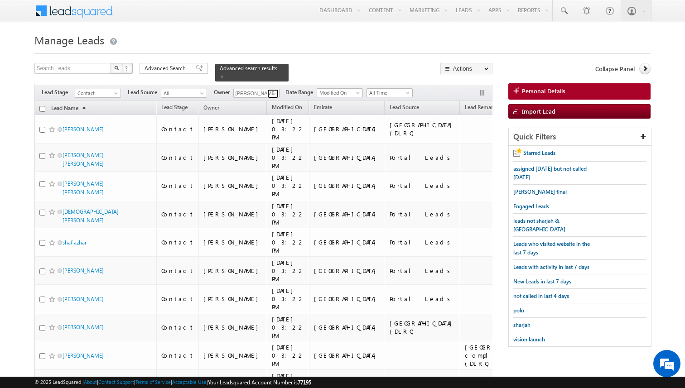
click at [274, 92] on span at bounding box center [273, 93] width 7 height 7
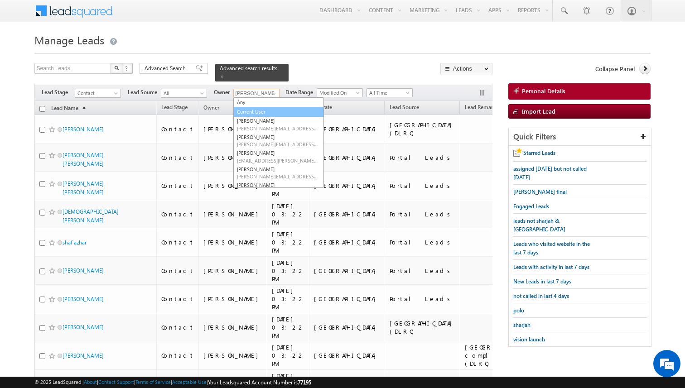
click at [257, 109] on link "Current User" at bounding box center [278, 112] width 91 height 10
type input "Current User"
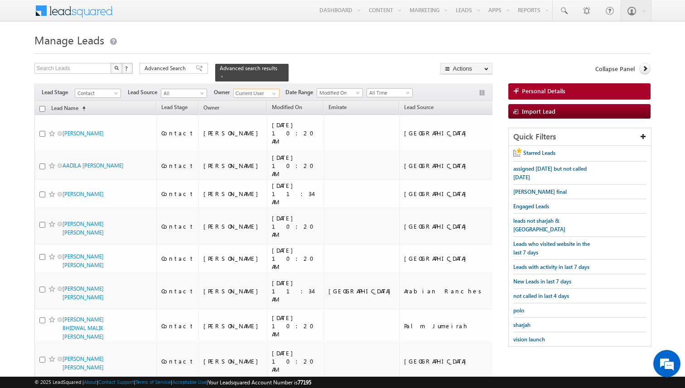
click at [43, 110] on input "checkbox" at bounding box center [42, 109] width 6 height 6
checkbox input "true"
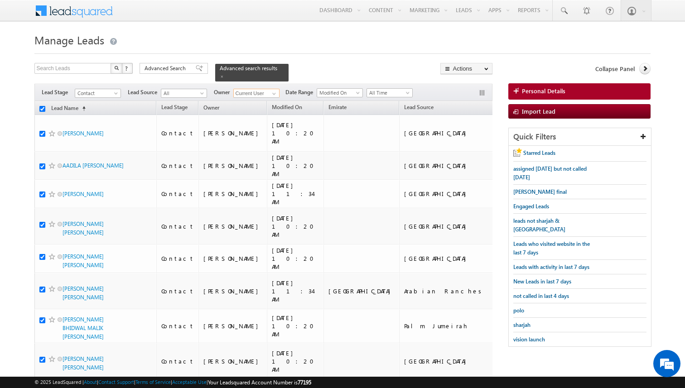
checkbox input "true"
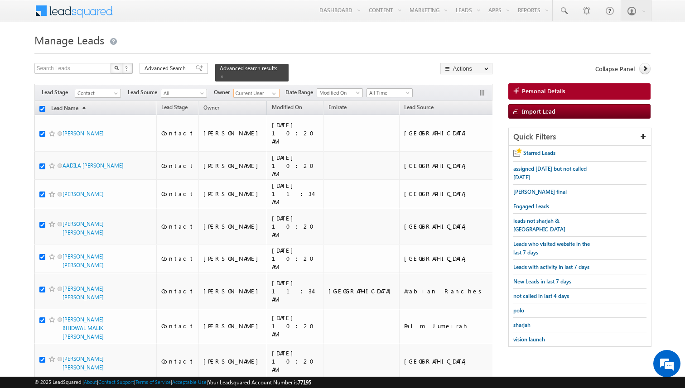
checkbox input "true"
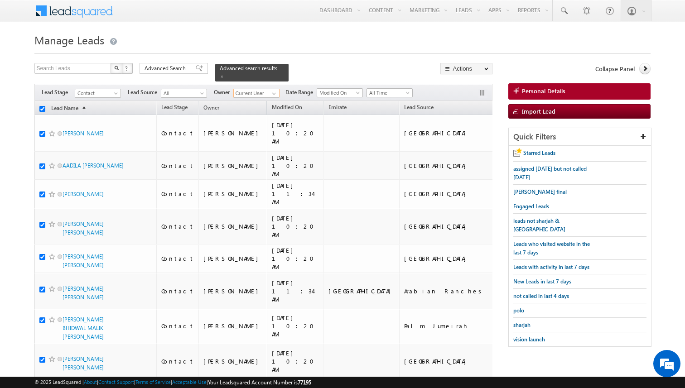
checkbox input "true"
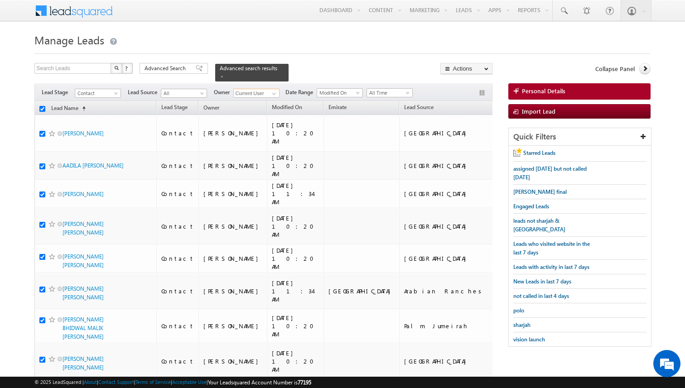
checkbox input "true"
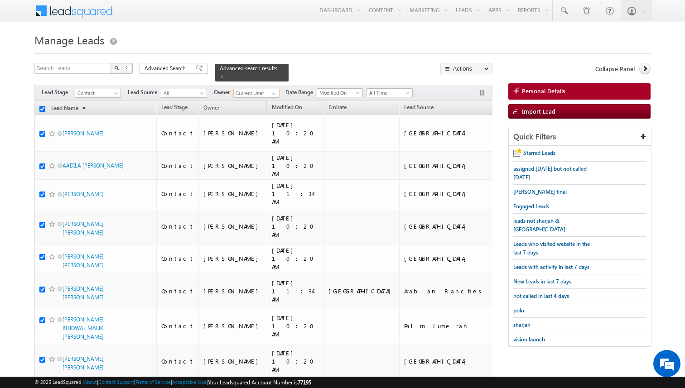
checkbox input "true"
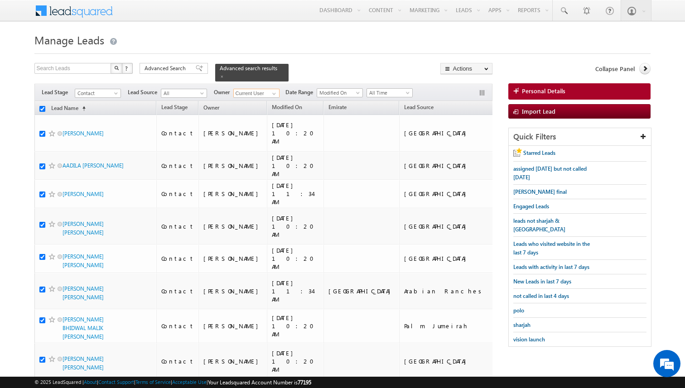
checkbox input "true"
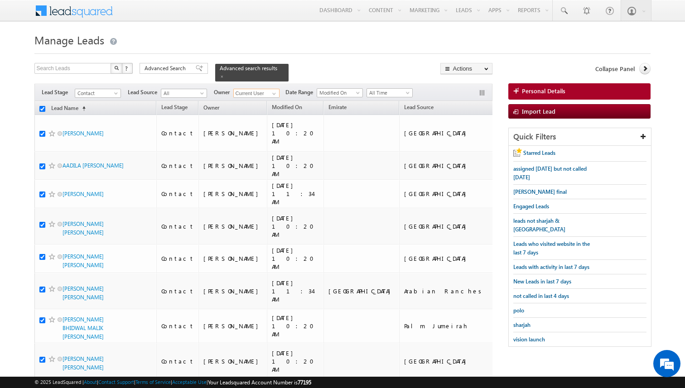
checkbox input "true"
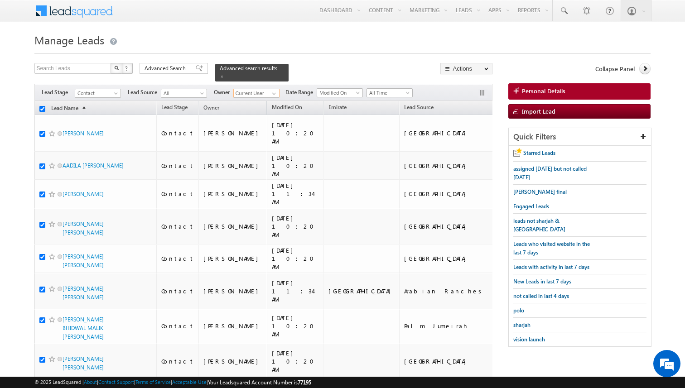
checkbox input "true"
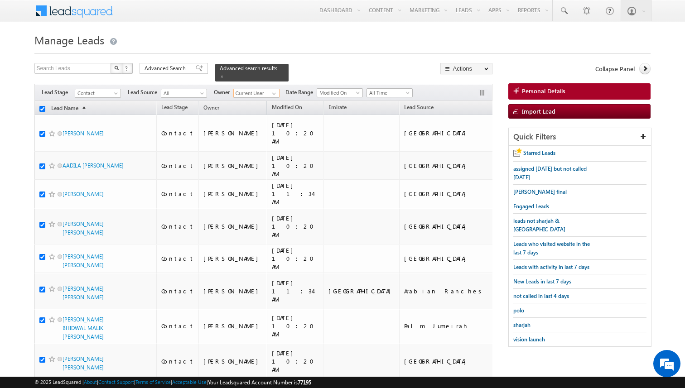
checkbox input "true"
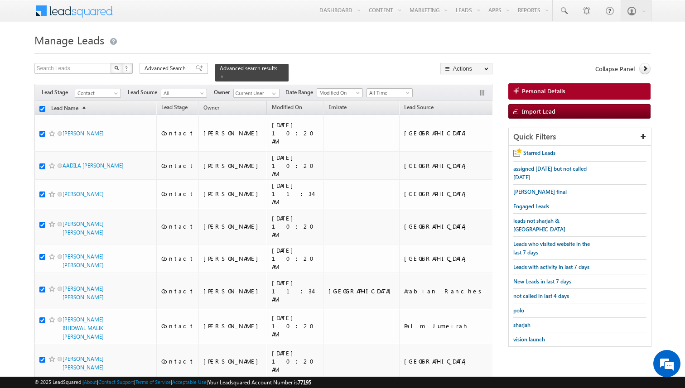
checkbox input "true"
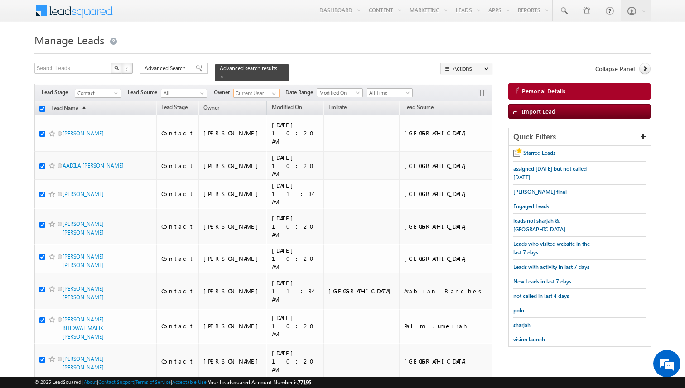
checkbox input "true"
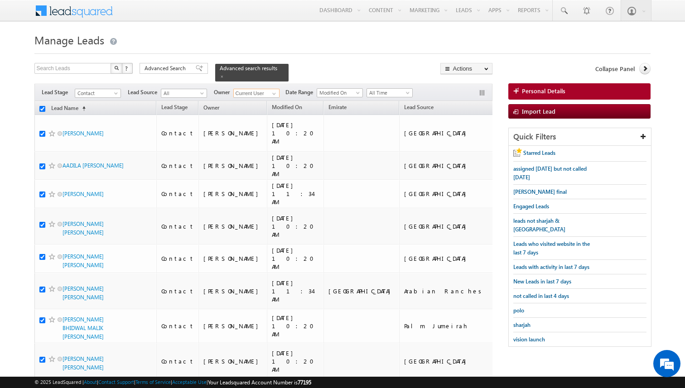
checkbox input "true"
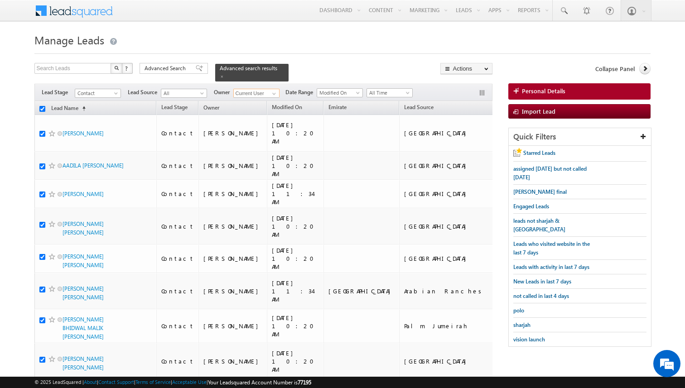
checkbox input "true"
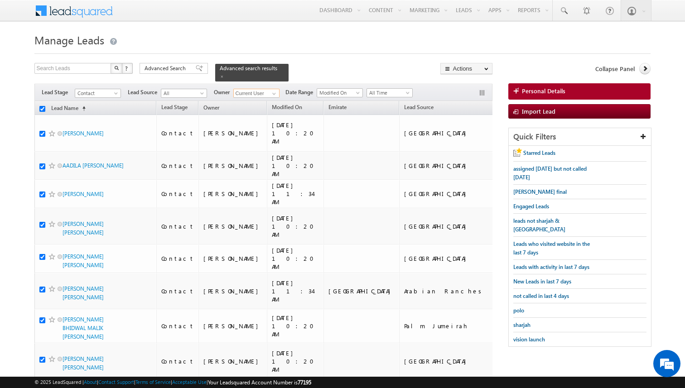
checkbox input "true"
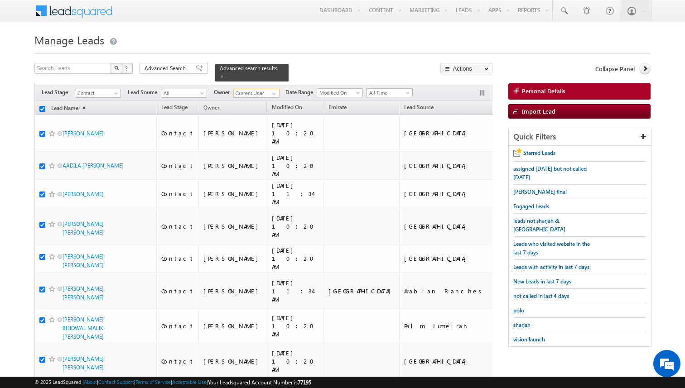
checkbox input "true"
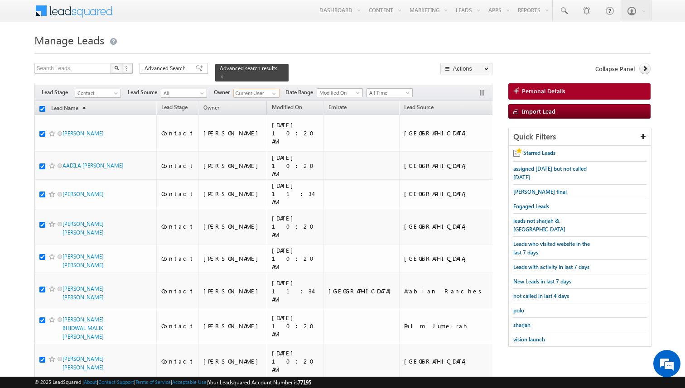
checkbox input "true"
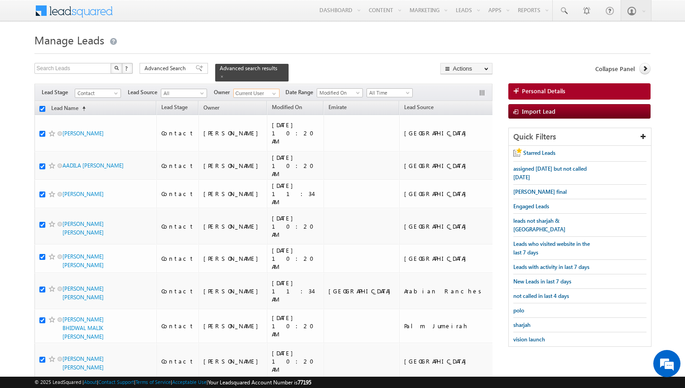
checkbox input "true"
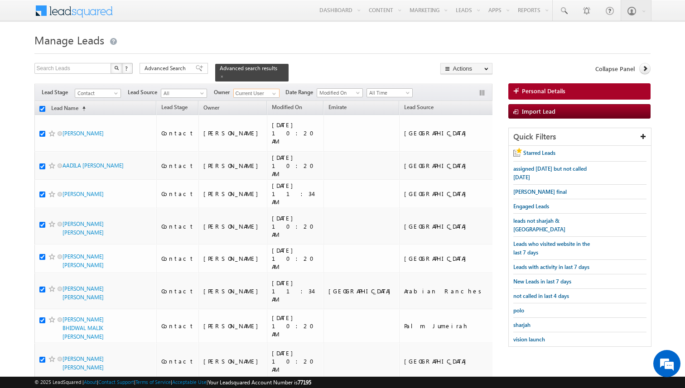
checkbox input "true"
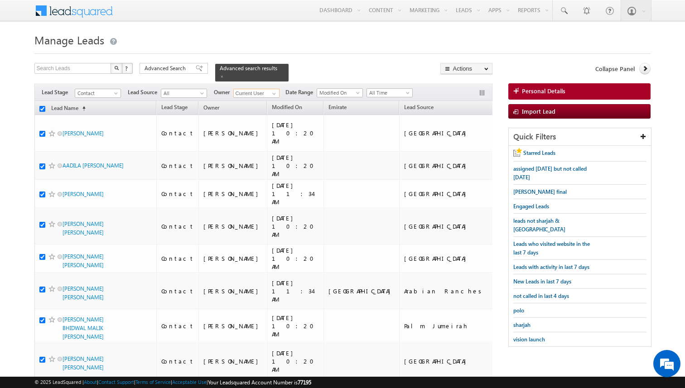
checkbox input "true"
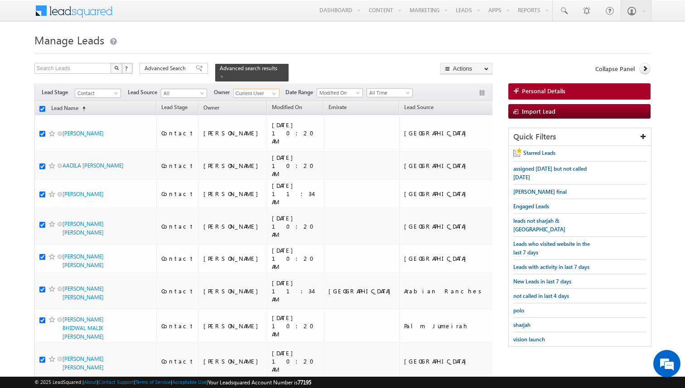
checkbox input "true"
click at [469, 93] on link "Bulk Update" at bounding box center [466, 92] width 51 height 11
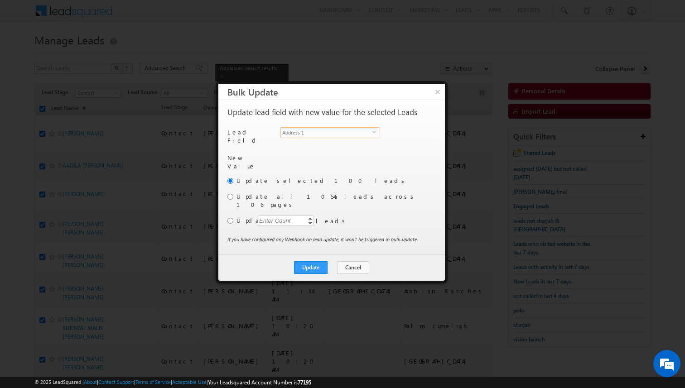
click at [343, 135] on span "Address 1" at bounding box center [326, 133] width 91 height 10
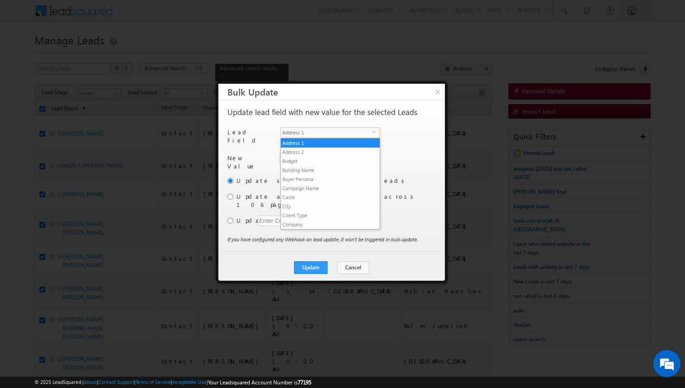
scroll to position [345, 0]
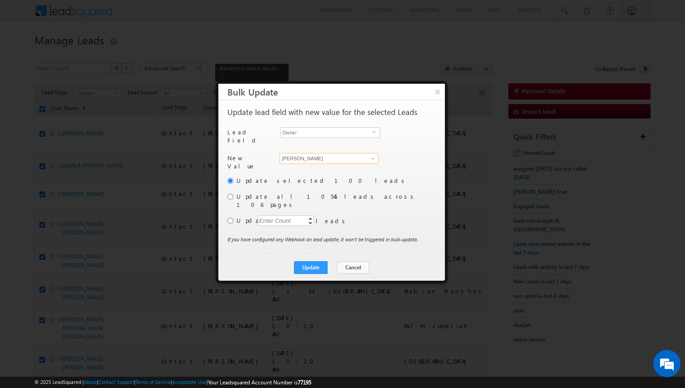
click at [312, 153] on input "[PERSON_NAME]" at bounding box center [328, 158] width 99 height 11
click at [302, 167] on link "[PERSON_NAME] [PERSON_NAME][EMAIL_ADDRESS][PERSON_NAME][DOMAIN_NAME]" at bounding box center [328, 172] width 99 height 17
type input "[PERSON_NAME]"
click at [230, 218] on input "radio" at bounding box center [230, 221] width 6 height 6
radio input "true"
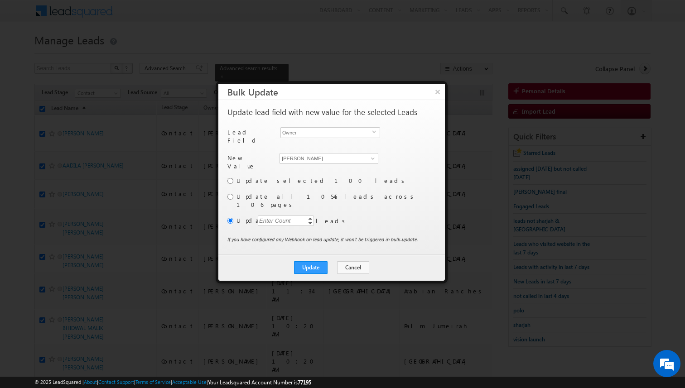
click at [266, 216] on div "Enter Count" at bounding box center [275, 221] width 34 height 10
type input "3000"
click at [315, 261] on button "Update" at bounding box center [311, 267] width 34 height 13
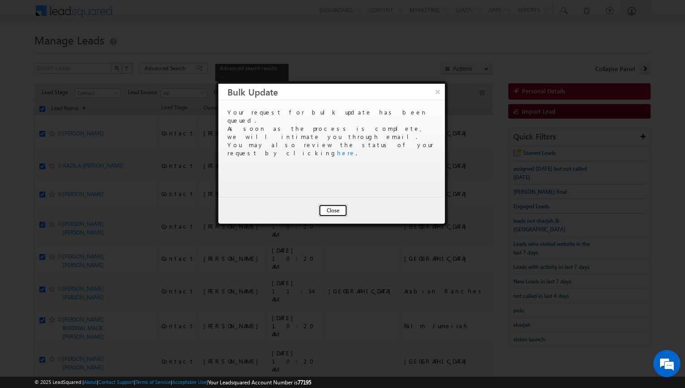
click at [330, 213] on button "Close" at bounding box center [332, 210] width 29 height 13
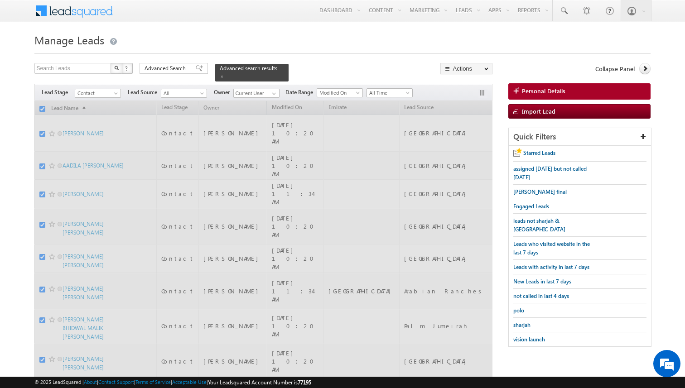
checkbox input "false"
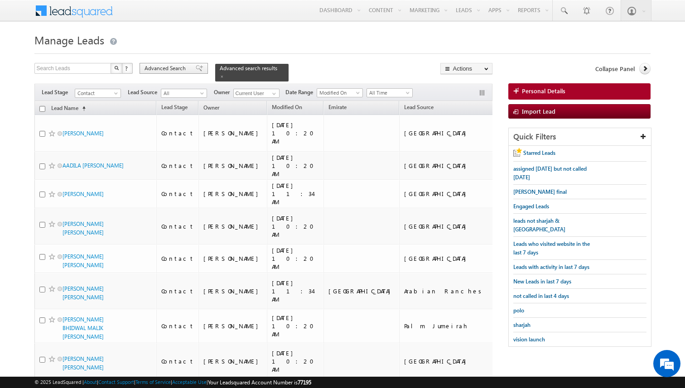
click at [186, 70] on span "Advanced Search" at bounding box center [166, 68] width 44 height 8
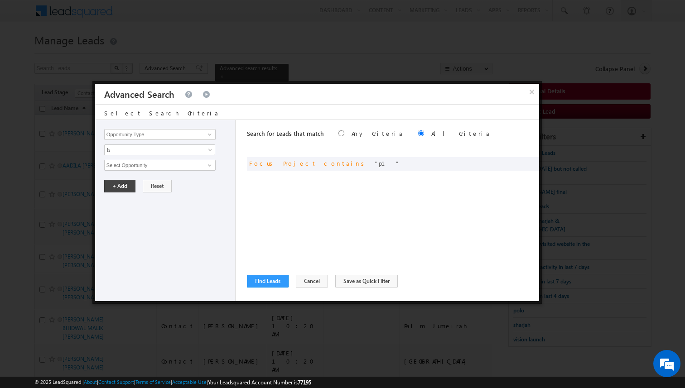
click at [315, 224] on div "Search for Leads that match Any Criteria All Criteria Note that the current tri…" at bounding box center [393, 210] width 292 height 181
click at [272, 279] on button "Find Leads" at bounding box center [268, 281] width 42 height 13
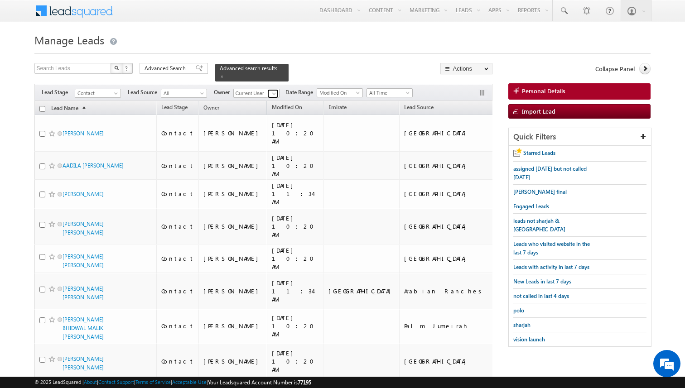
click at [272, 94] on span at bounding box center [273, 93] width 7 height 7
type input "[PERSON_NAME]"
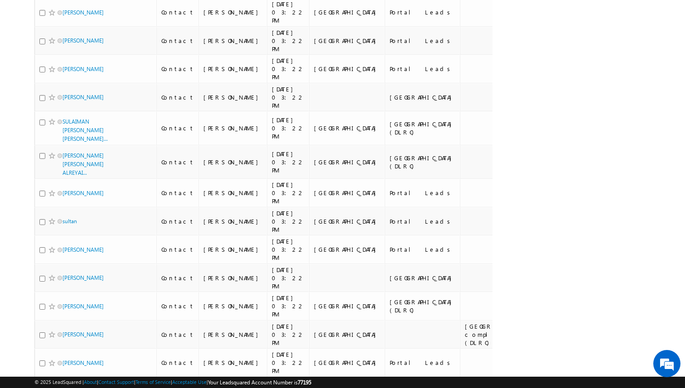
scroll to position [2553, 0]
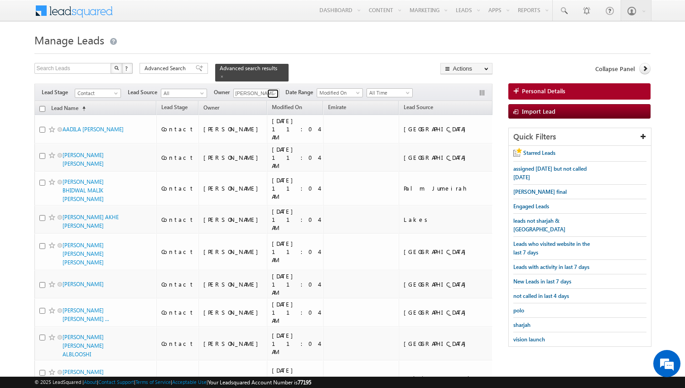
click at [272, 92] on span at bounding box center [273, 93] width 7 height 7
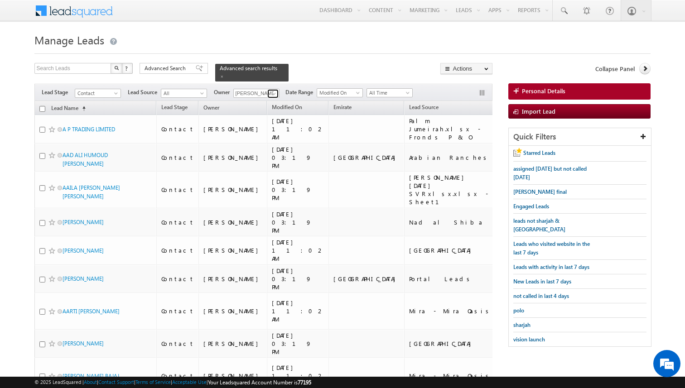
click at [272, 95] on span at bounding box center [273, 93] width 7 height 7
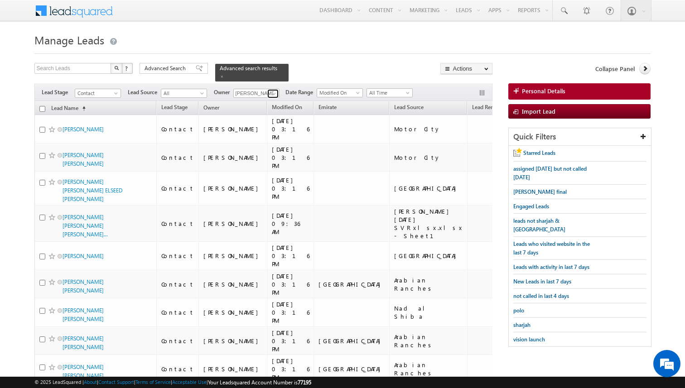
click at [274, 95] on span at bounding box center [273, 93] width 7 height 7
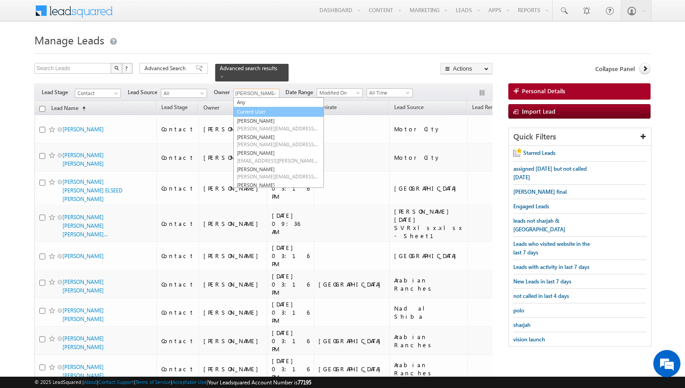
click at [258, 111] on link "Current User" at bounding box center [278, 112] width 91 height 10
type input "Current User"
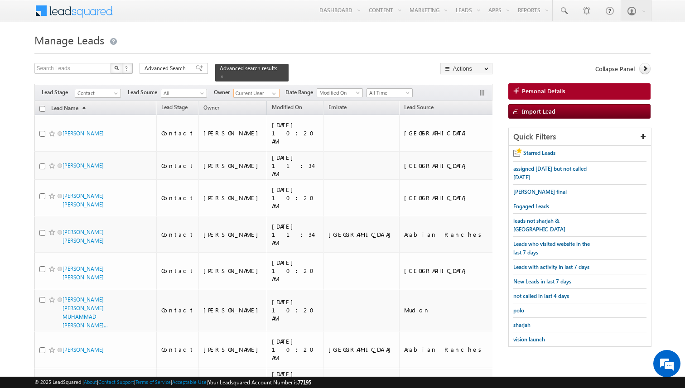
click at [40, 106] on input "checkbox" at bounding box center [42, 109] width 6 height 6
checkbox input "true"
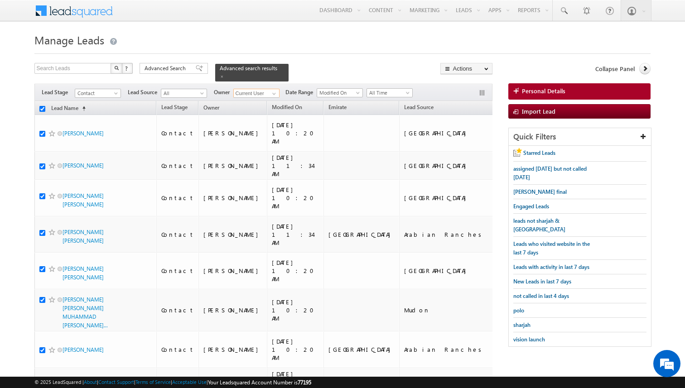
checkbox input "true"
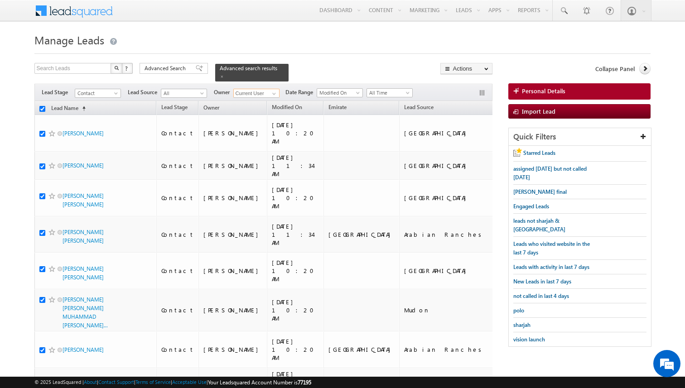
checkbox input "true"
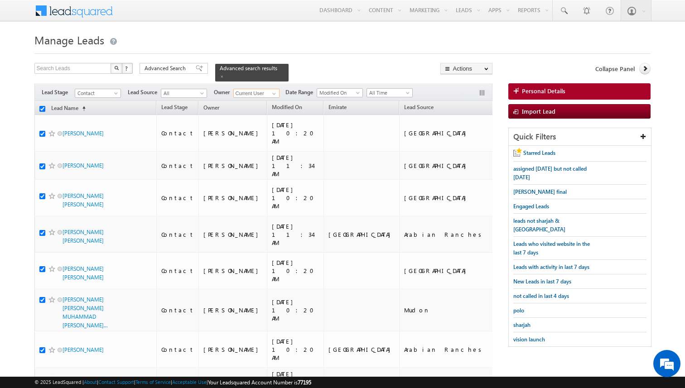
checkbox input "true"
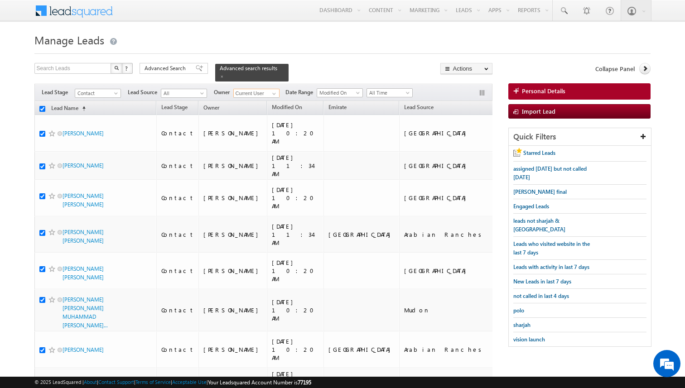
checkbox input "true"
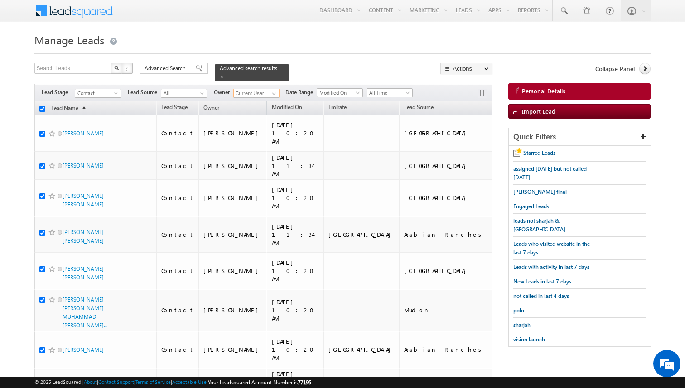
checkbox input "true"
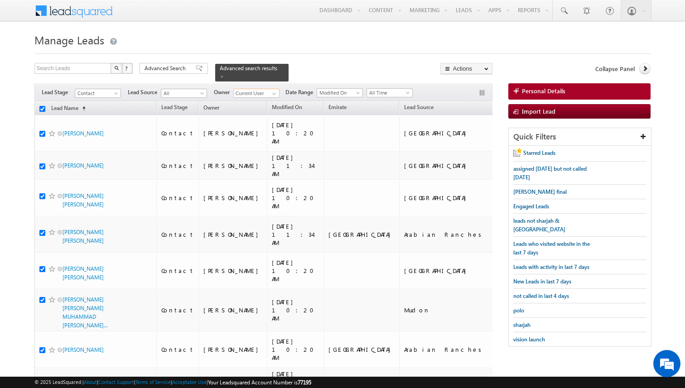
checkbox input "true"
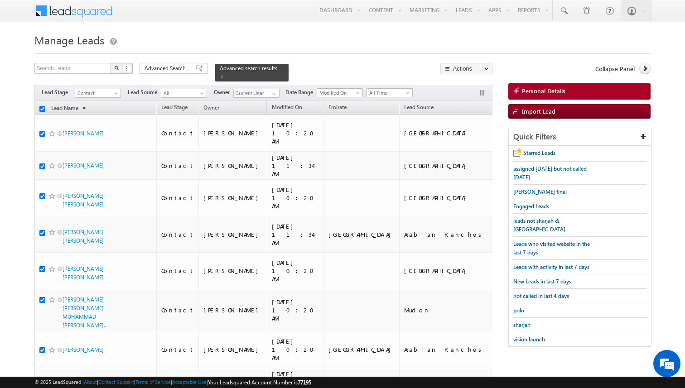
checkbox input "true"
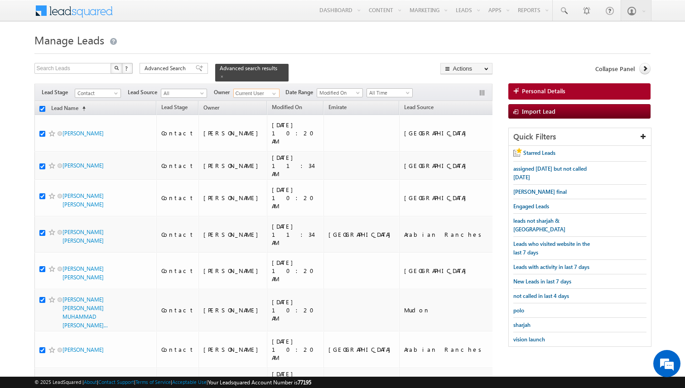
checkbox input "true"
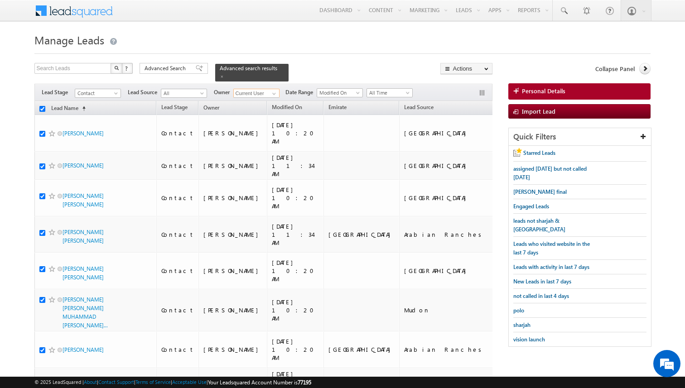
checkbox input "true"
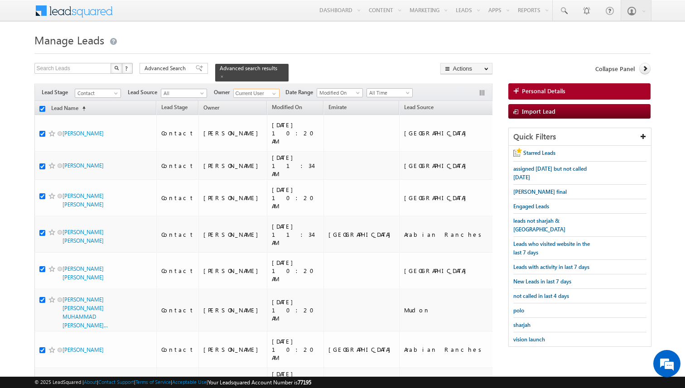
checkbox input "true"
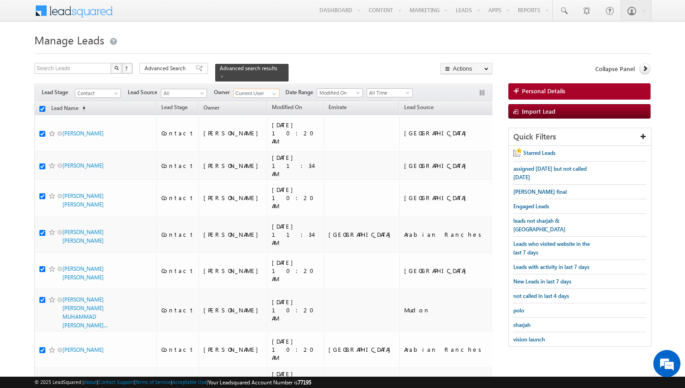
checkbox input "true"
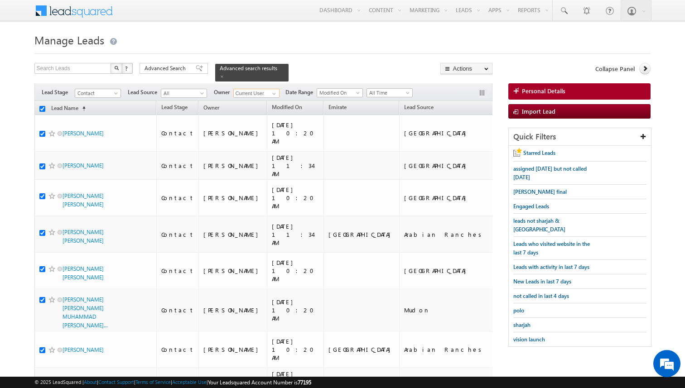
checkbox input "true"
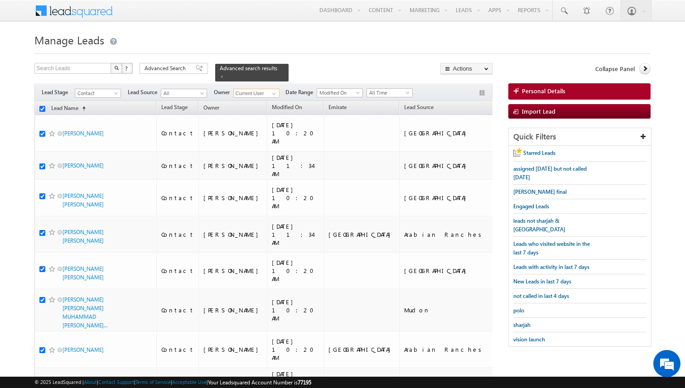
checkbox input "true"
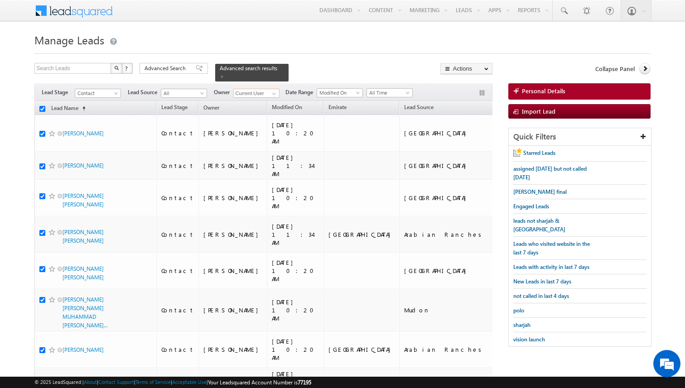
checkbox input "true"
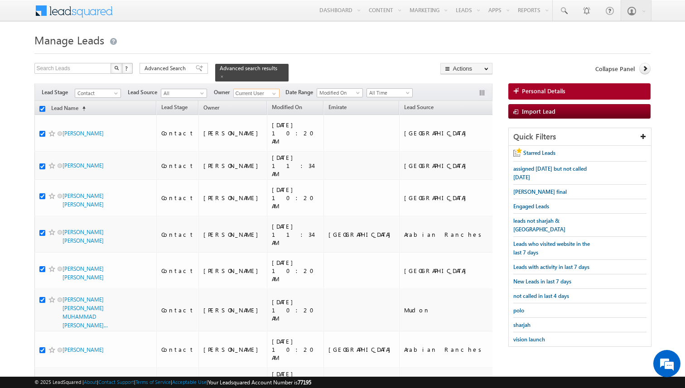
checkbox input "true"
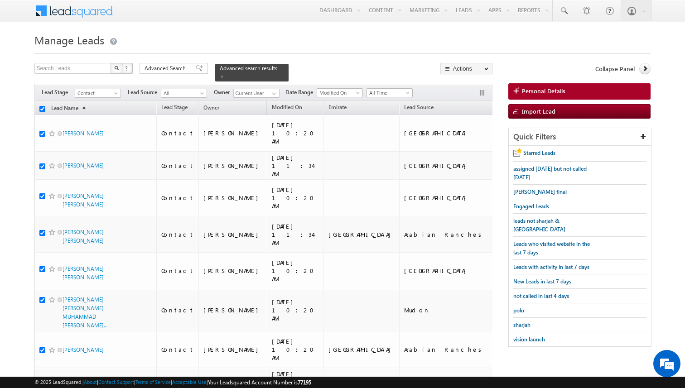
checkbox input "true"
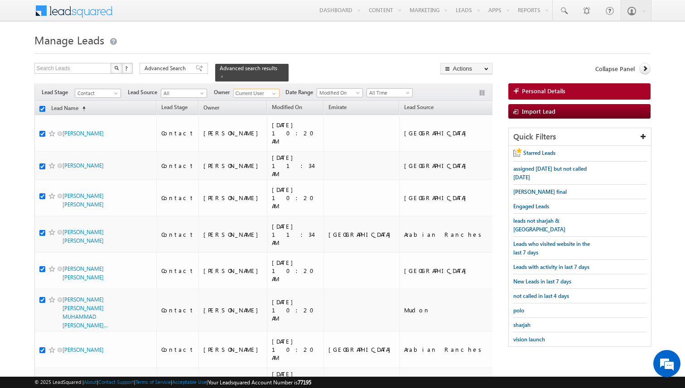
checkbox input "true"
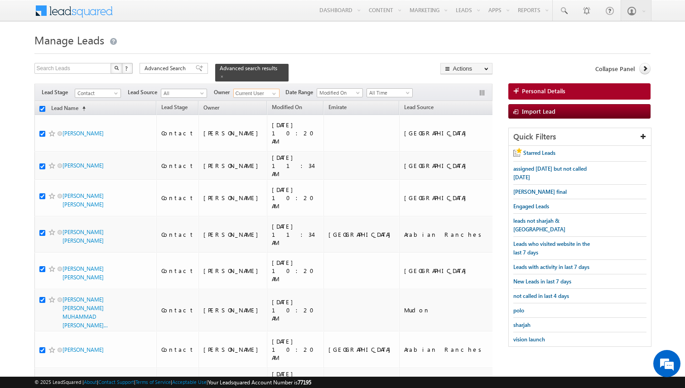
checkbox input "true"
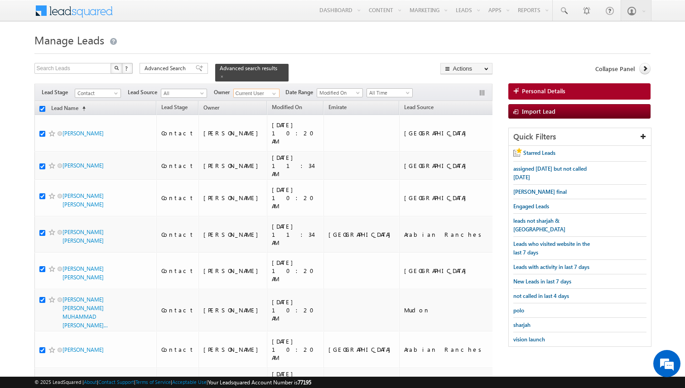
checkbox input "true"
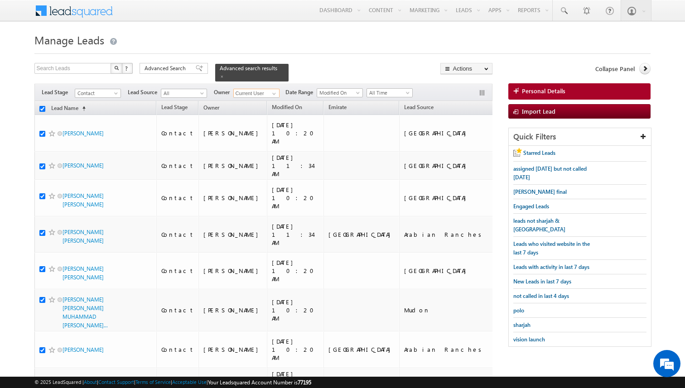
checkbox input "true"
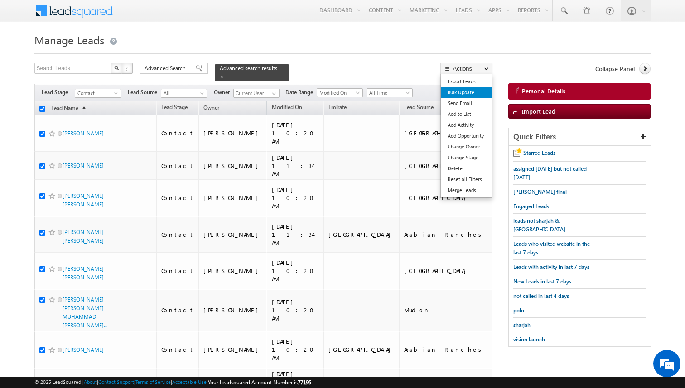
click at [458, 94] on link "Bulk Update" at bounding box center [466, 92] width 51 height 11
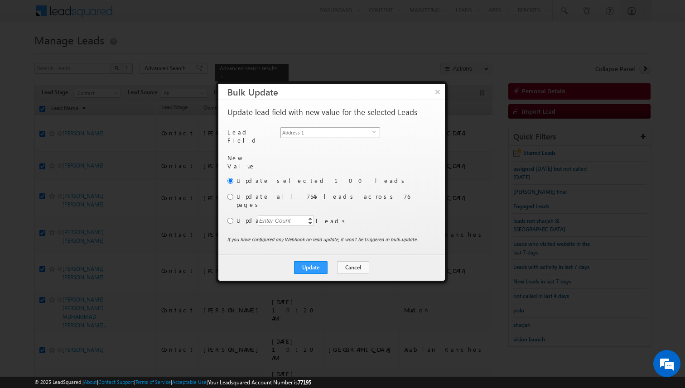
click at [346, 137] on span "Address 1" at bounding box center [326, 133] width 91 height 10
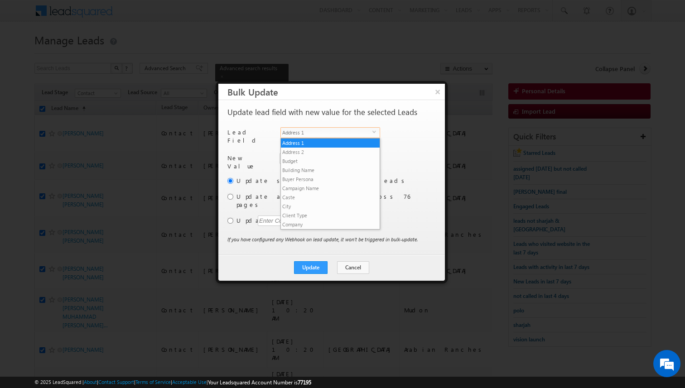
scroll to position [345, 0]
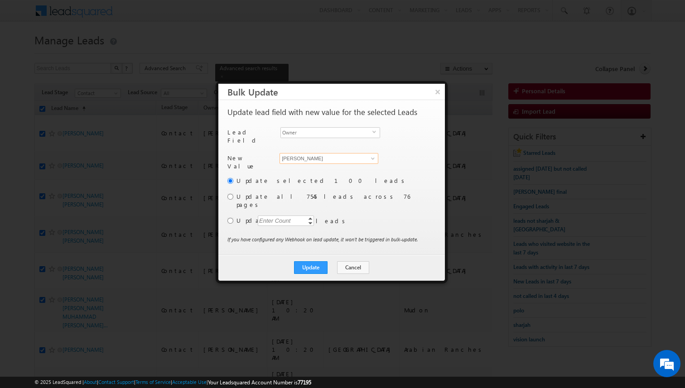
click at [324, 153] on input "[PERSON_NAME]" at bounding box center [328, 158] width 99 height 11
type input "[PERSON_NAME]"
click at [230, 218] on input "radio" at bounding box center [230, 221] width 6 height 6
radio input "true"
click at [260, 216] on div "Enter Count" at bounding box center [275, 221] width 34 height 10
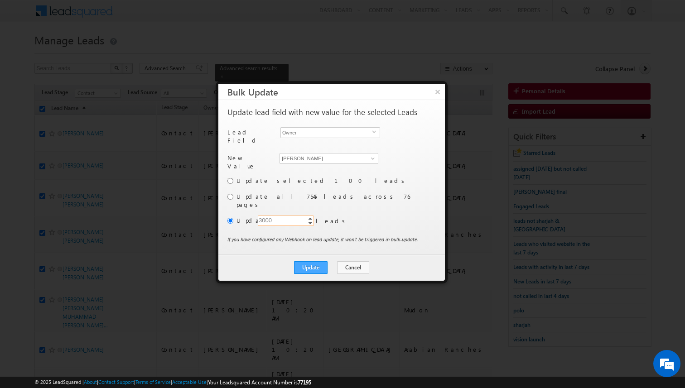
type input "3000"
click at [314, 261] on button "Update" at bounding box center [311, 267] width 34 height 13
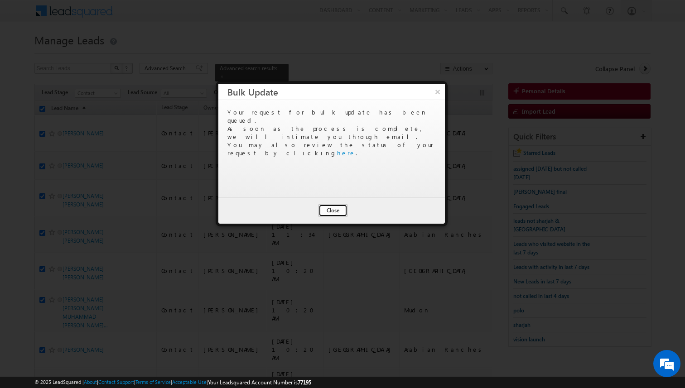
click at [333, 210] on button "Close" at bounding box center [332, 210] width 29 height 13
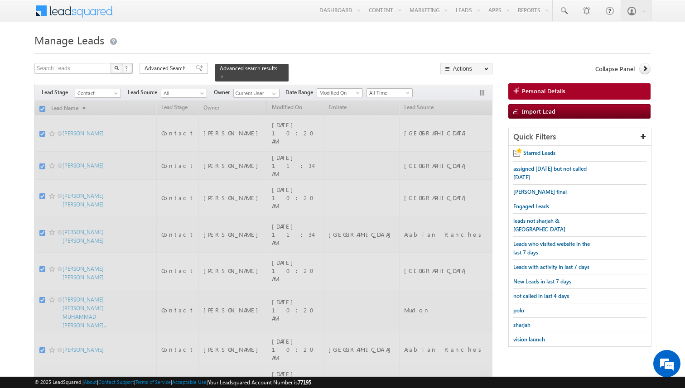
checkbox input "false"
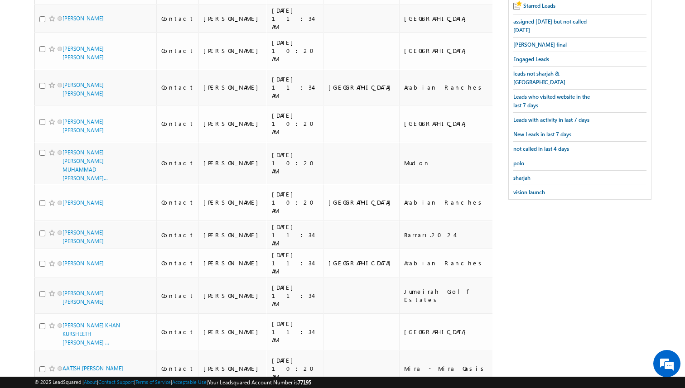
scroll to position [0, 0]
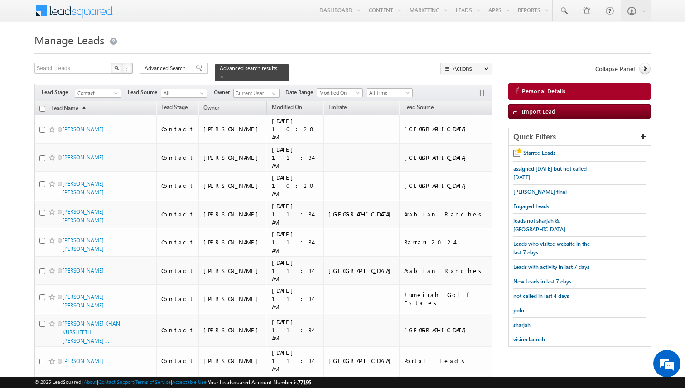
click at [168, 66] on span "Advanced Search" at bounding box center [166, 68] width 44 height 8
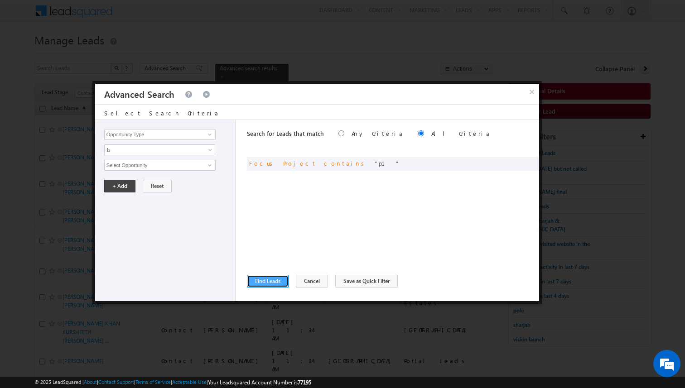
click at [281, 281] on button "Find Leads" at bounding box center [268, 281] width 42 height 13
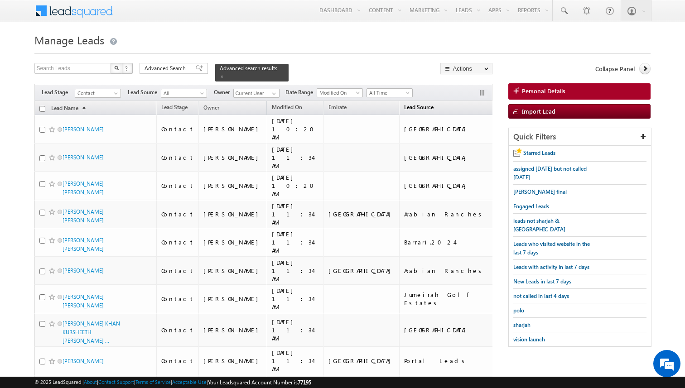
click at [404, 106] on span "Lead Source" at bounding box center [418, 107] width 29 height 7
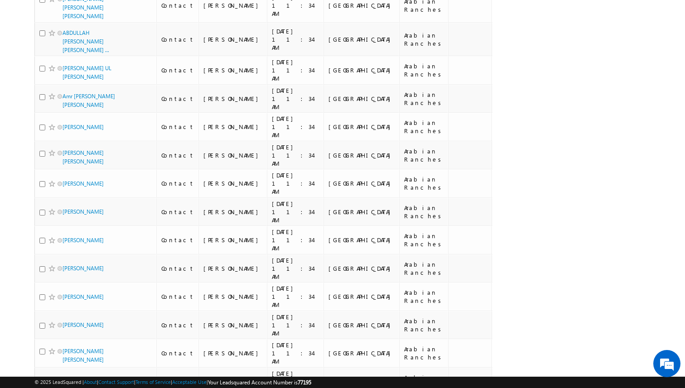
scroll to position [2181, 0]
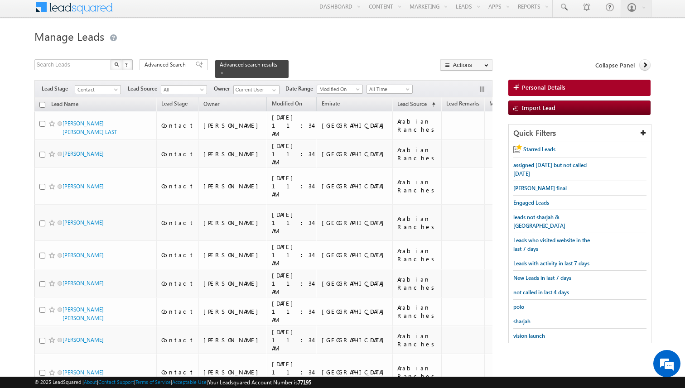
scroll to position [0, 0]
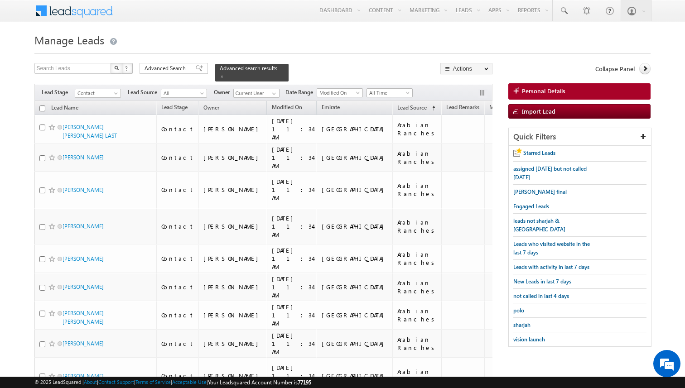
click at [174, 68] on div "Email: [EMAIL_ADDRESS][PERSON_NAME][DOMAIN_NAME]" at bounding box center [231, 75] width 125 height 84
click at [179, 70] on span "Advanced Search" at bounding box center [166, 68] width 44 height 8
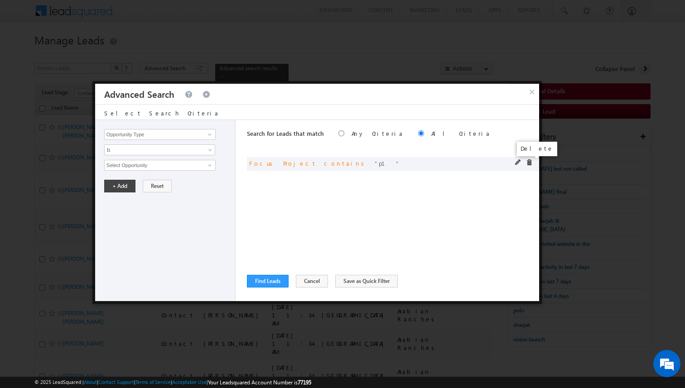
click at [531, 162] on span at bounding box center [529, 162] width 6 height 6
click at [198, 132] on input "Opportunity Type" at bounding box center [159, 134] width 111 height 11
type input "Lead Source"
click at [173, 163] on span "None Selected" at bounding box center [156, 165] width 103 height 10
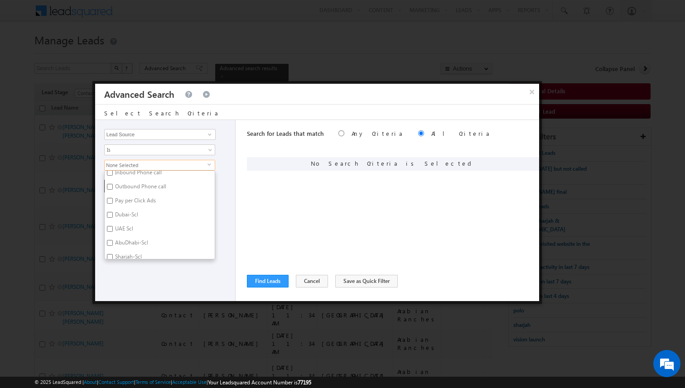
scroll to position [102, 0]
click at [108, 217] on input "Dubai-Scl" at bounding box center [110, 216] width 6 height 6
checkbox input "true"
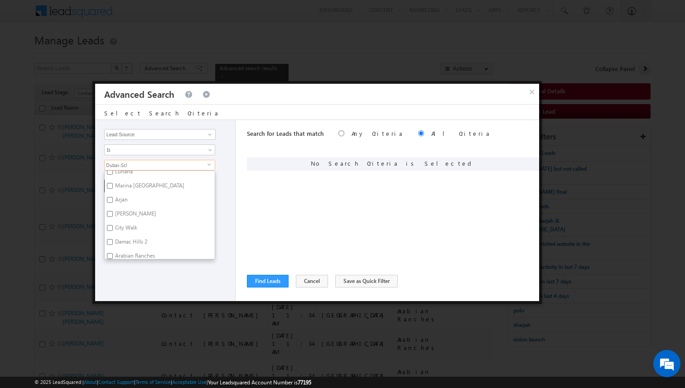
scroll to position [433, 0]
click at [111, 196] on input "Arjan" at bounding box center [110, 199] width 6 height 6
checkbox input "true"
click at [112, 183] on input "DCLR" at bounding box center [110, 185] width 6 height 6
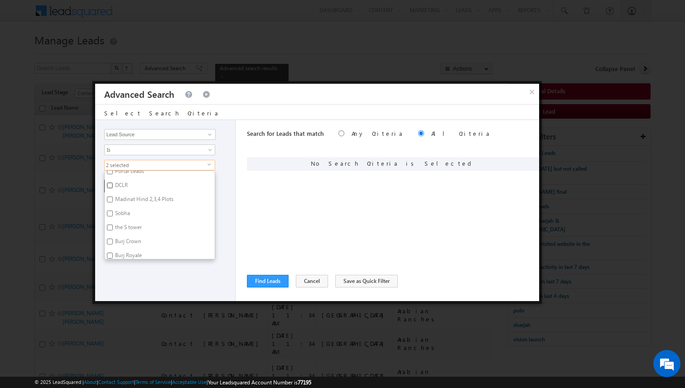
checkbox input "true"
click at [110, 187] on input "[GEOGRAPHIC_DATA]- [GEOGRAPHIC_DATA]" at bounding box center [110, 190] width 6 height 6
checkbox input "true"
click at [110, 206] on input "[GEOGRAPHIC_DATA]" at bounding box center [110, 209] width 6 height 6
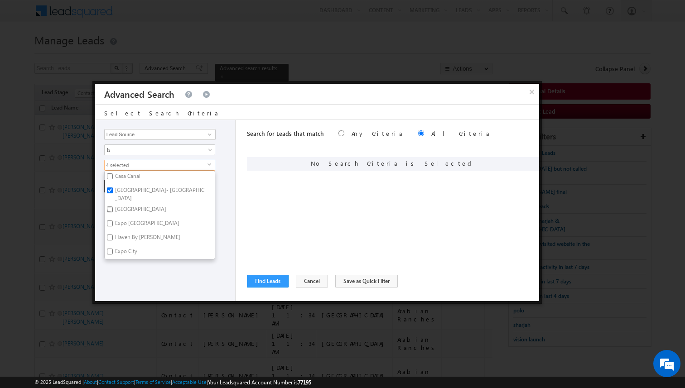
checkbox input "true"
click at [111, 180] on input "[GEOGRAPHIC_DATA] (DLRC)" at bounding box center [110, 183] width 6 height 6
checkbox input "true"
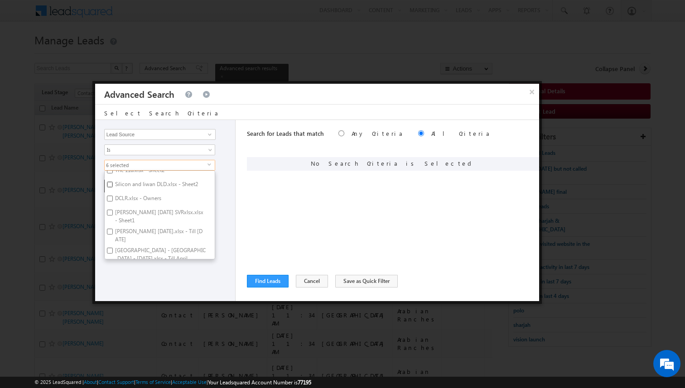
click at [111, 182] on input "Silicon and liwan DLD.xlsx - Sheet2" at bounding box center [110, 185] width 6 height 6
checkbox input "true"
click at [111, 196] on input "DCLR.xlsx - Owners" at bounding box center [110, 199] width 6 height 6
checkbox input "true"
click at [171, 272] on div "Opportunity Type Lead Activity Task Sales Group Prospect Id Address 1 Address 2…" at bounding box center [165, 210] width 140 height 181
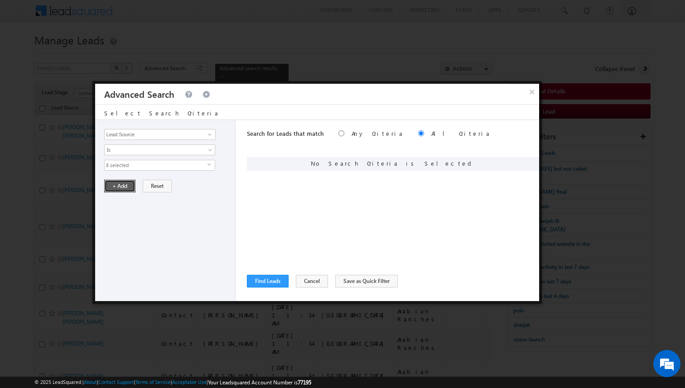
click at [114, 187] on button "+ Add" at bounding box center [119, 186] width 31 height 13
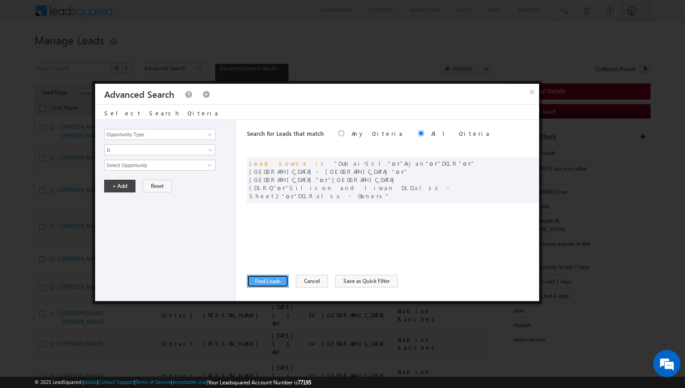
click at [274, 276] on button "Find Leads" at bounding box center [268, 281] width 42 height 13
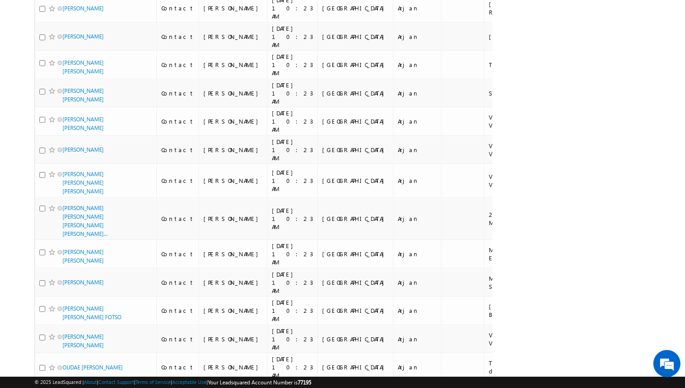
scroll to position [2434, 0]
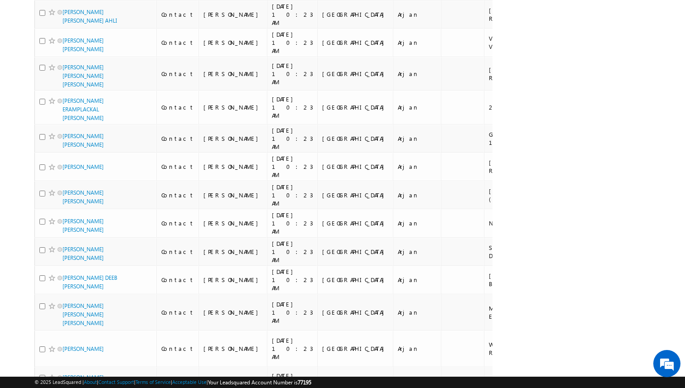
scroll to position [4902, 0]
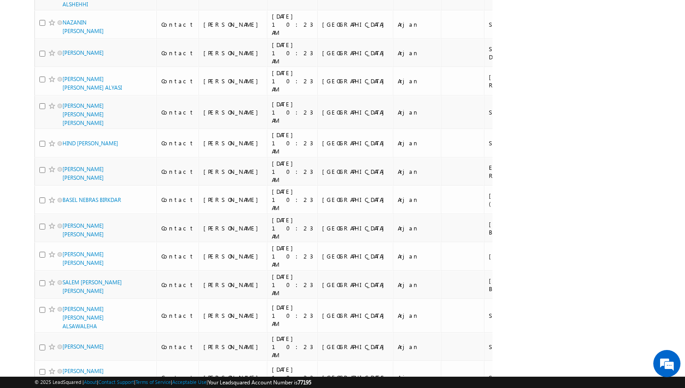
scroll to position [4930, 0]
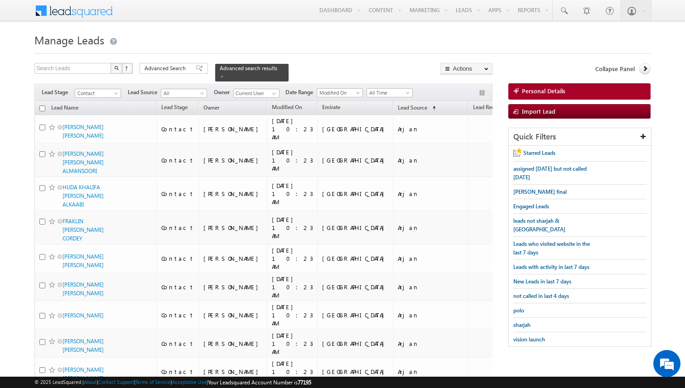
scroll to position [737, 0]
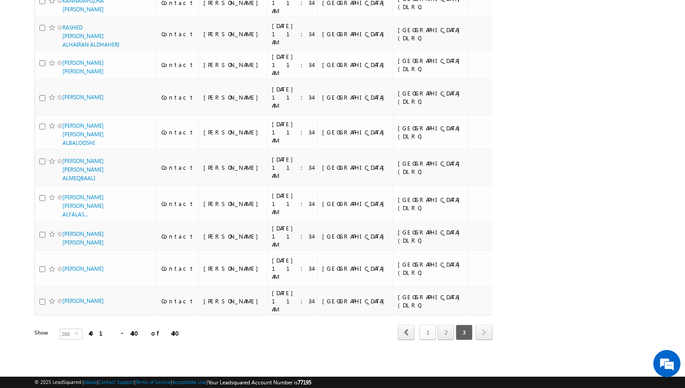
click at [427, 334] on link "1" at bounding box center [427, 332] width 16 height 15
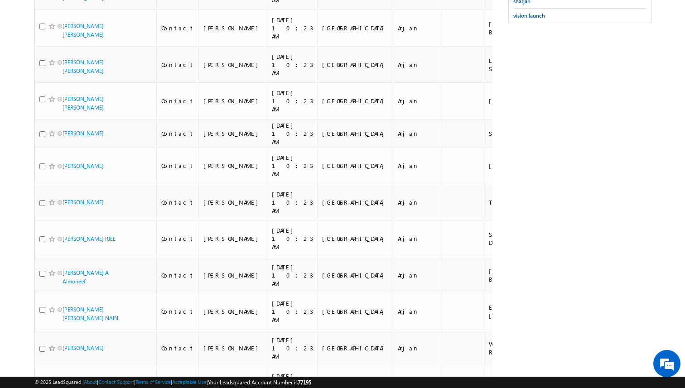
scroll to position [0, 0]
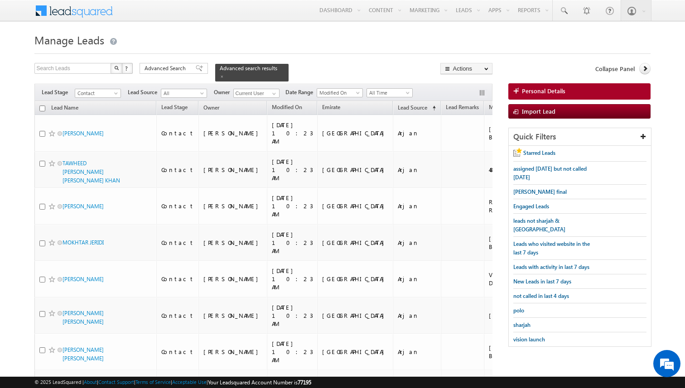
click at [42, 108] on input "checkbox" at bounding box center [42, 109] width 6 height 6
checkbox input "true"
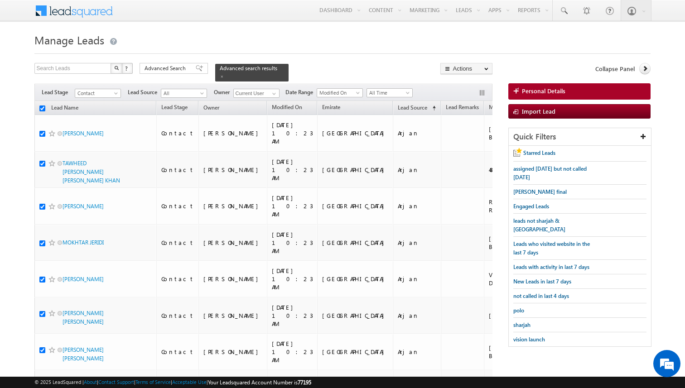
checkbox input "true"
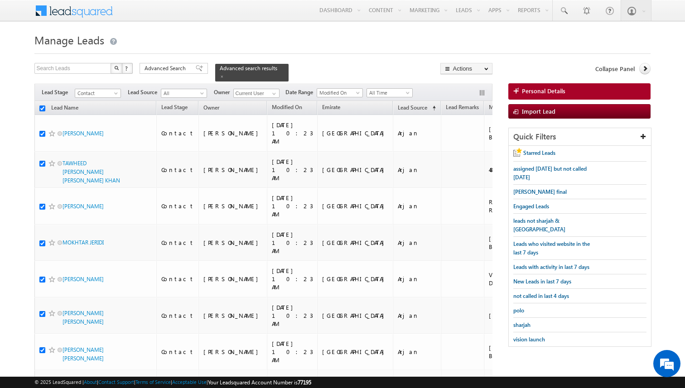
checkbox input "true"
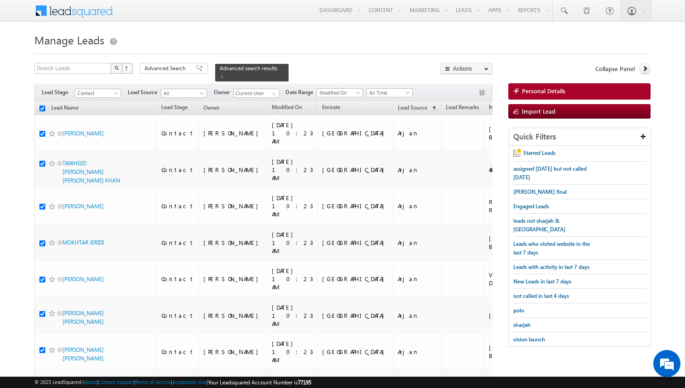
checkbox input "true"
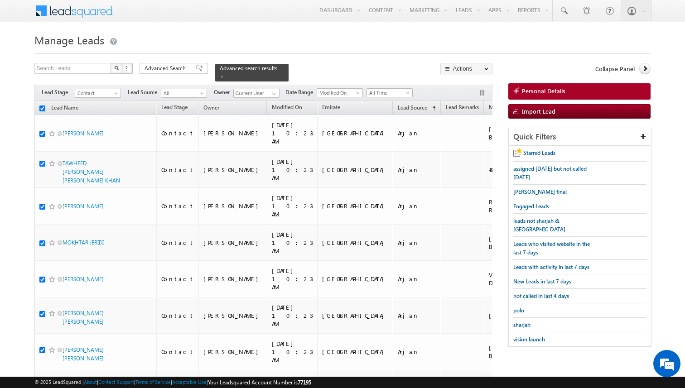
checkbox input "true"
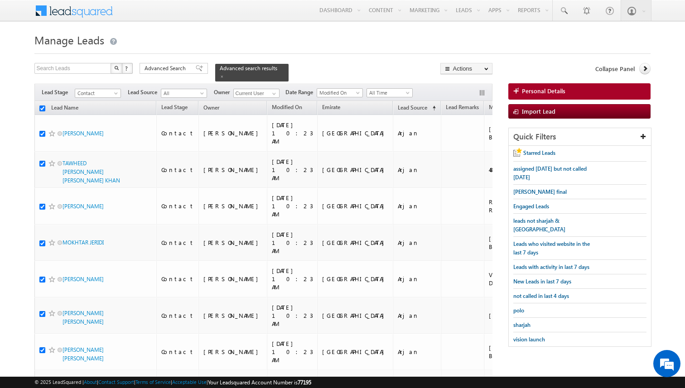
checkbox input "true"
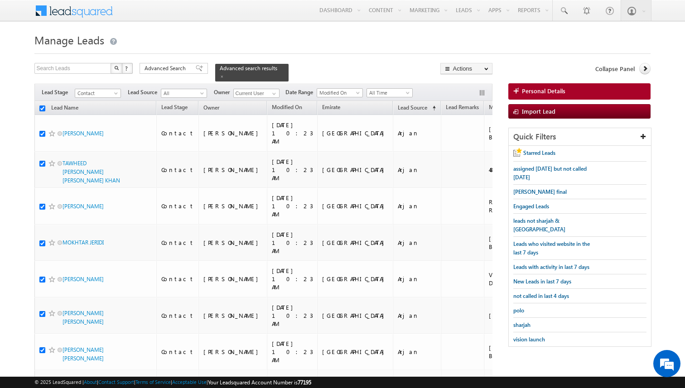
checkbox input "true"
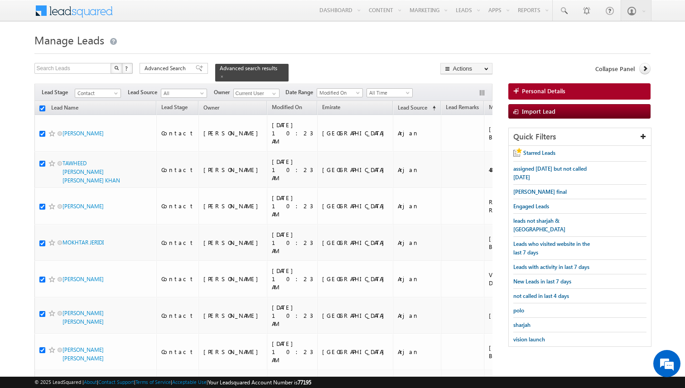
checkbox input "true"
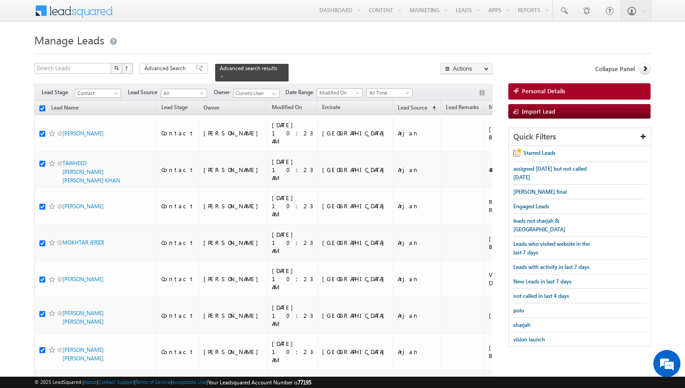
checkbox input "true"
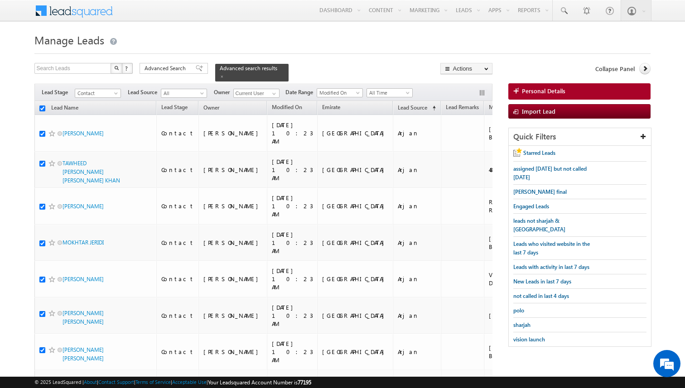
checkbox input "true"
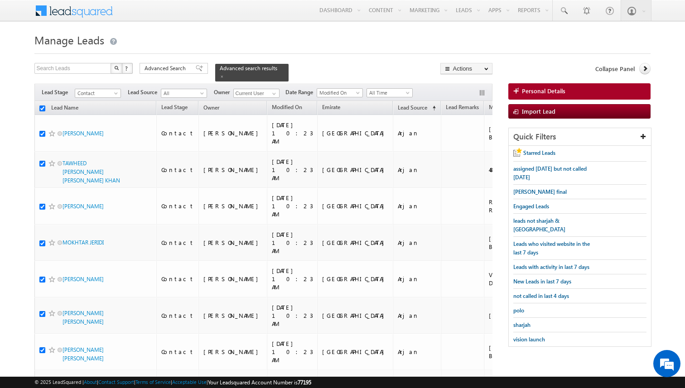
checkbox input "true"
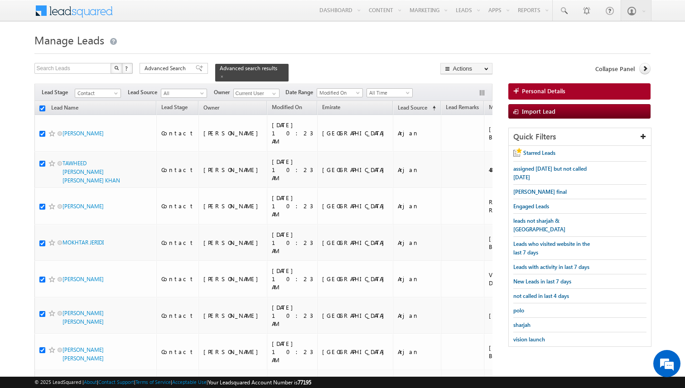
checkbox input "true"
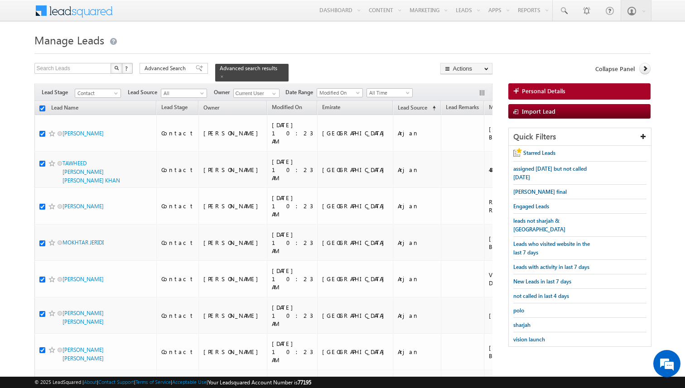
checkbox input "true"
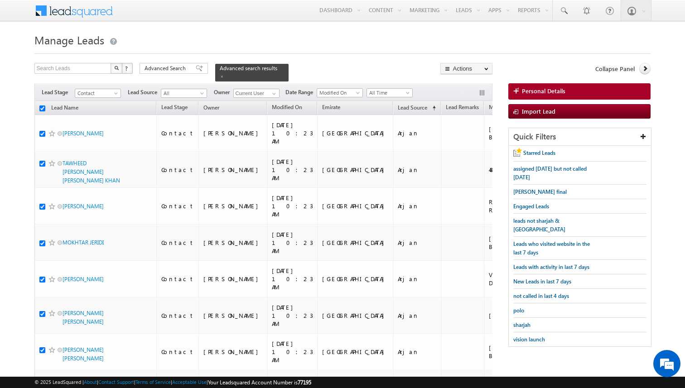
checkbox input "true"
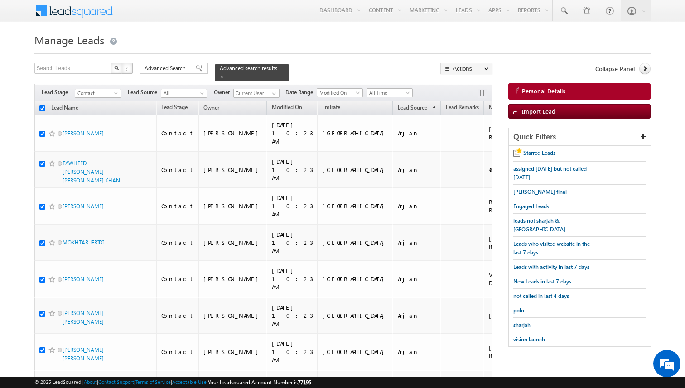
checkbox input "true"
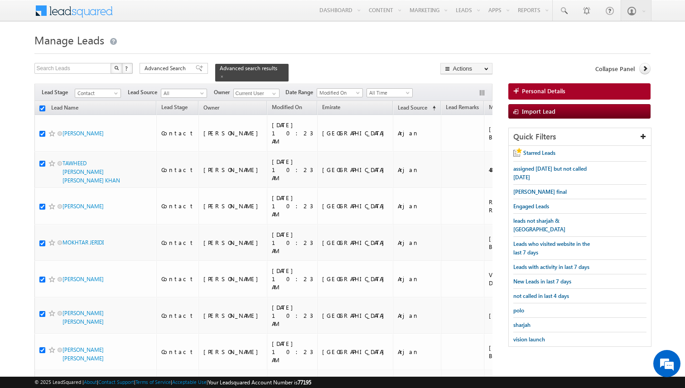
checkbox input "true"
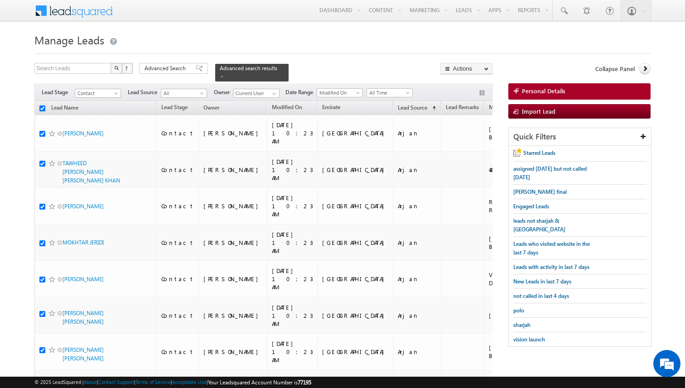
checkbox input "true"
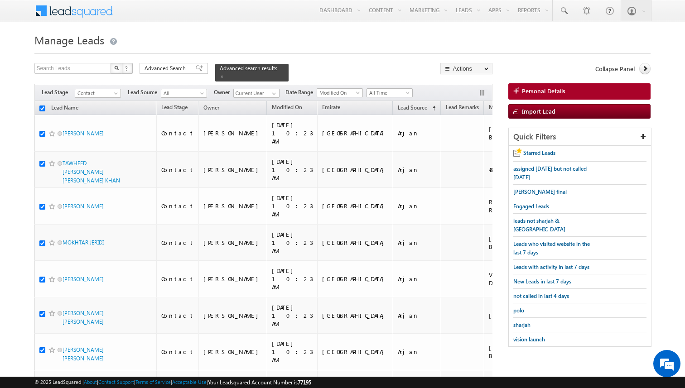
checkbox input "true"
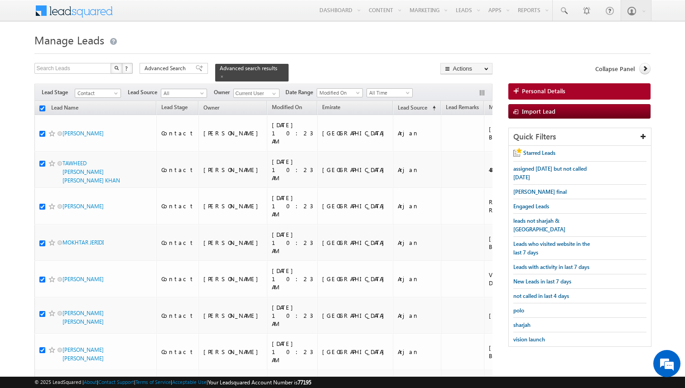
checkbox input "true"
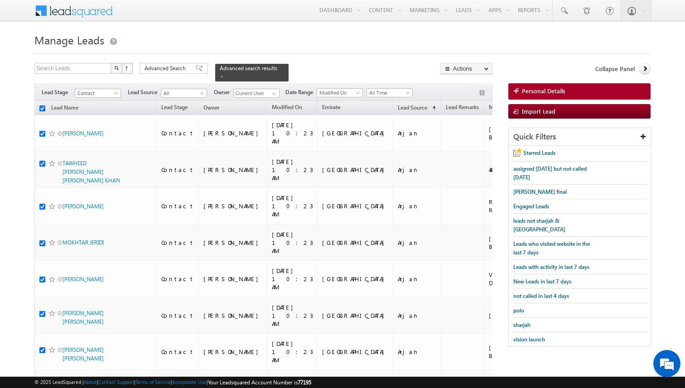
checkbox input "true"
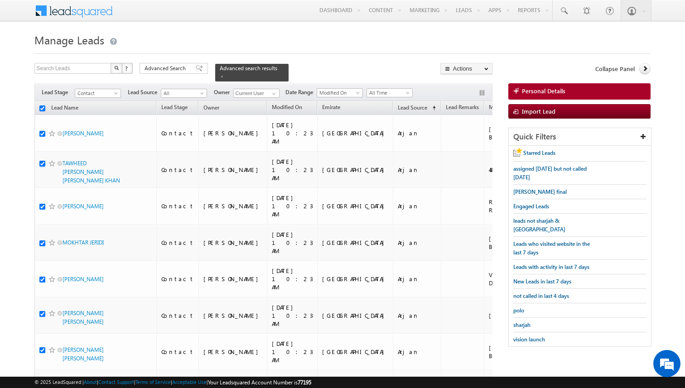
checkbox input "true"
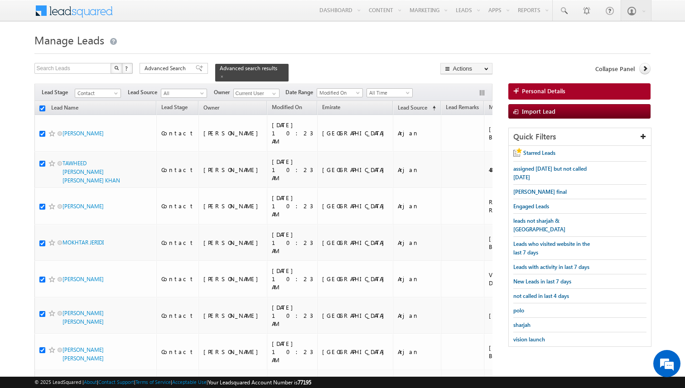
checkbox input "true"
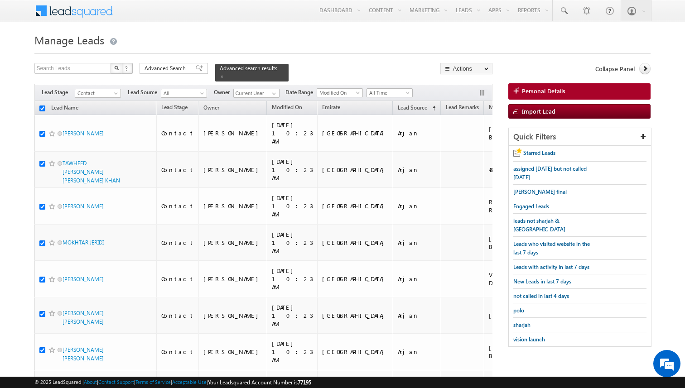
checkbox input "true"
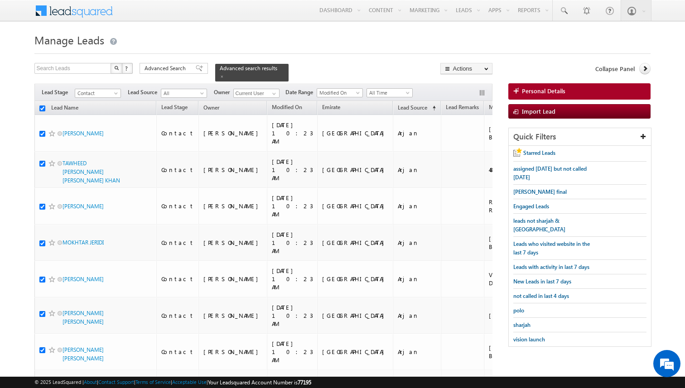
checkbox input "true"
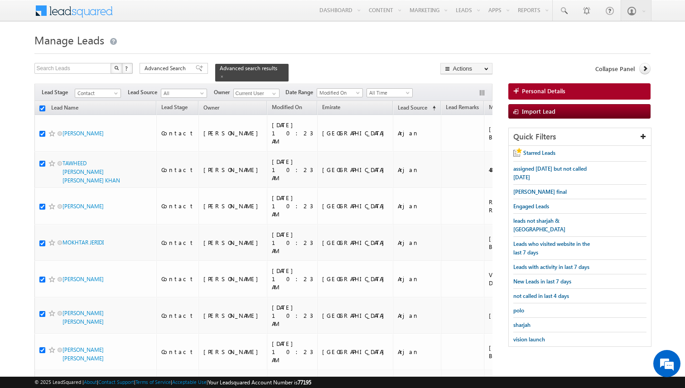
checkbox input "true"
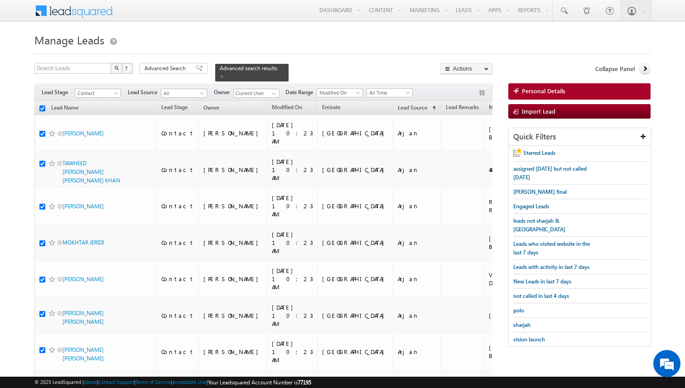
checkbox input "true"
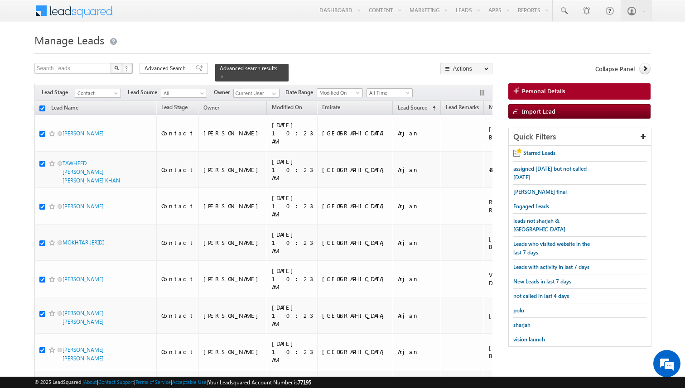
checkbox input "true"
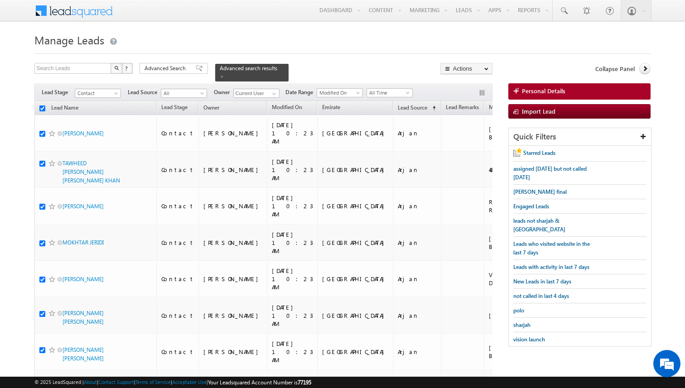
checkbox input "true"
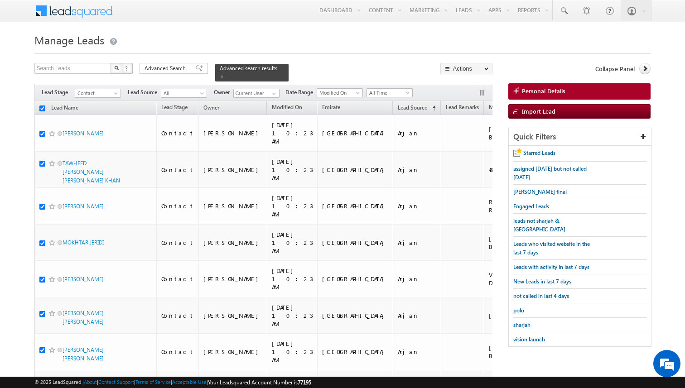
checkbox input "true"
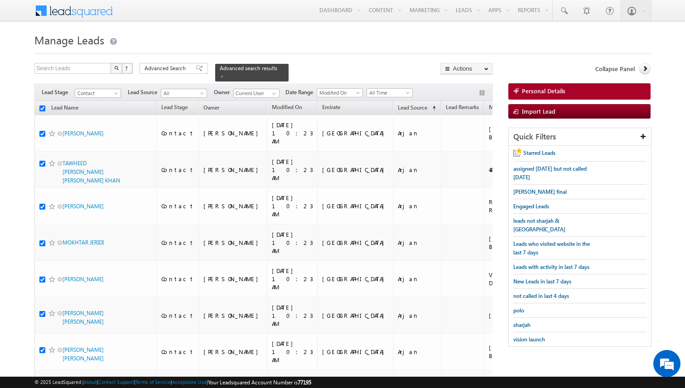
checkbox input "true"
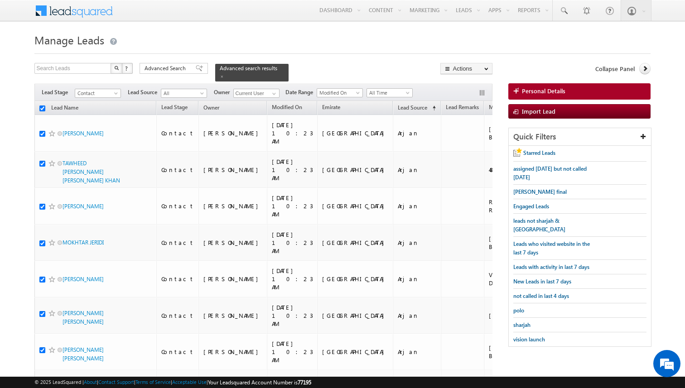
checkbox input "true"
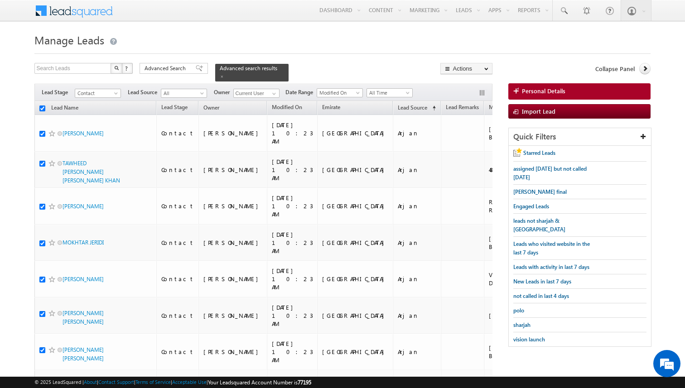
checkbox input "true"
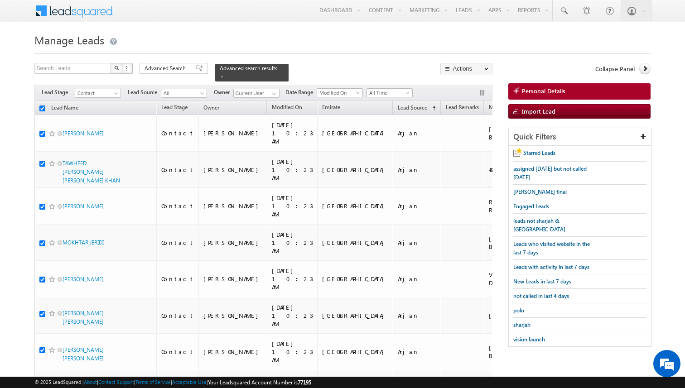
checkbox input "true"
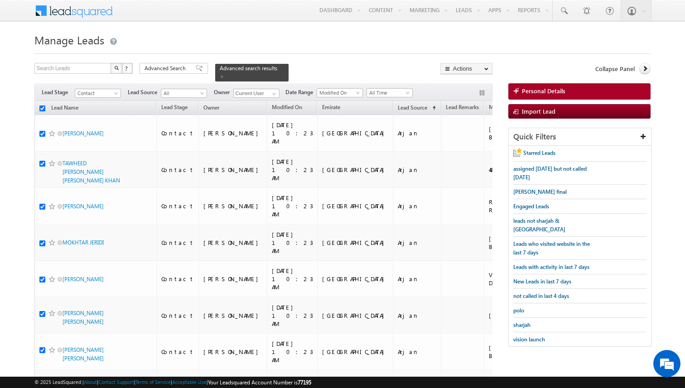
checkbox input "true"
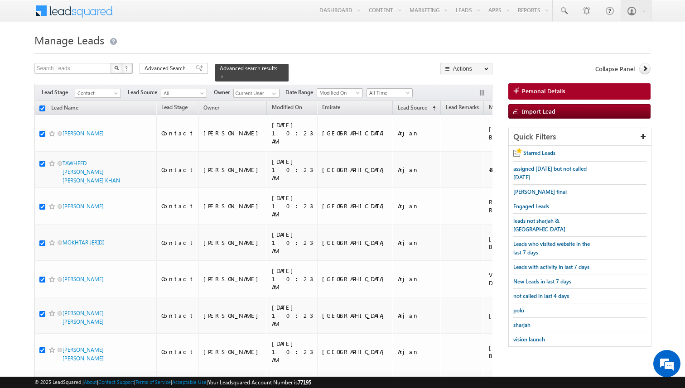
checkbox input "true"
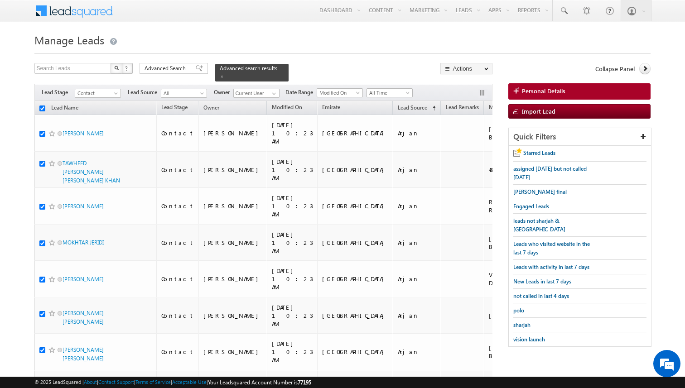
checkbox input "true"
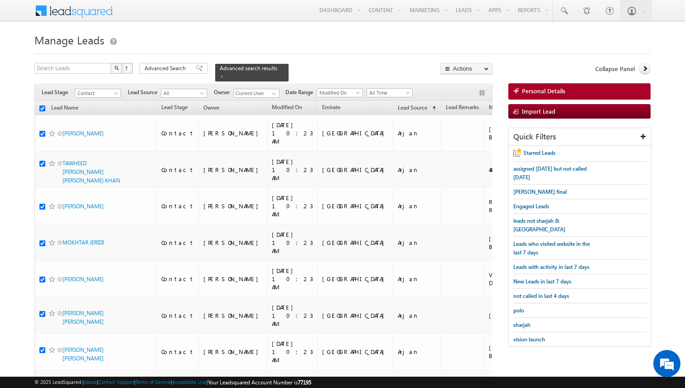
checkbox input "true"
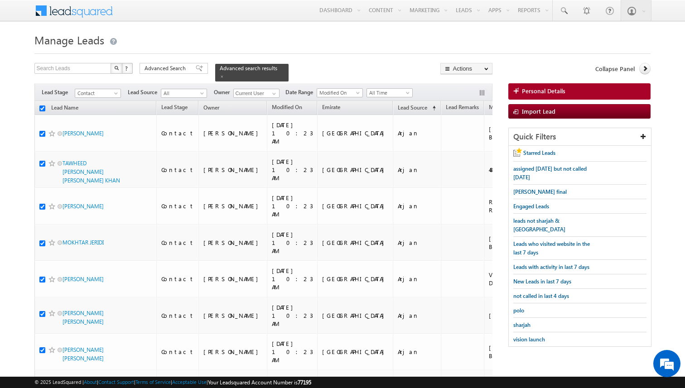
checkbox input "true"
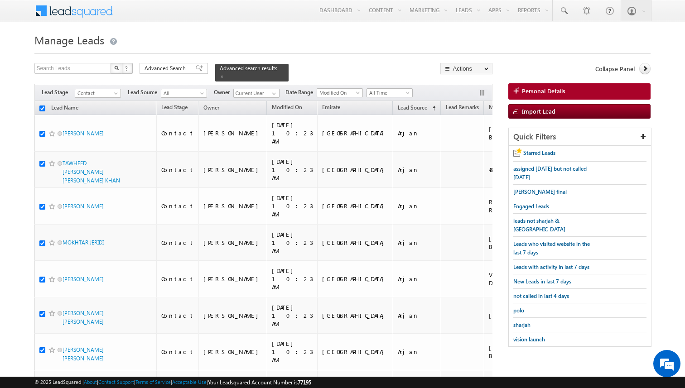
checkbox input "true"
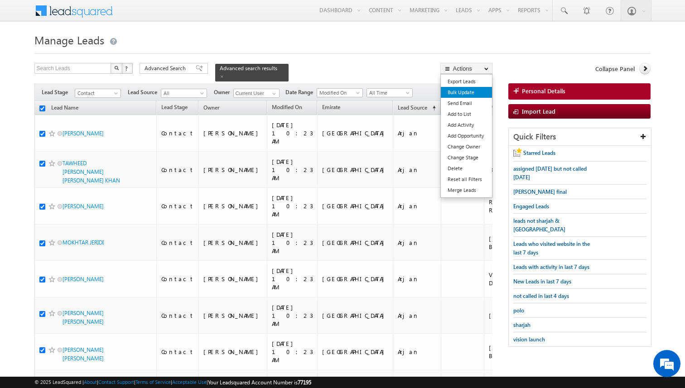
click at [466, 93] on link "Bulk Update" at bounding box center [466, 92] width 51 height 11
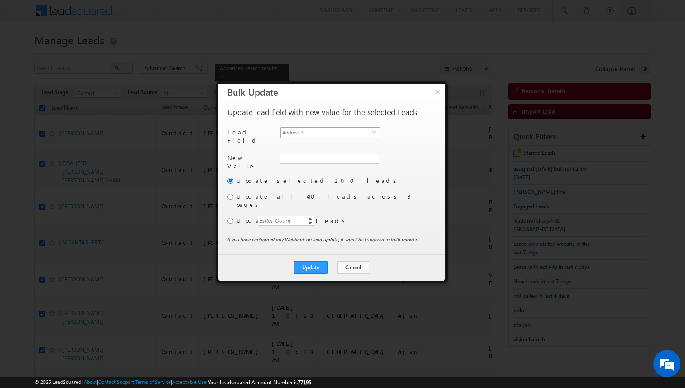
click at [342, 131] on span "Address 1" at bounding box center [326, 133] width 91 height 10
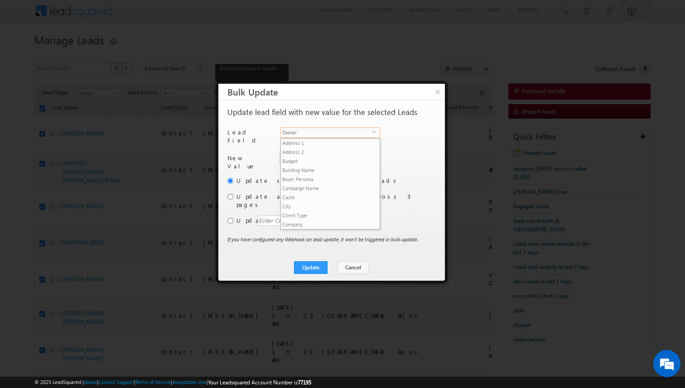
scroll to position [345, 0]
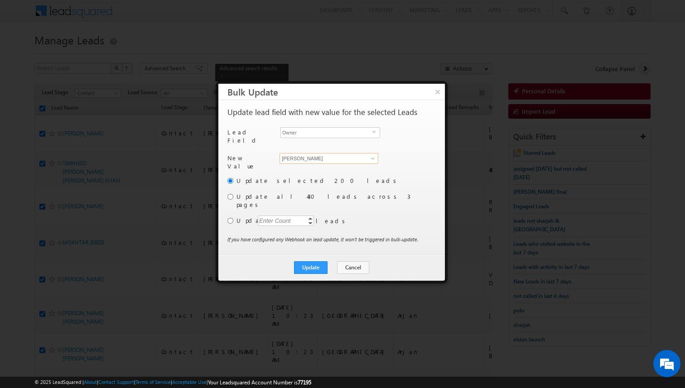
click at [315, 153] on input "[PERSON_NAME]" at bounding box center [328, 158] width 99 height 11
click at [319, 164] on link "[PERSON_NAME] [PERSON_NAME][EMAIL_ADDRESS][DOMAIN_NAME]" at bounding box center [328, 172] width 99 height 17
click at [231, 194] on input "radio" at bounding box center [230, 197] width 6 height 6
click at [317, 261] on button "Update" at bounding box center [311, 267] width 34 height 13
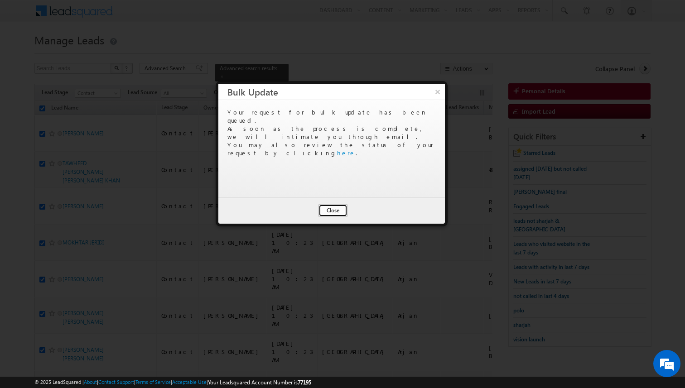
click at [330, 215] on button "Close" at bounding box center [332, 210] width 29 height 13
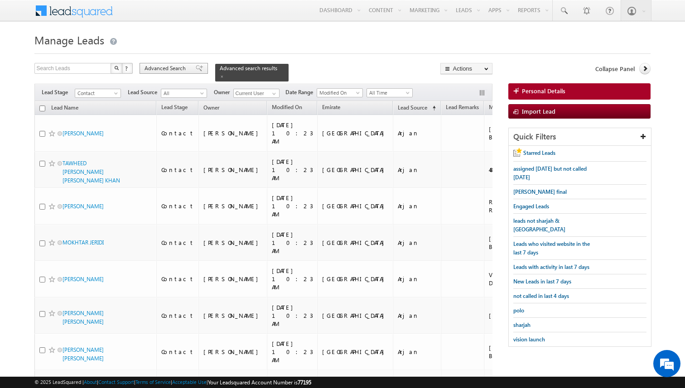
click at [178, 67] on span "Advanced Search" at bounding box center [166, 68] width 44 height 8
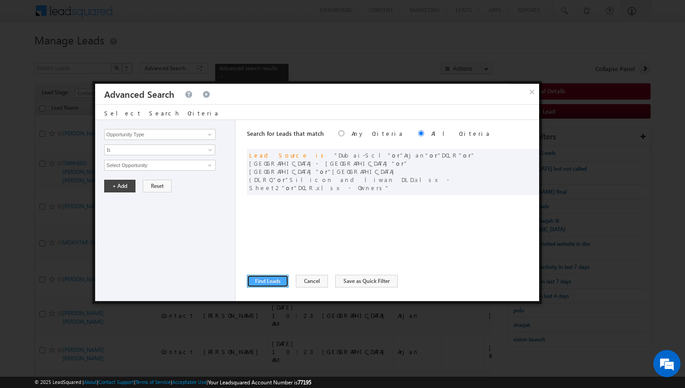
click at [273, 280] on button "Find Leads" at bounding box center [268, 281] width 42 height 13
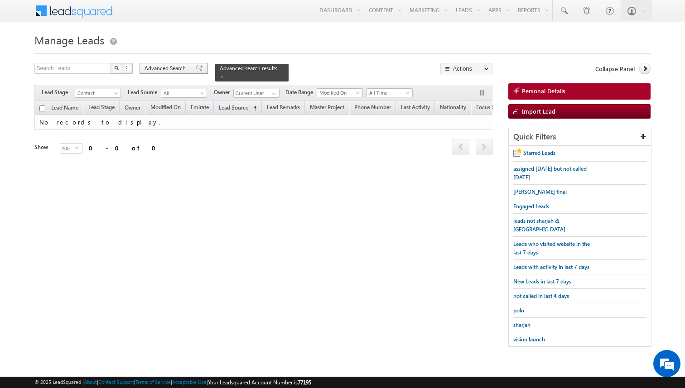
click at [182, 71] on span "Advanced Search" at bounding box center [166, 68] width 44 height 8
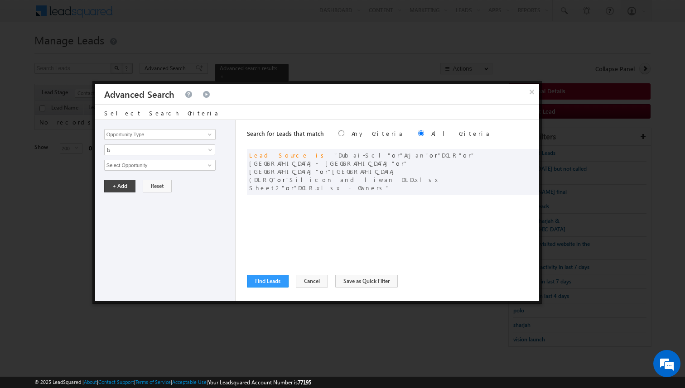
click at [295, 189] on div "Search for Leads that match Any Criteria All Criteria Note that the current tri…" at bounding box center [393, 210] width 292 height 181
click at [517, 154] on span at bounding box center [518, 154] width 6 height 6
click at [160, 165] on span "8 selected" at bounding box center [156, 165] width 103 height 10
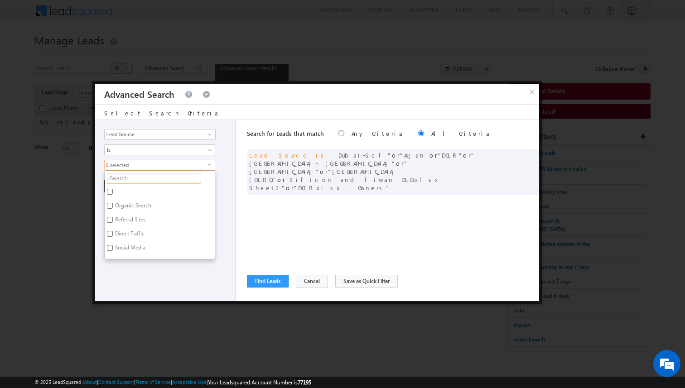
click at [145, 178] on input "text" at bounding box center [154, 178] width 94 height 11
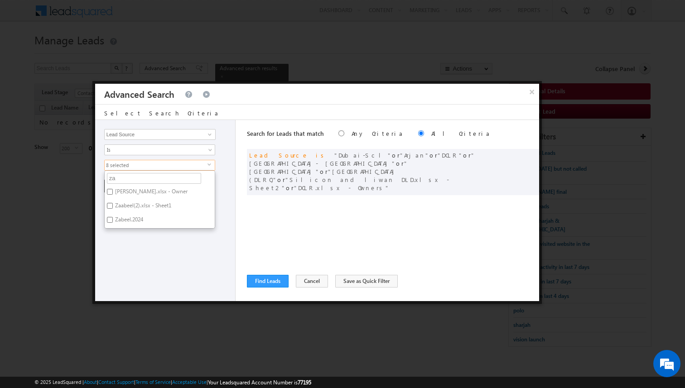
click at [139, 190] on label "[PERSON_NAME].xlsx - Owner" at bounding box center [151, 193] width 92 height 14
click at [113, 190] on input "[PERSON_NAME].xlsx - Owner" at bounding box center [110, 192] width 6 height 6
click at [137, 205] on label "Zaabeel(2).xlsx - Sheet1" at bounding box center [143, 207] width 76 height 14
click at [113, 205] on input "Zaabeel(2).xlsx - Sheet1" at bounding box center [110, 206] width 6 height 6
click at [133, 220] on label "Zabeel.2024" at bounding box center [129, 221] width 48 height 14
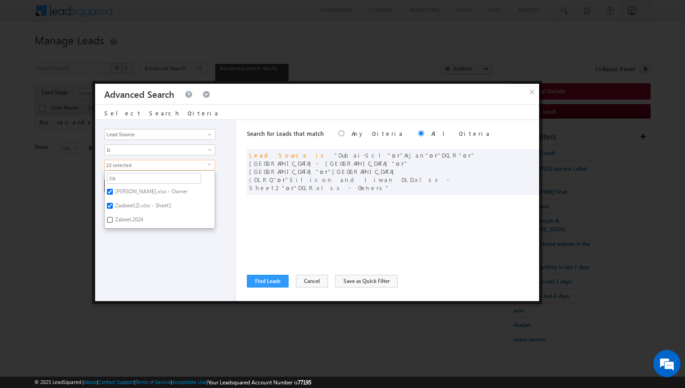
click at [113, 220] on input "Zabeel.2024" at bounding box center [110, 220] width 6 height 6
click at [149, 236] on div "Opportunity Type Lead Activity Task Sales Group Prospect Id Address 1 Address 2…" at bounding box center [165, 210] width 140 height 181
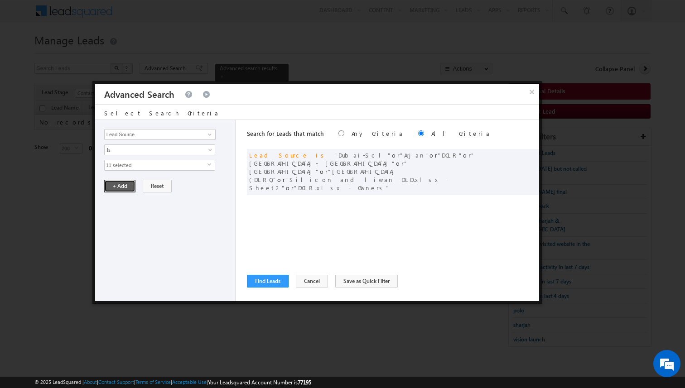
click at [121, 188] on button "+ Add" at bounding box center [119, 186] width 31 height 13
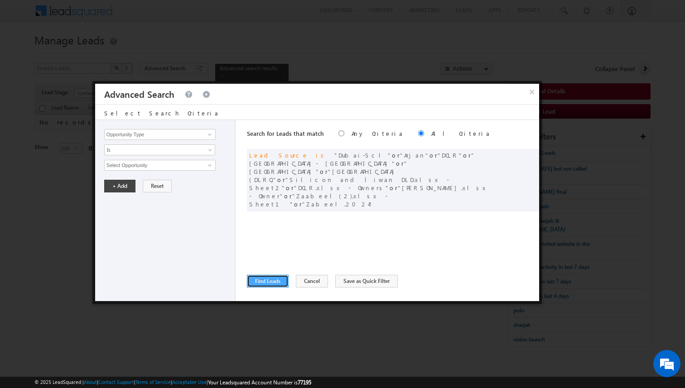
click at [253, 279] on button "Find Leads" at bounding box center [268, 281] width 42 height 13
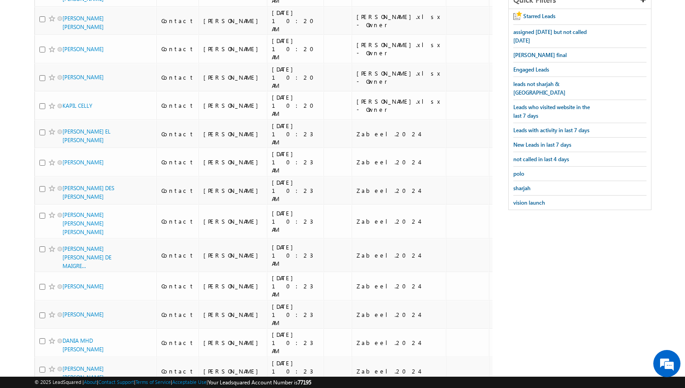
scroll to position [0, 0]
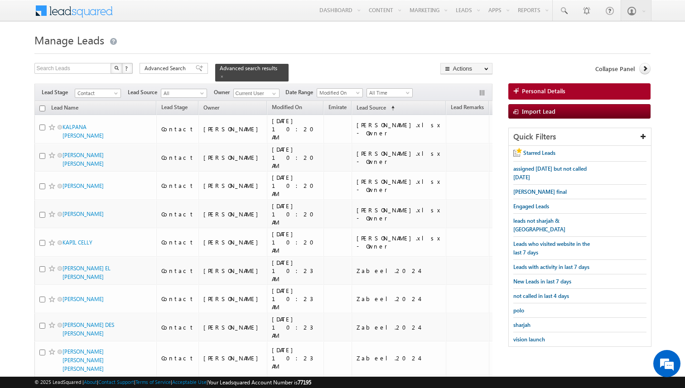
click at [41, 107] on input "checkbox" at bounding box center [42, 109] width 6 height 6
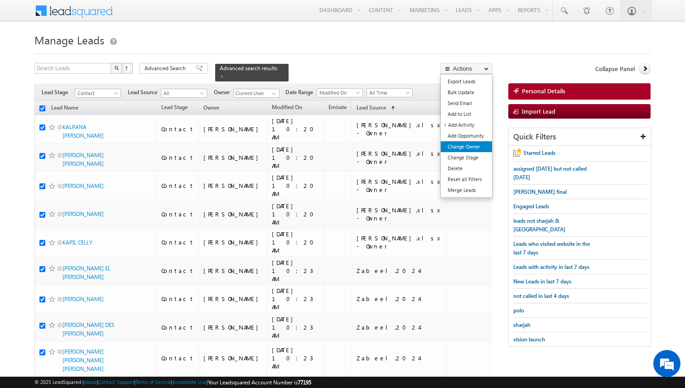
click at [470, 147] on link "Change Owner" at bounding box center [466, 146] width 51 height 11
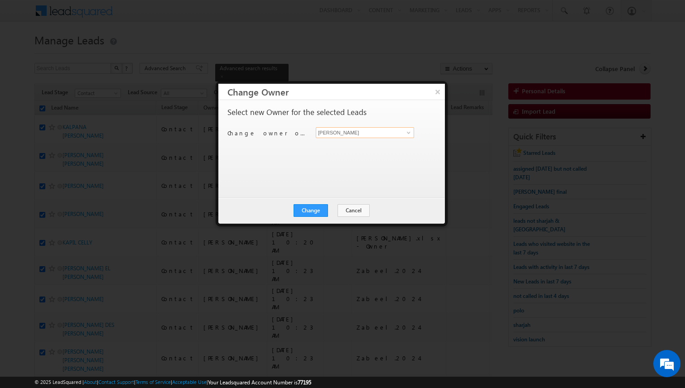
click at [347, 134] on input "[PERSON_NAME]" at bounding box center [365, 132] width 98 height 11
click at [304, 215] on button "Change" at bounding box center [310, 210] width 34 height 13
